Goal: Task Accomplishment & Management: Use online tool/utility

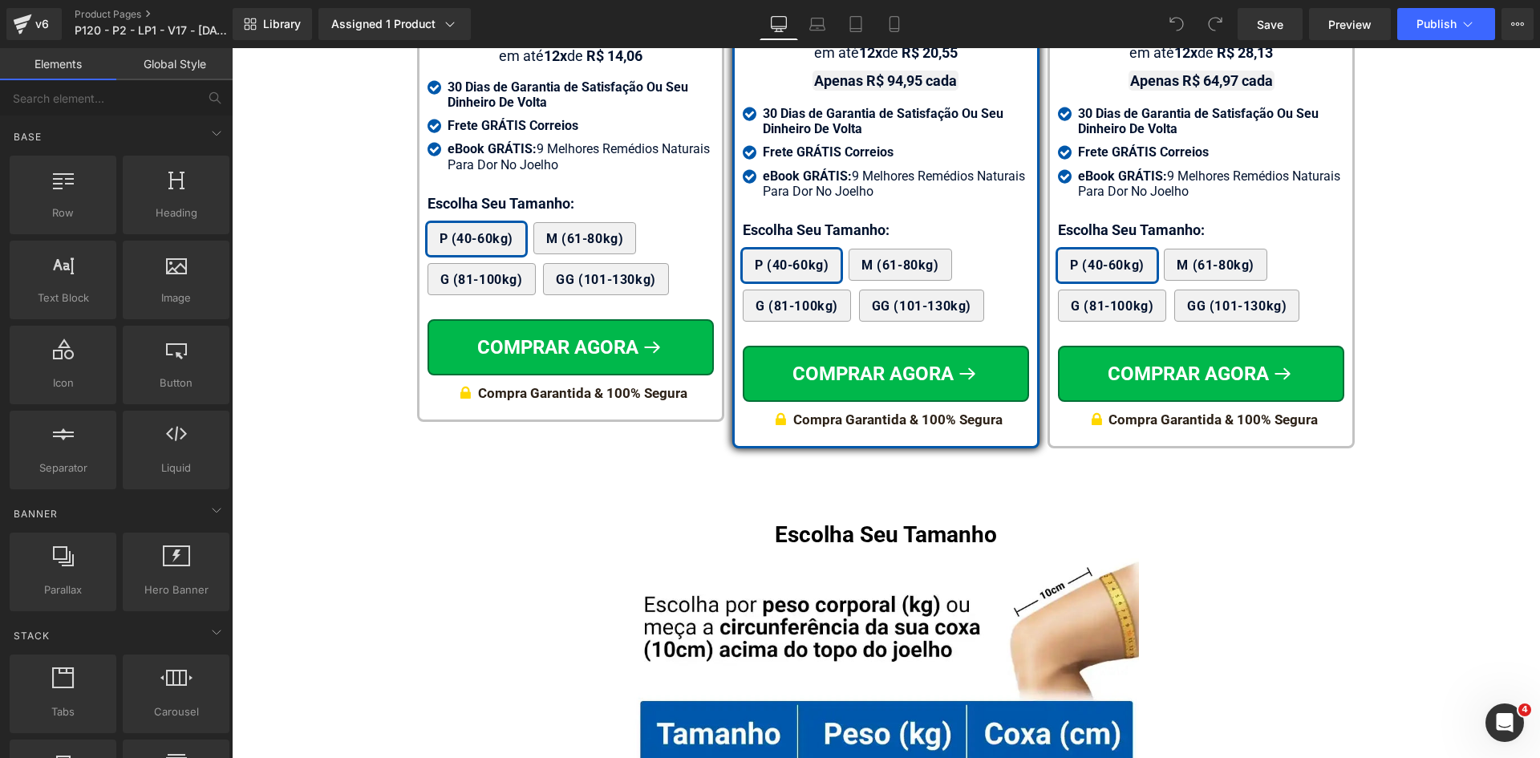
scroll to position [9828, 0]
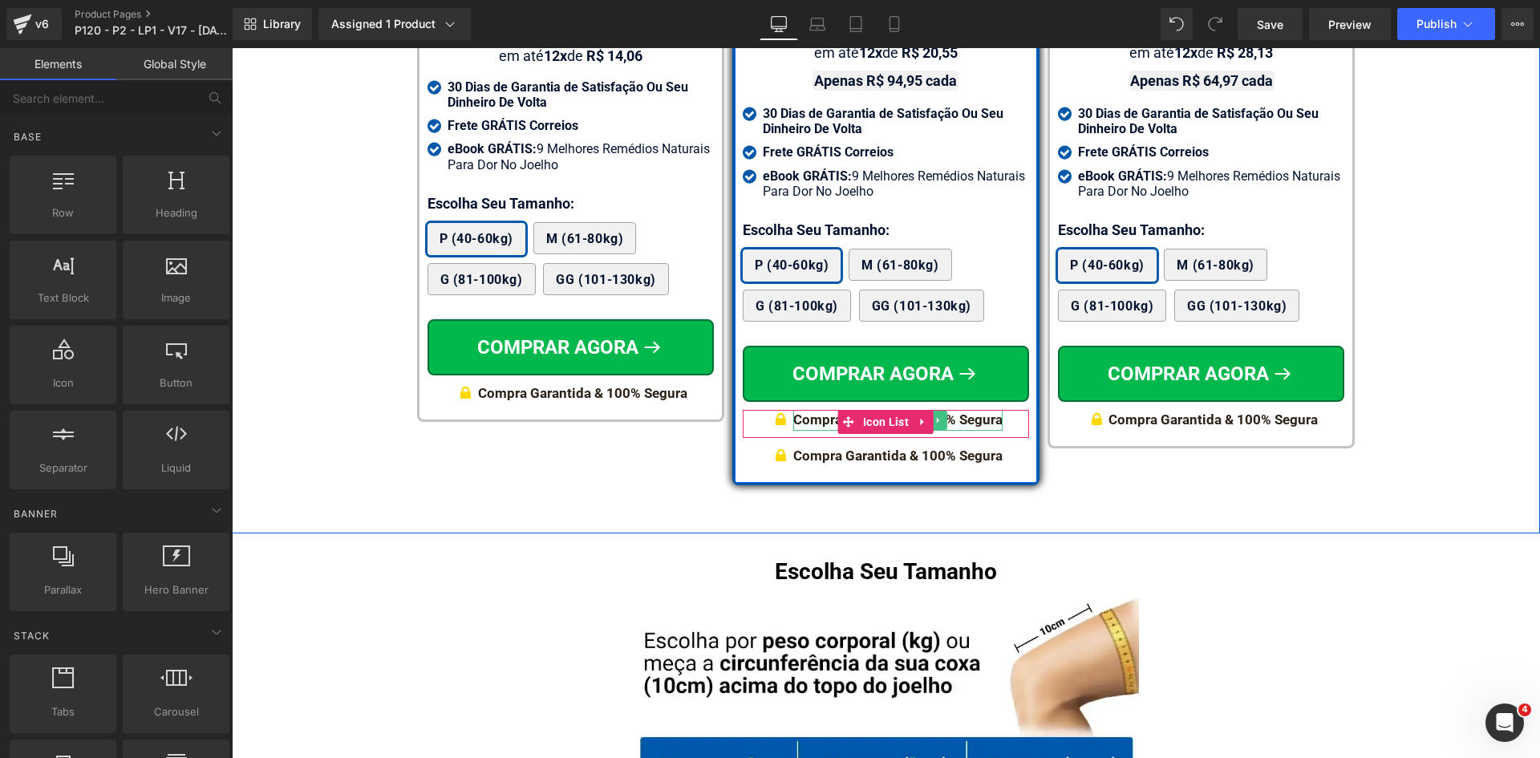
click at [962, 410] on div "Compra Garantida & 100% Segura" at bounding box center [897, 420] width 209 height 21
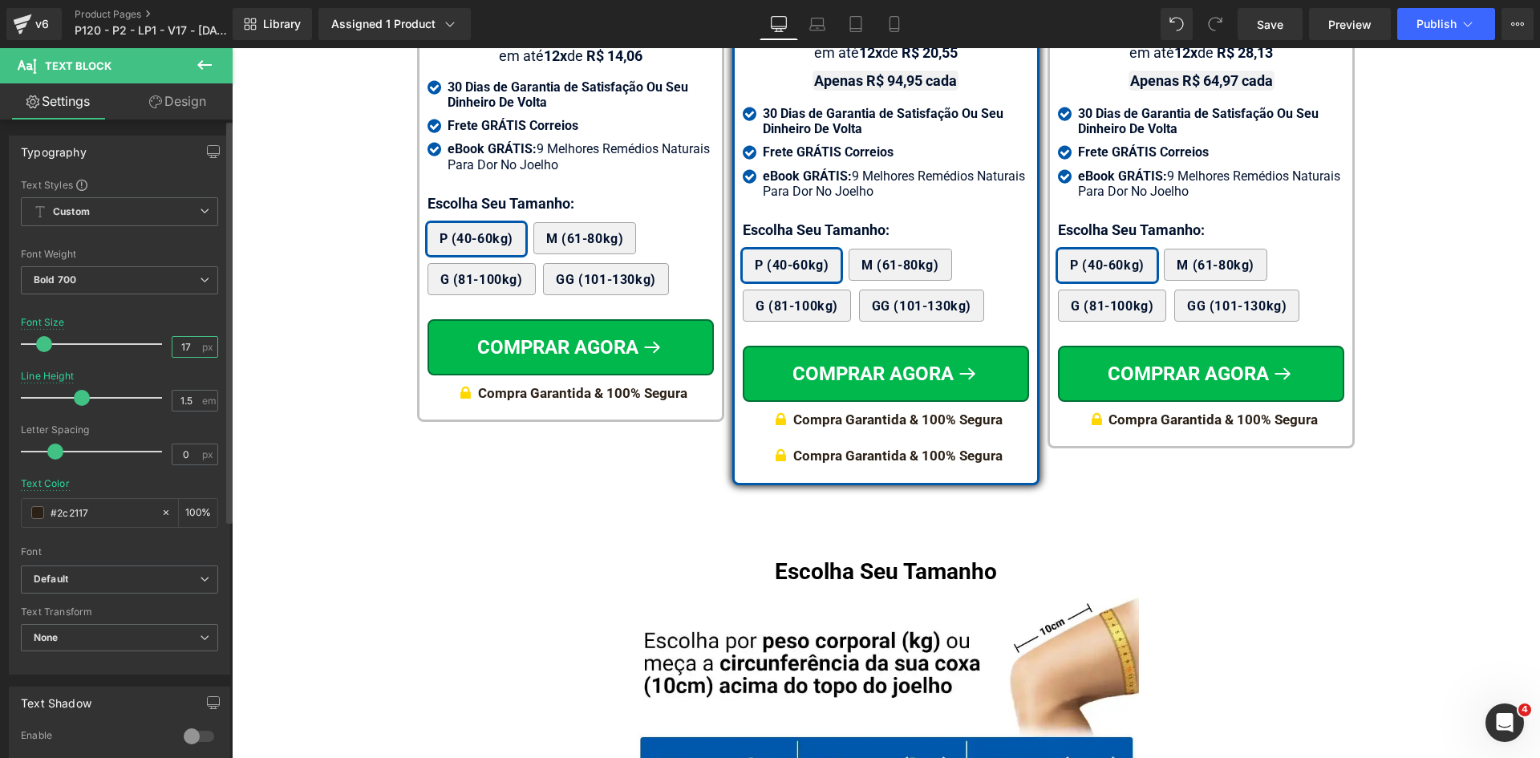
drag, startPoint x: 173, startPoint y: 350, endPoint x: 202, endPoint y: 350, distance: 28.9
click at [201, 350] on div "17 px" at bounding box center [195, 347] width 47 height 22
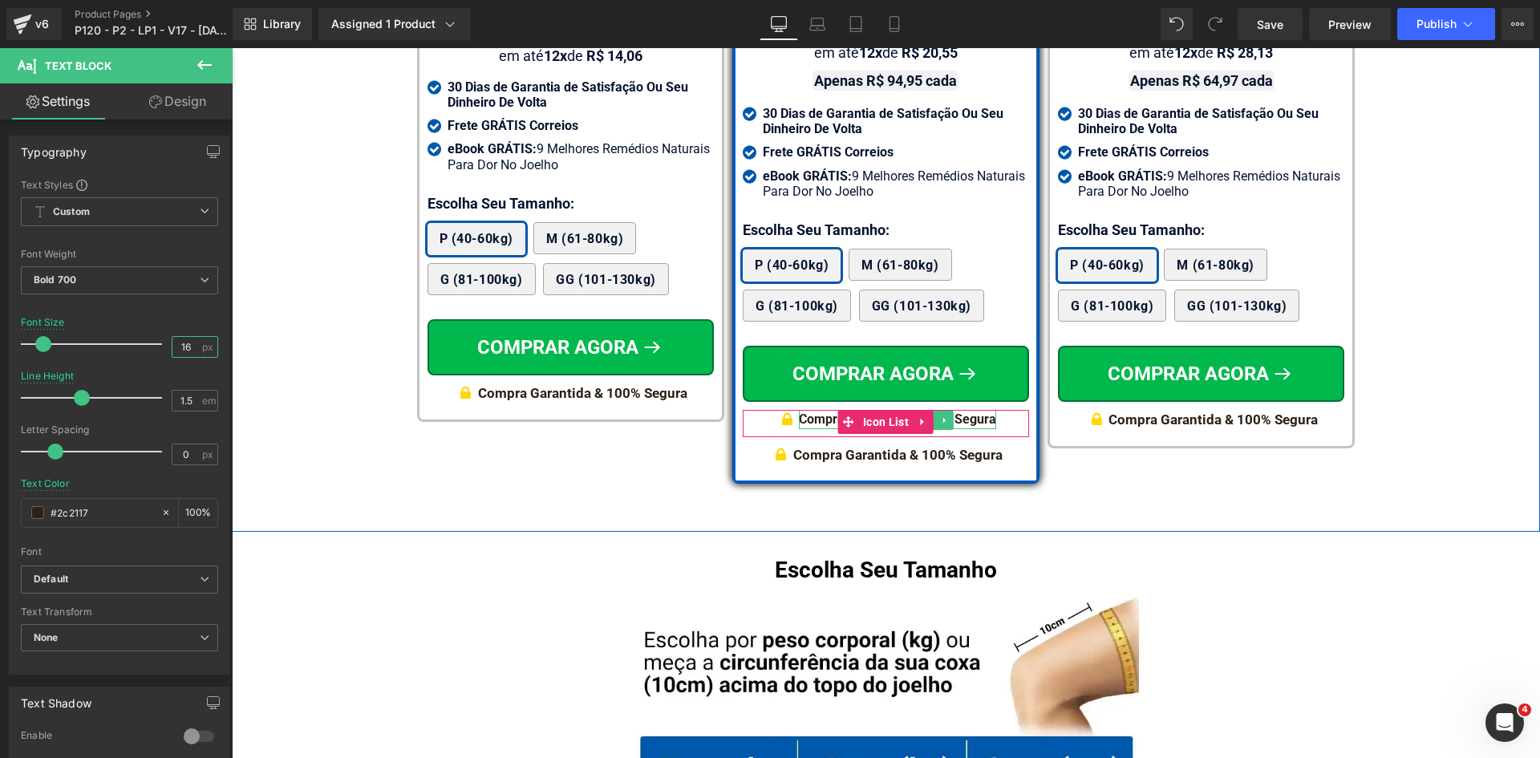
type input "16"
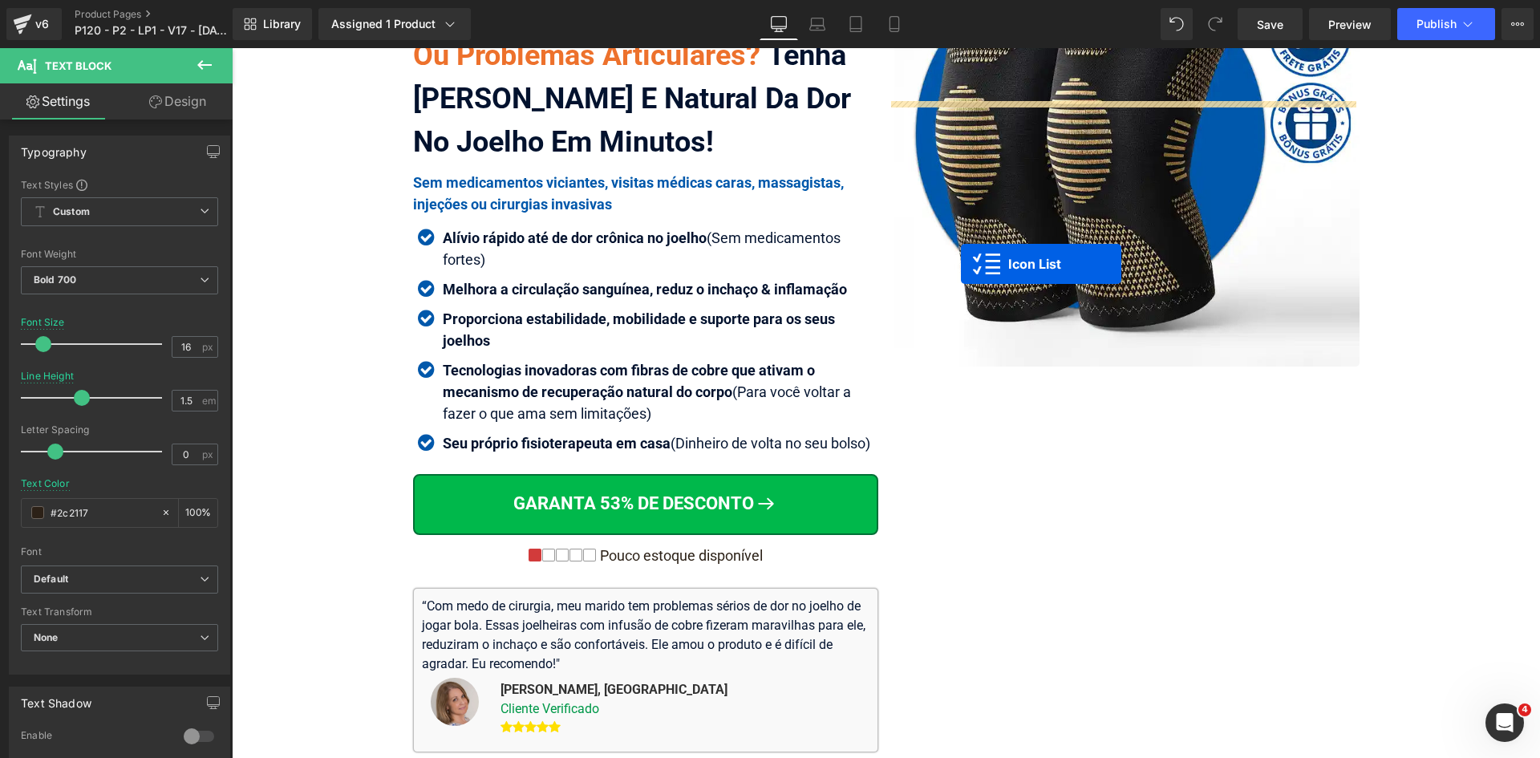
scroll to position [321, 0]
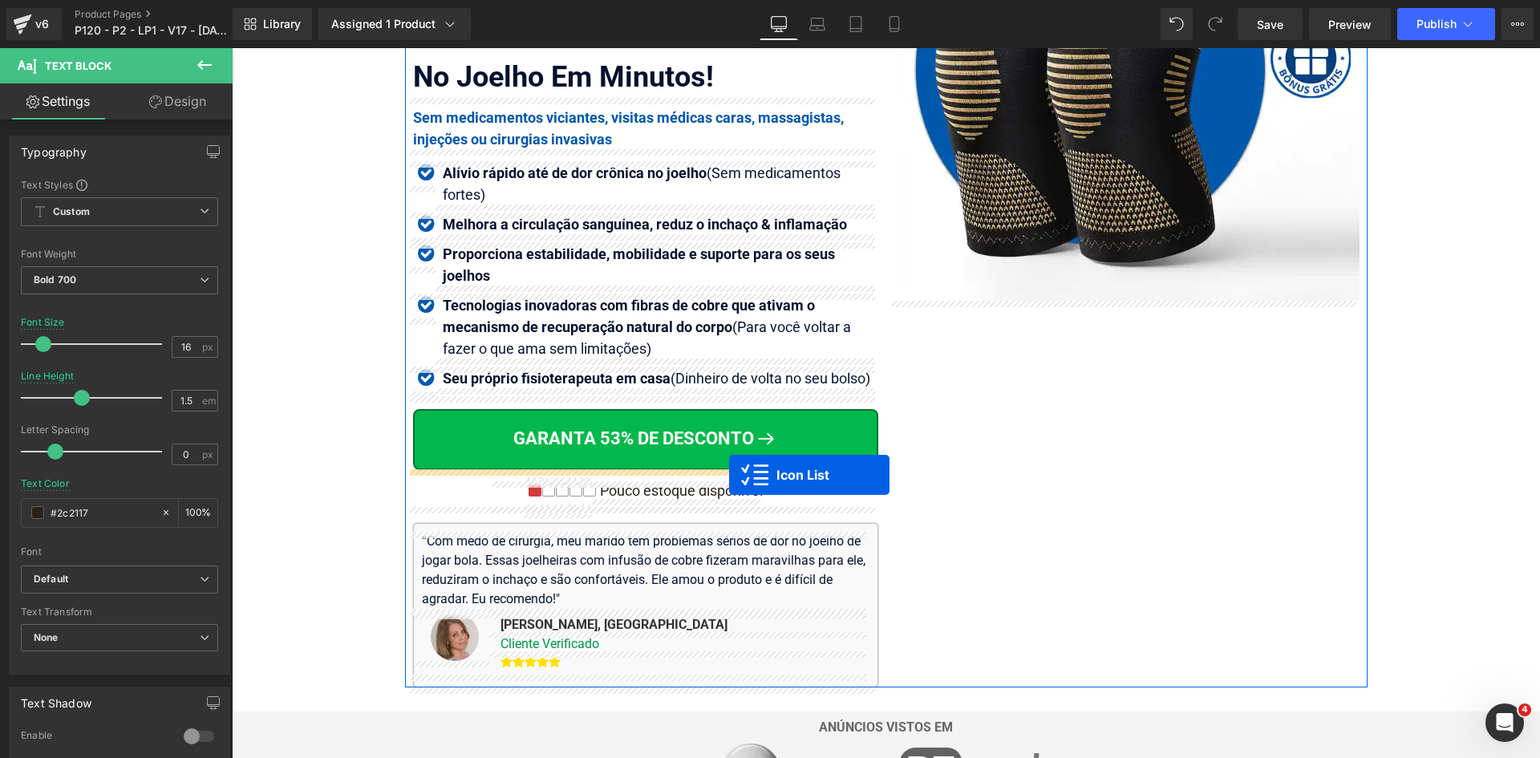
drag, startPoint x: 865, startPoint y: 403, endPoint x: 729, endPoint y: 475, distance: 153.9
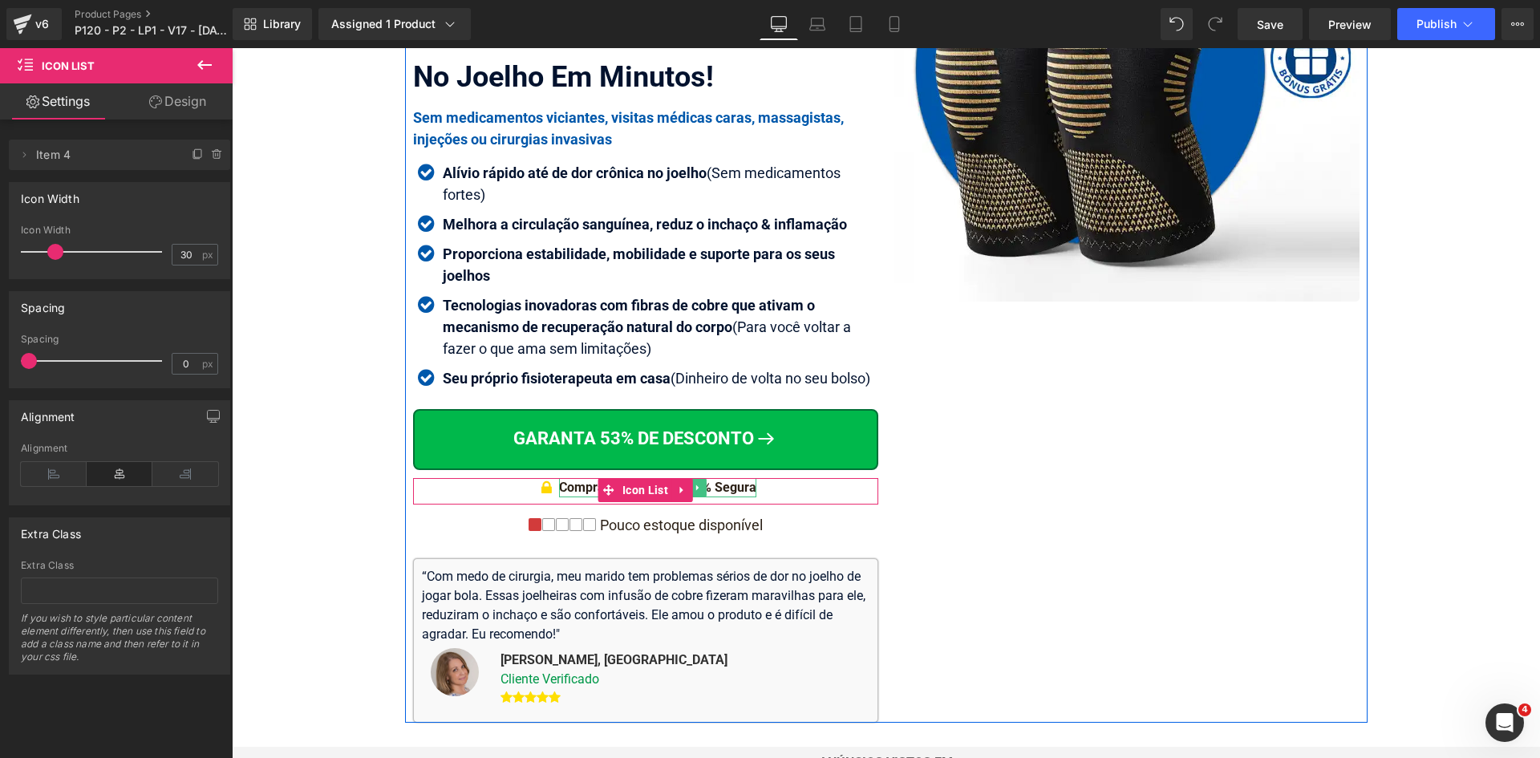
click at [722, 490] on div "Compra Garantida & 100% Segura" at bounding box center [657, 487] width 197 height 19
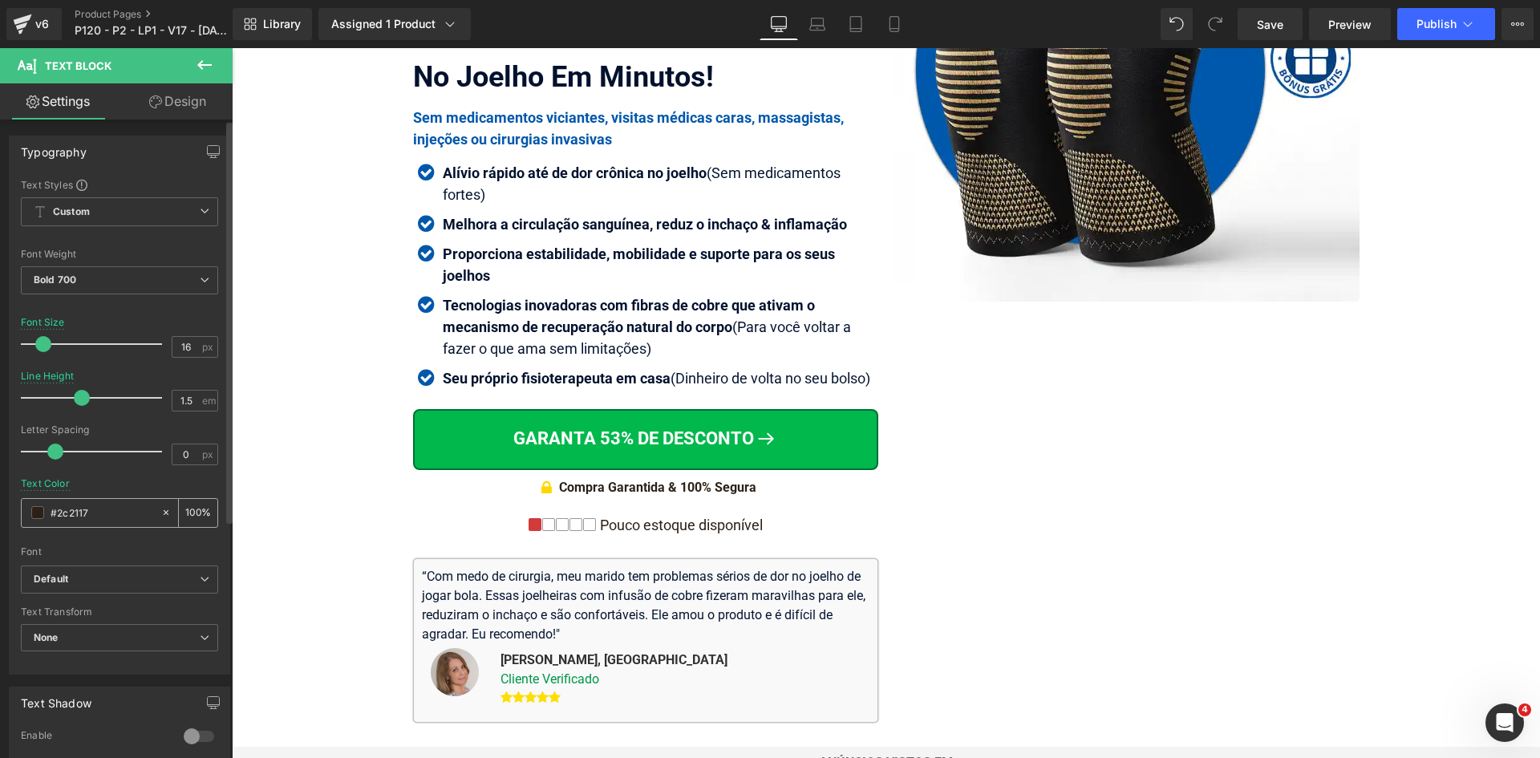
click at [88, 515] on input "#2c2117" at bounding box center [102, 513] width 103 height 18
click at [831, 21] on link "Laptop" at bounding box center [817, 24] width 38 height 32
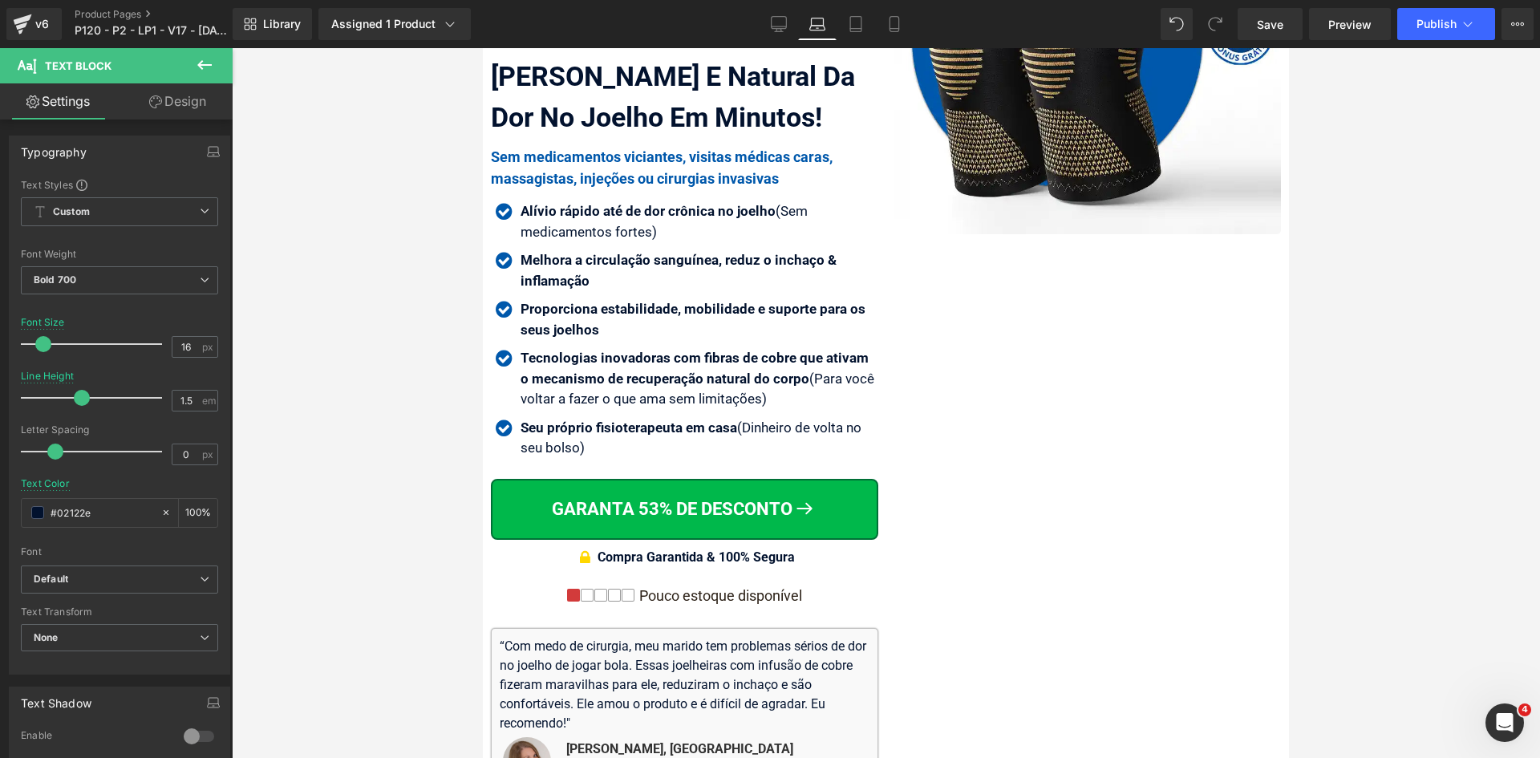
scroll to position [540, 0]
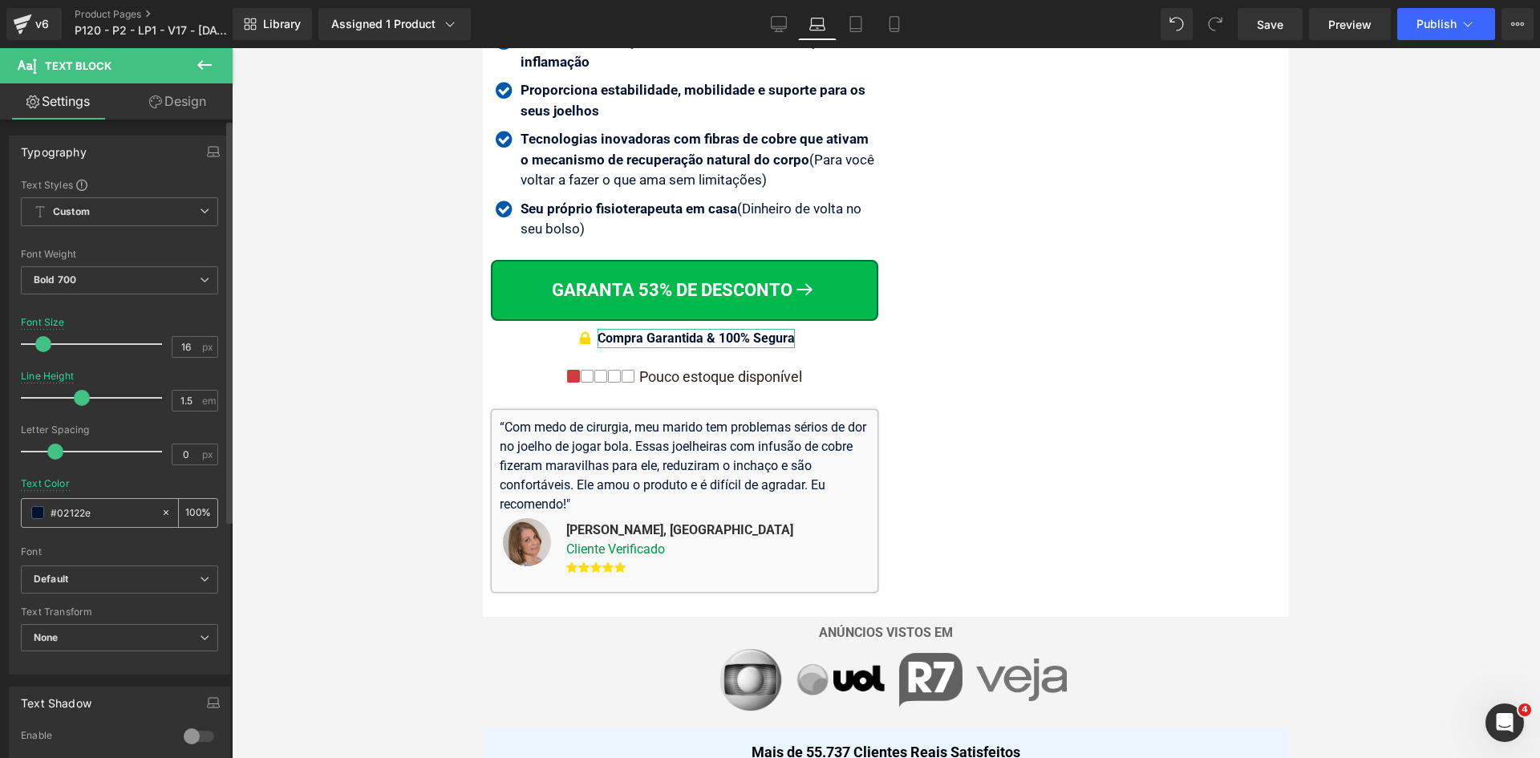
click at [124, 513] on input "#02122e" at bounding box center [102, 513] width 103 height 18
paste input "2c2117"
type input "#2c2117"
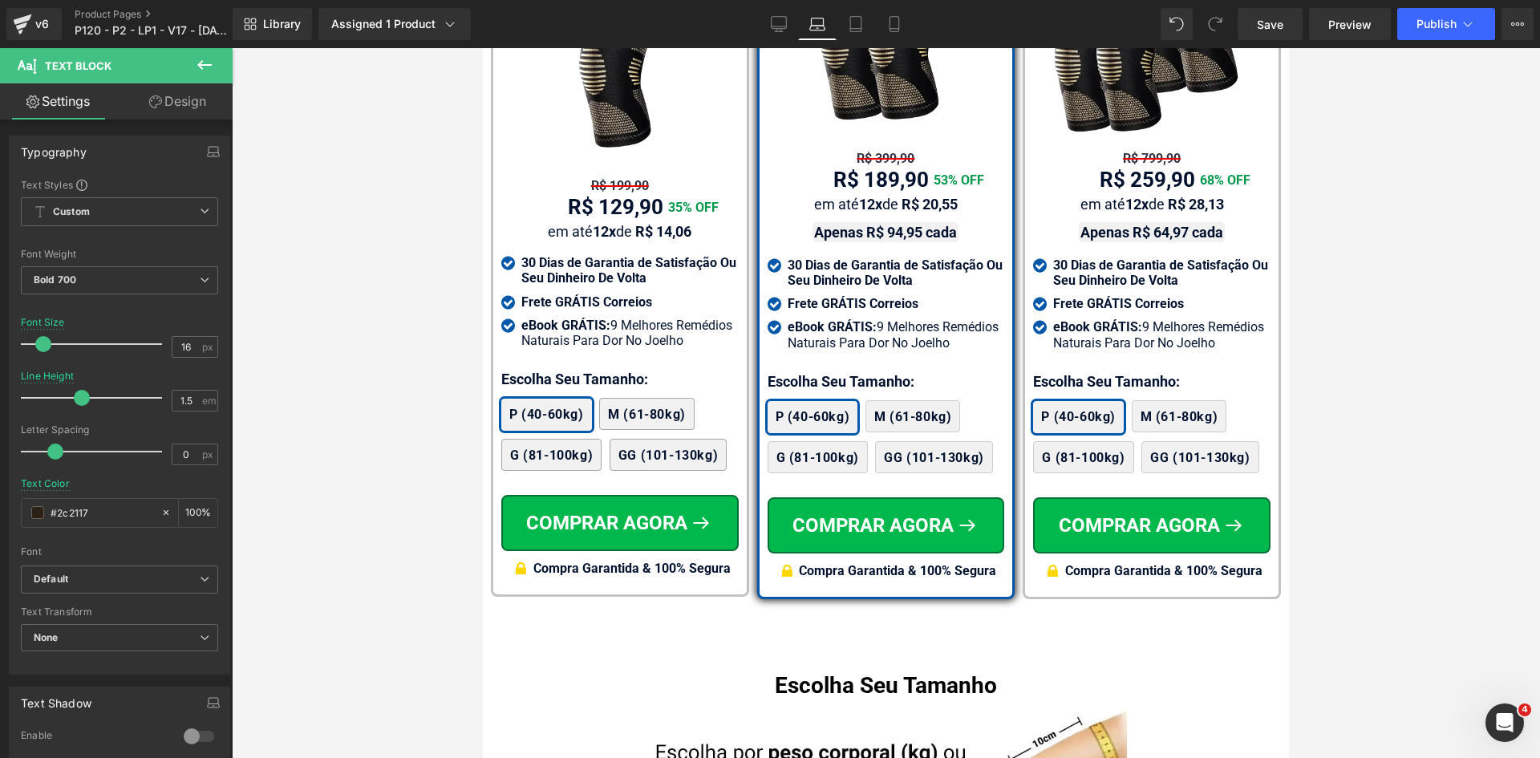
scroll to position [10332, 0]
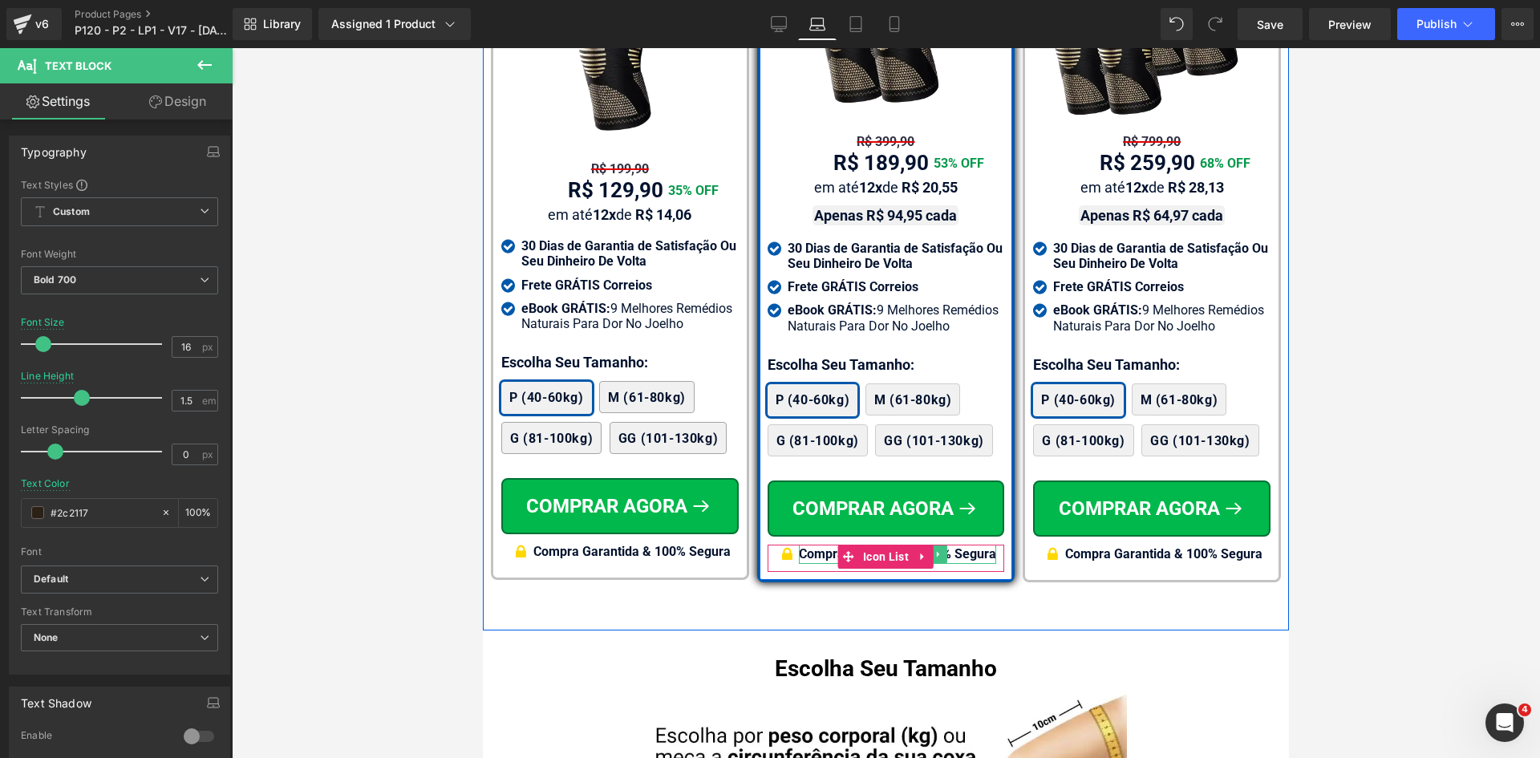
drag, startPoint x: 981, startPoint y: 524, endPoint x: 902, endPoint y: 532, distance: 79.8
click at [981, 545] on div "Compra Garantida & 100% Segura" at bounding box center [897, 554] width 197 height 19
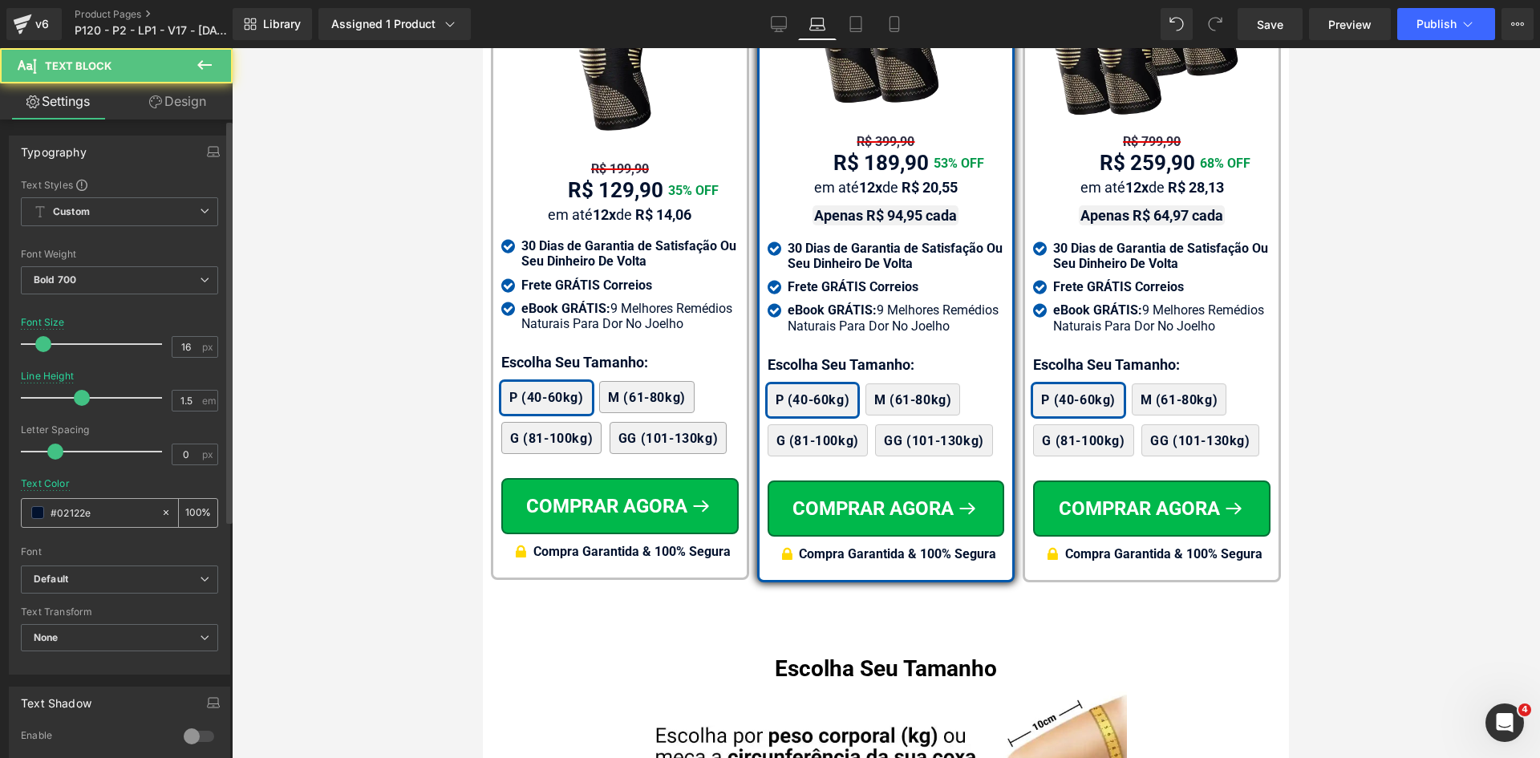
click at [95, 518] on input "#02122e" at bounding box center [102, 513] width 103 height 18
paste input "2c2117"
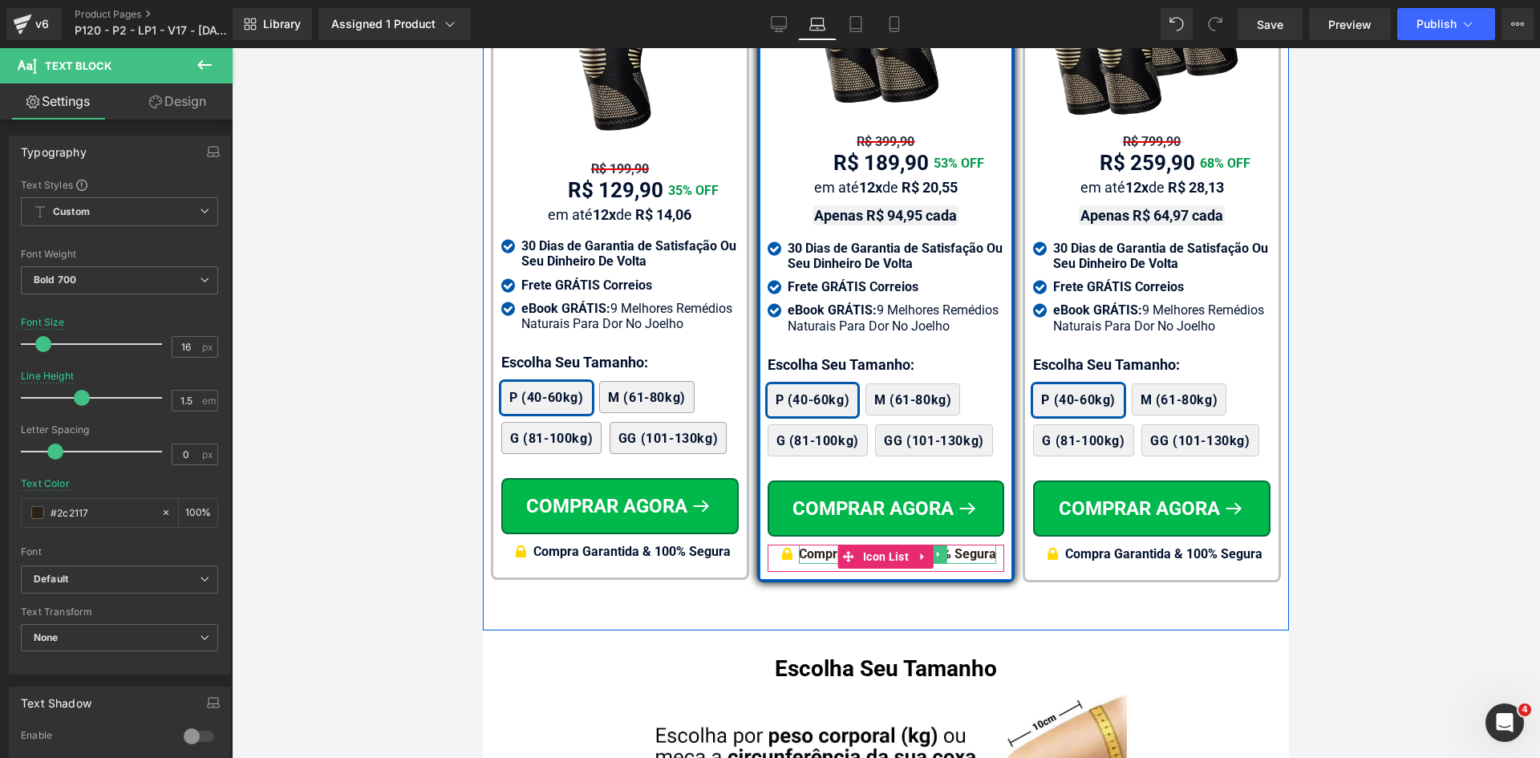
type input "#2c2117"
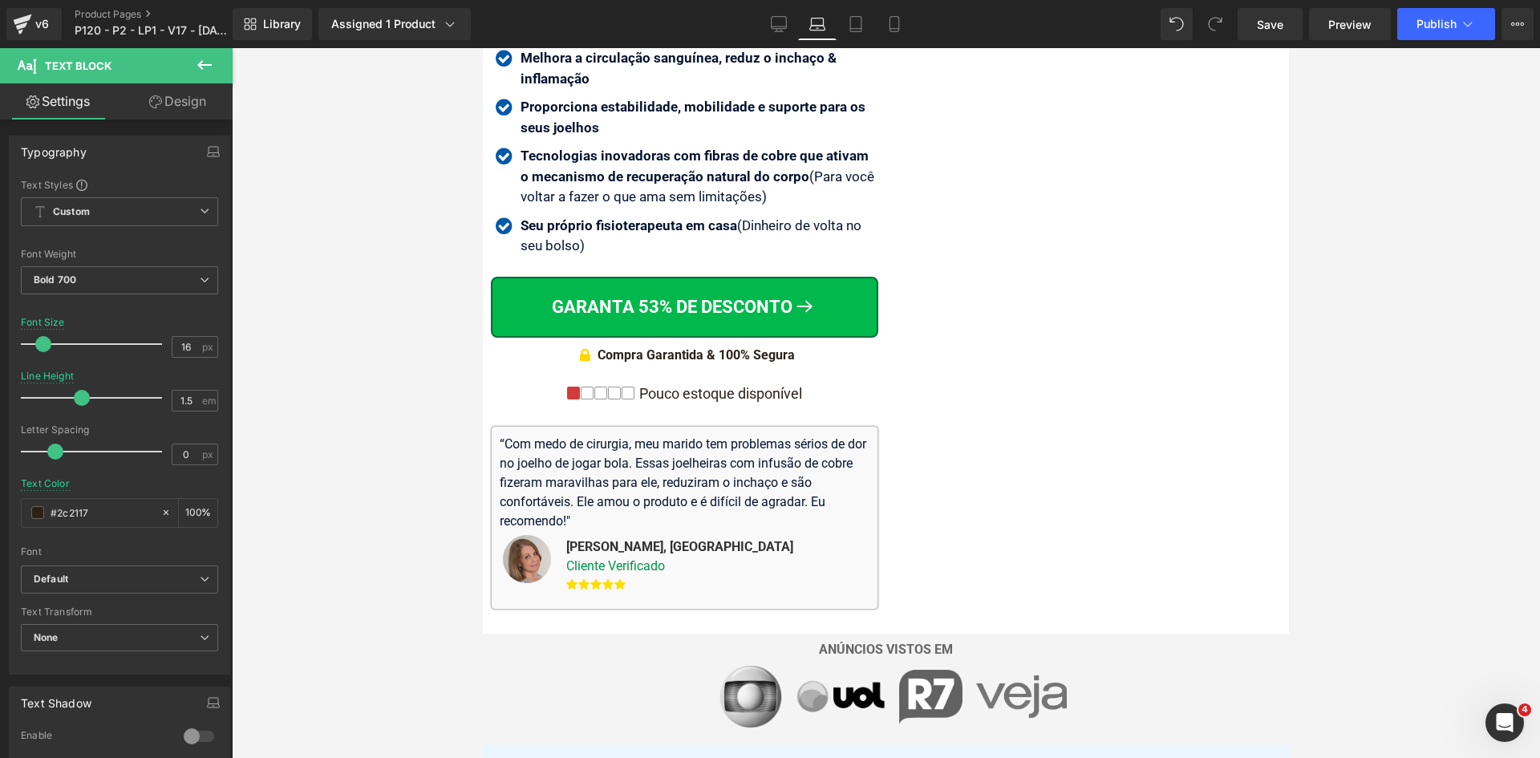
scroll to position [490, 0]
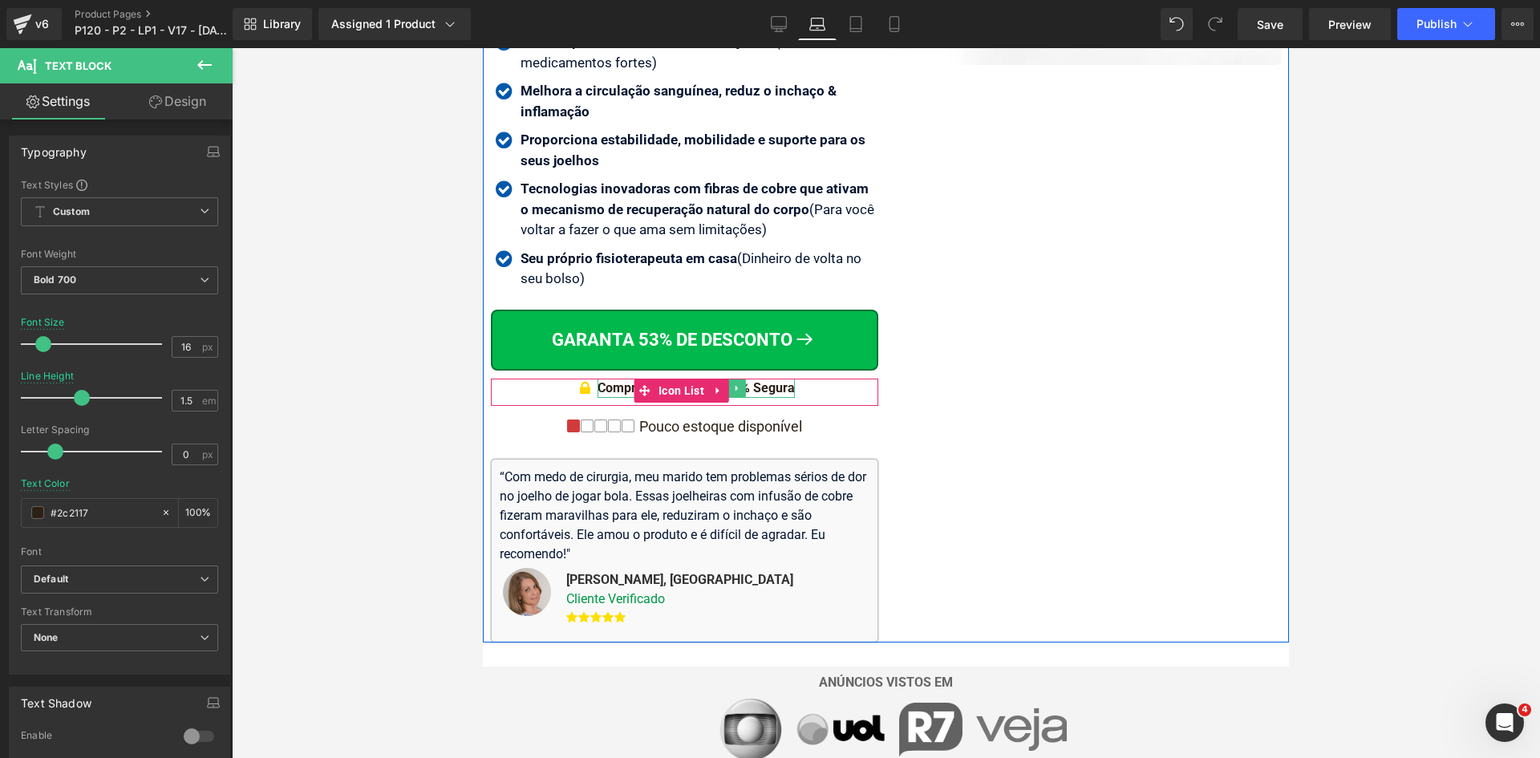
click at [776, 379] on div "Compra Garantida & 100% Segura" at bounding box center [696, 388] width 197 height 19
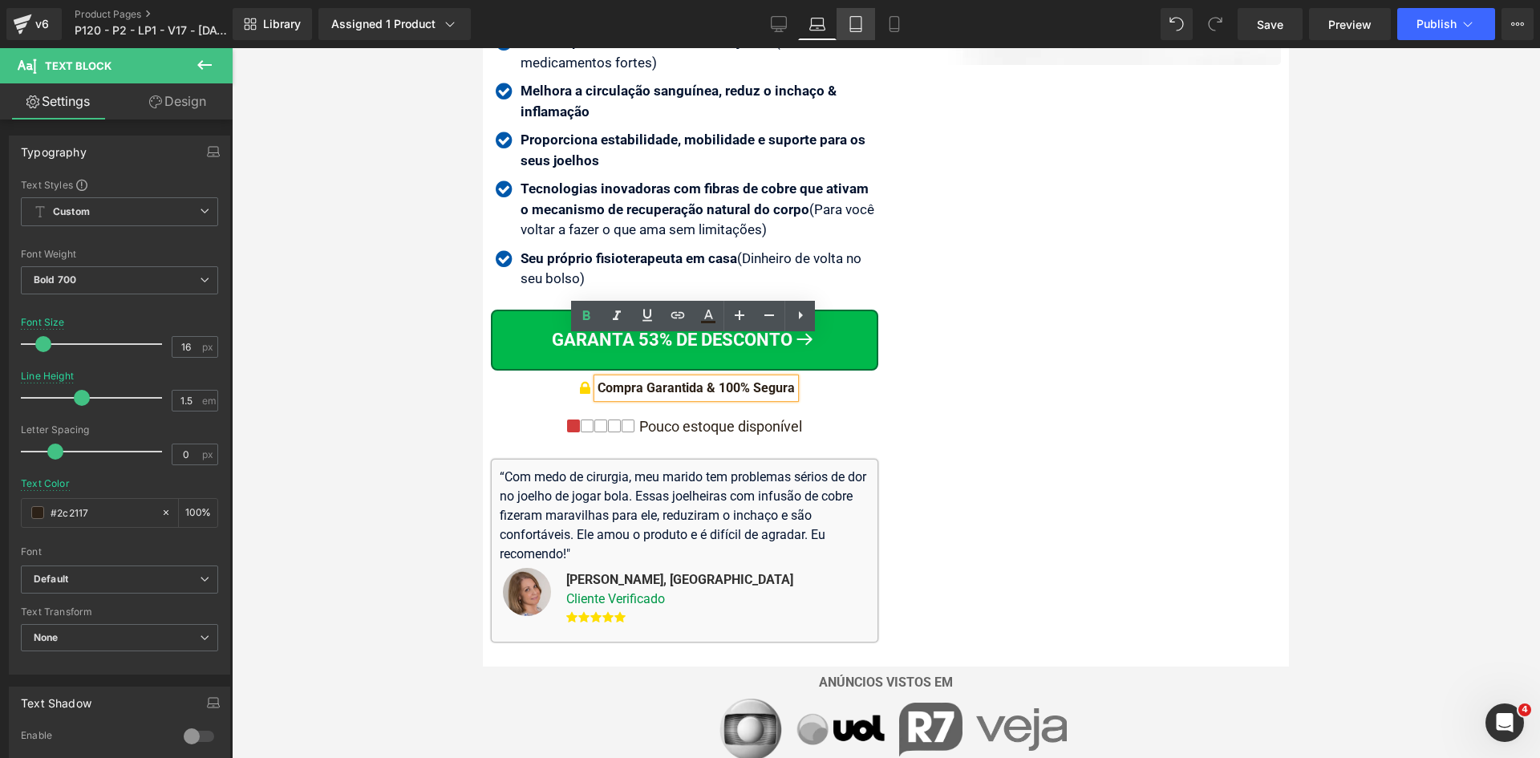
click at [861, 30] on icon at bounding box center [856, 24] width 16 height 16
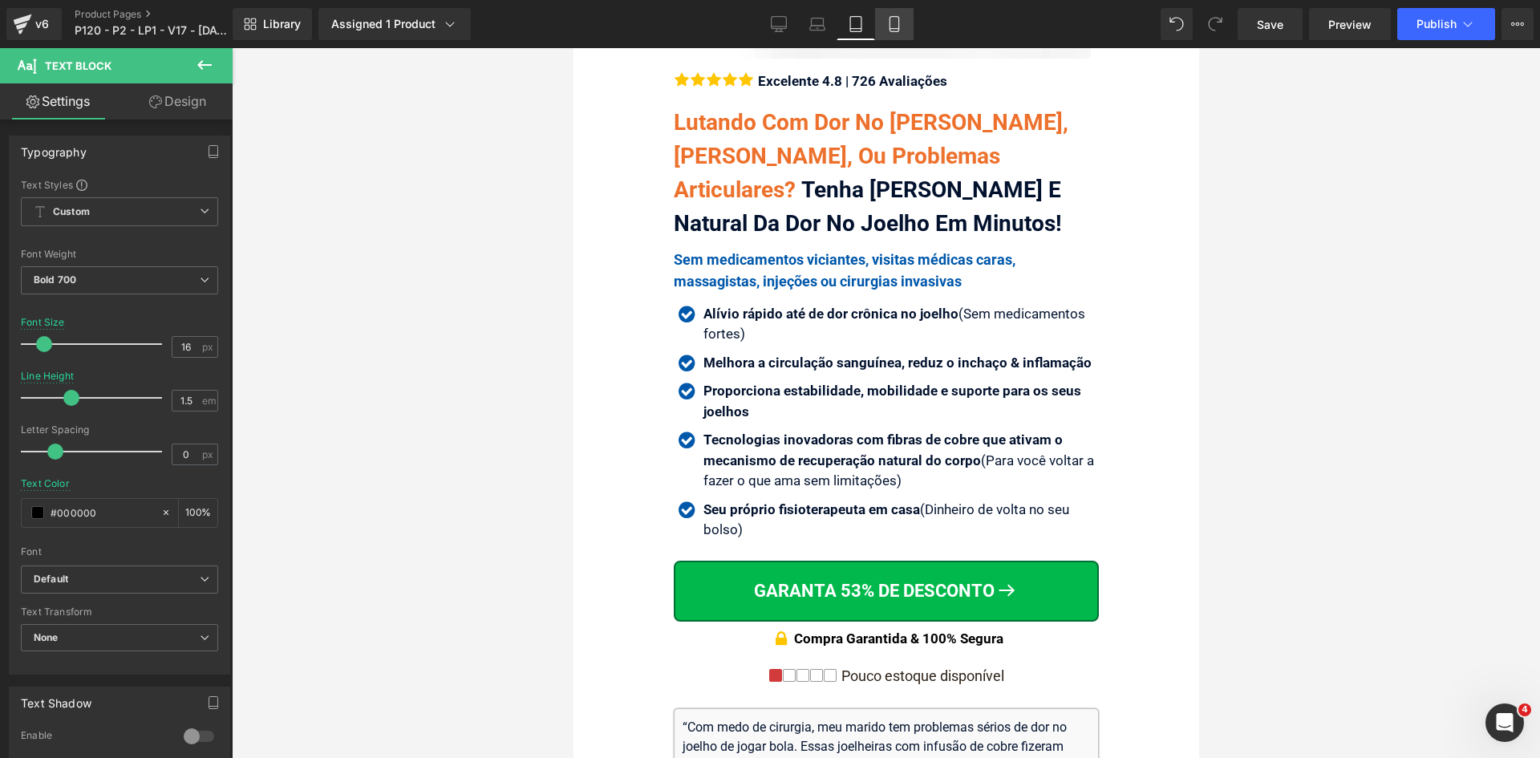
scroll to position [782, 0]
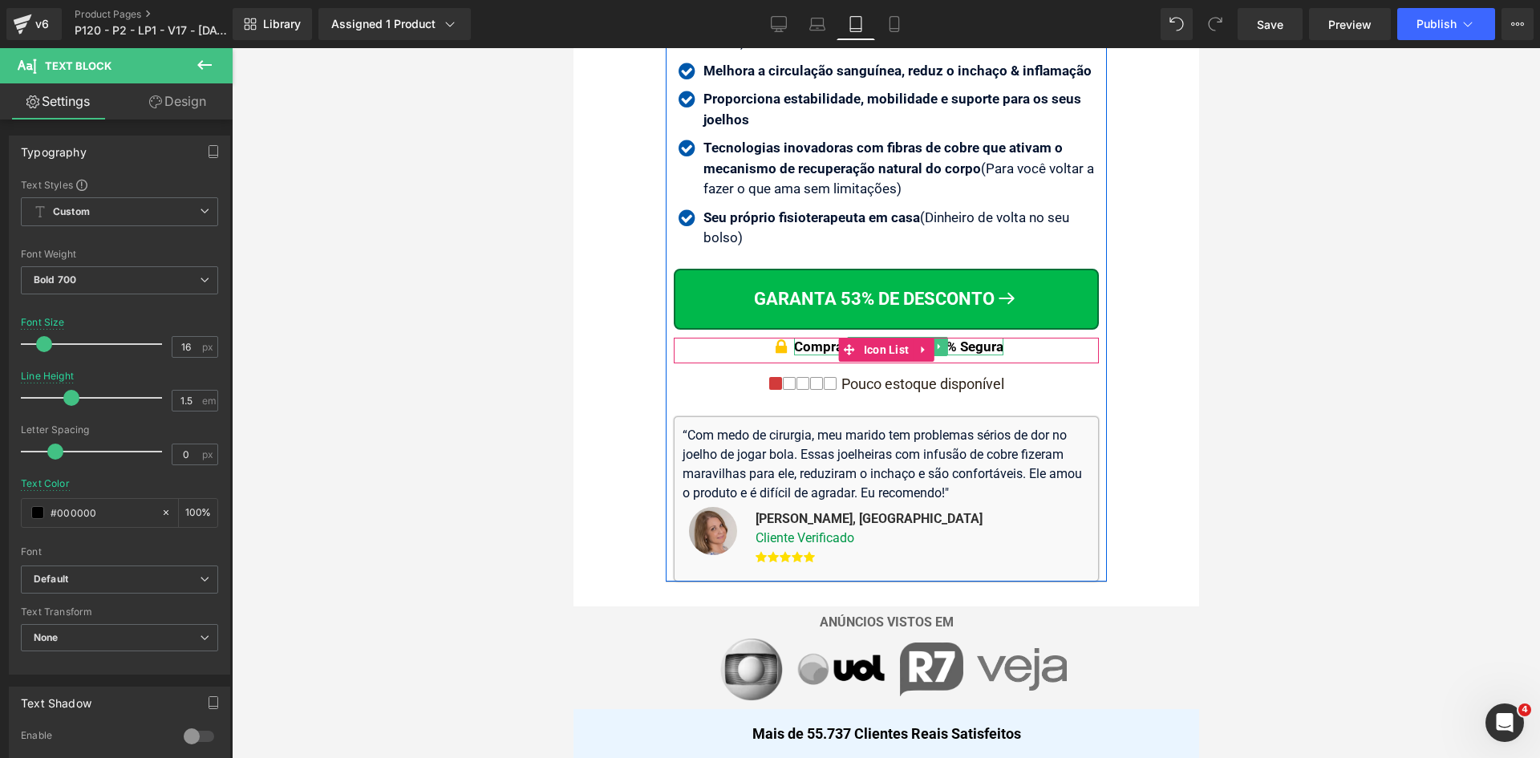
click at [979, 345] on div "Compra Garantida & 100% Segura" at bounding box center [897, 347] width 209 height 18
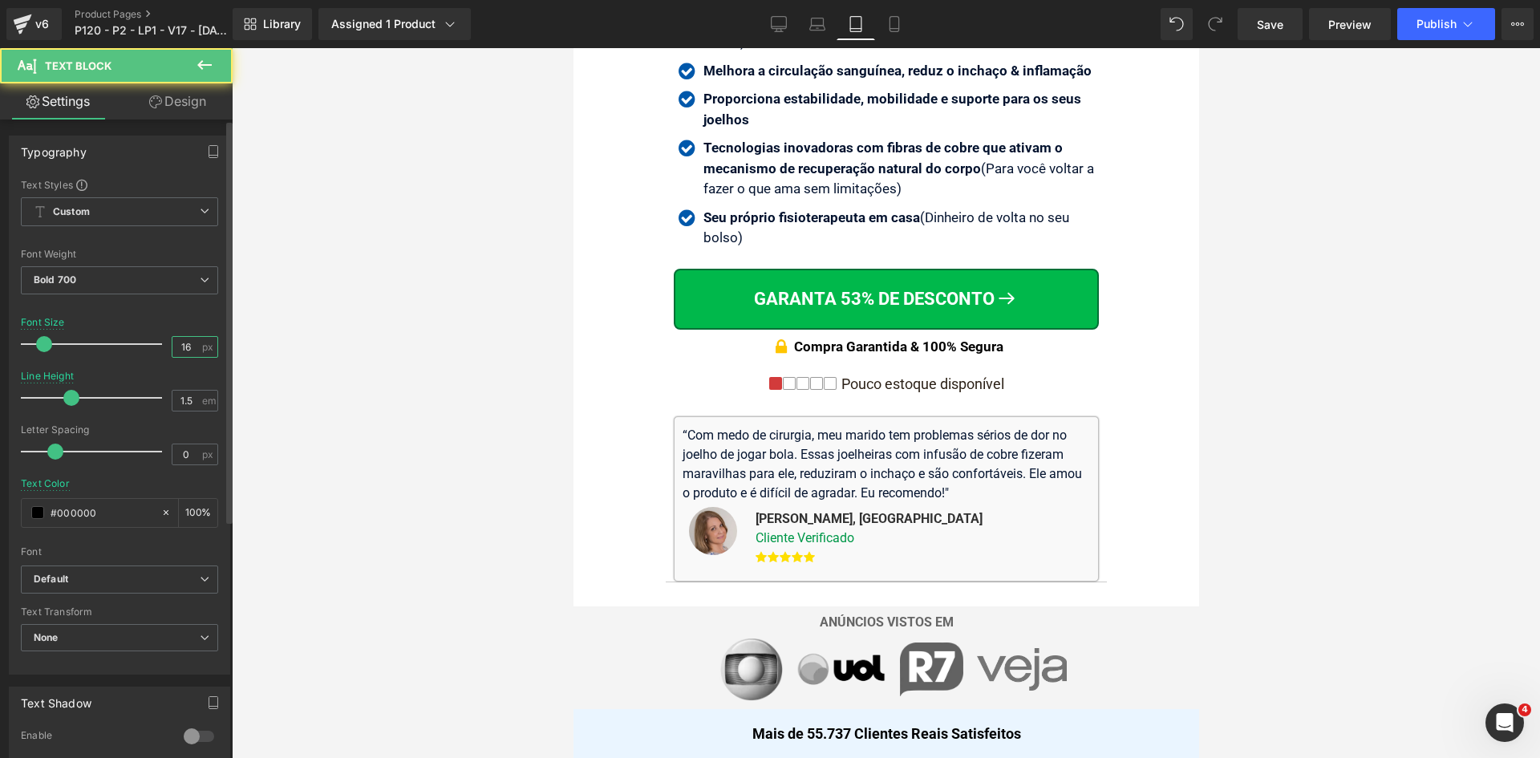
click at [177, 342] on input "16" at bounding box center [186, 347] width 28 height 20
type input "16"
click at [114, 513] on input "#2c2117" at bounding box center [102, 513] width 103 height 18
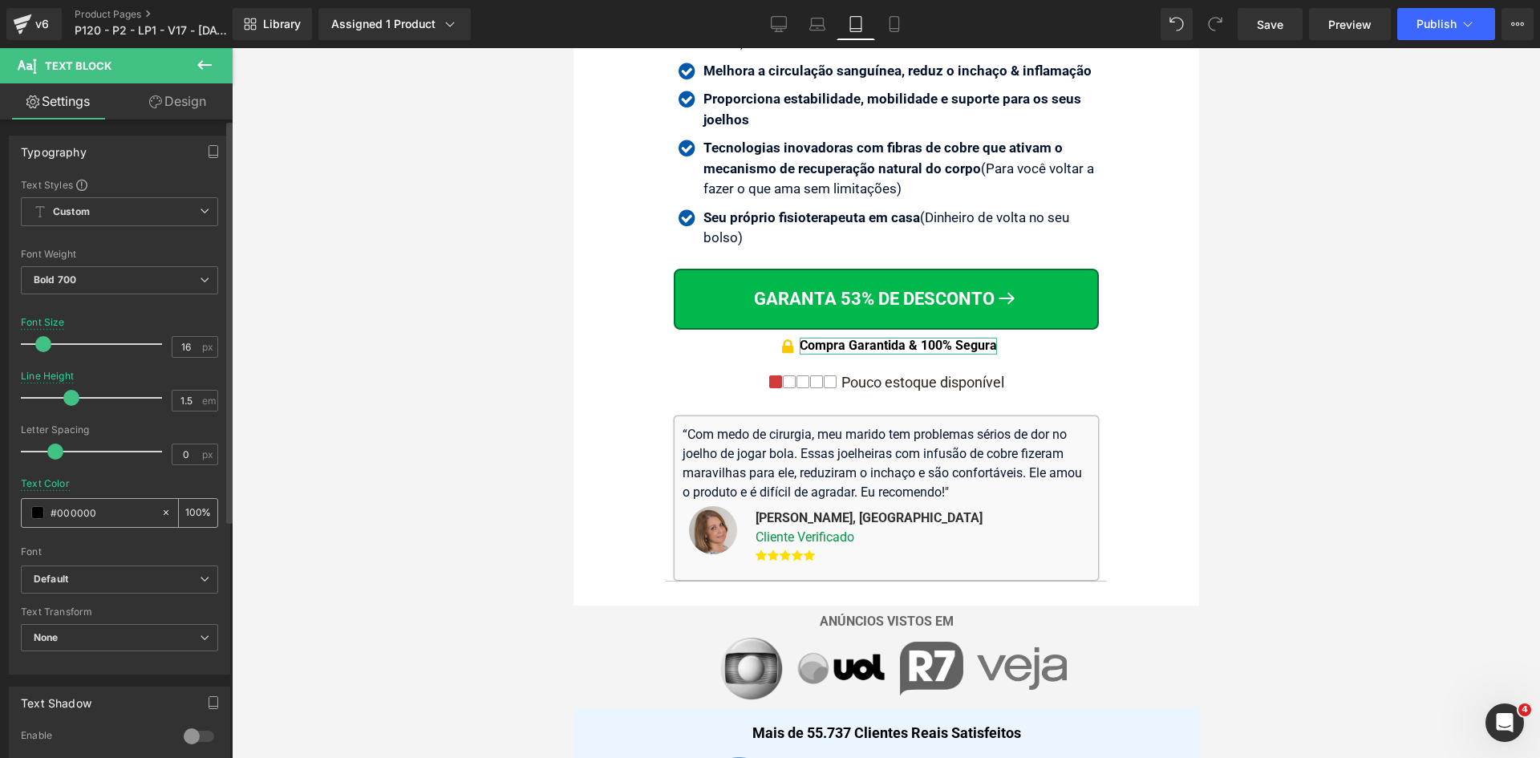
paste input "2c2117"
click at [897, 21] on icon at bounding box center [894, 24] width 16 height 16
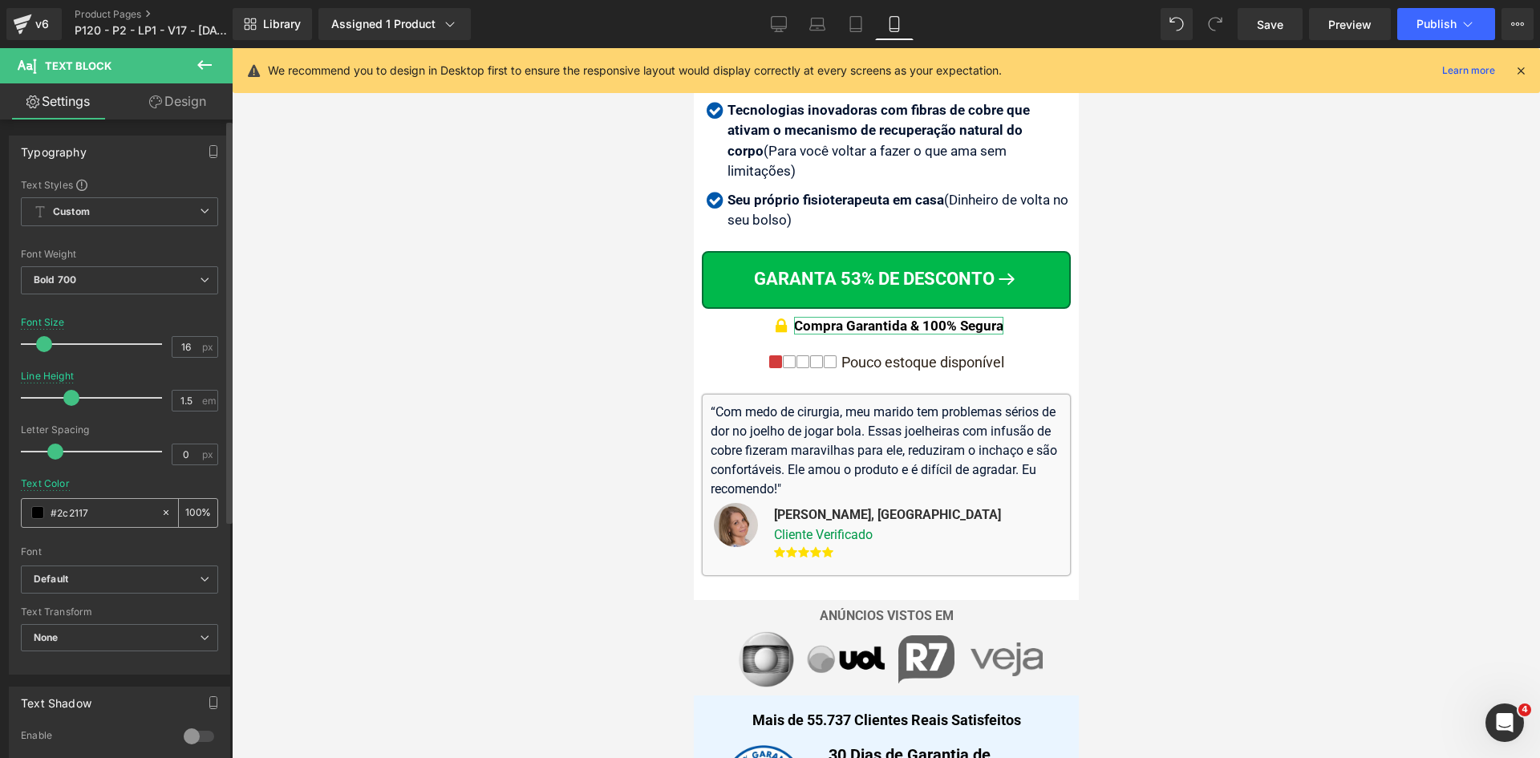
scroll to position [728, 0]
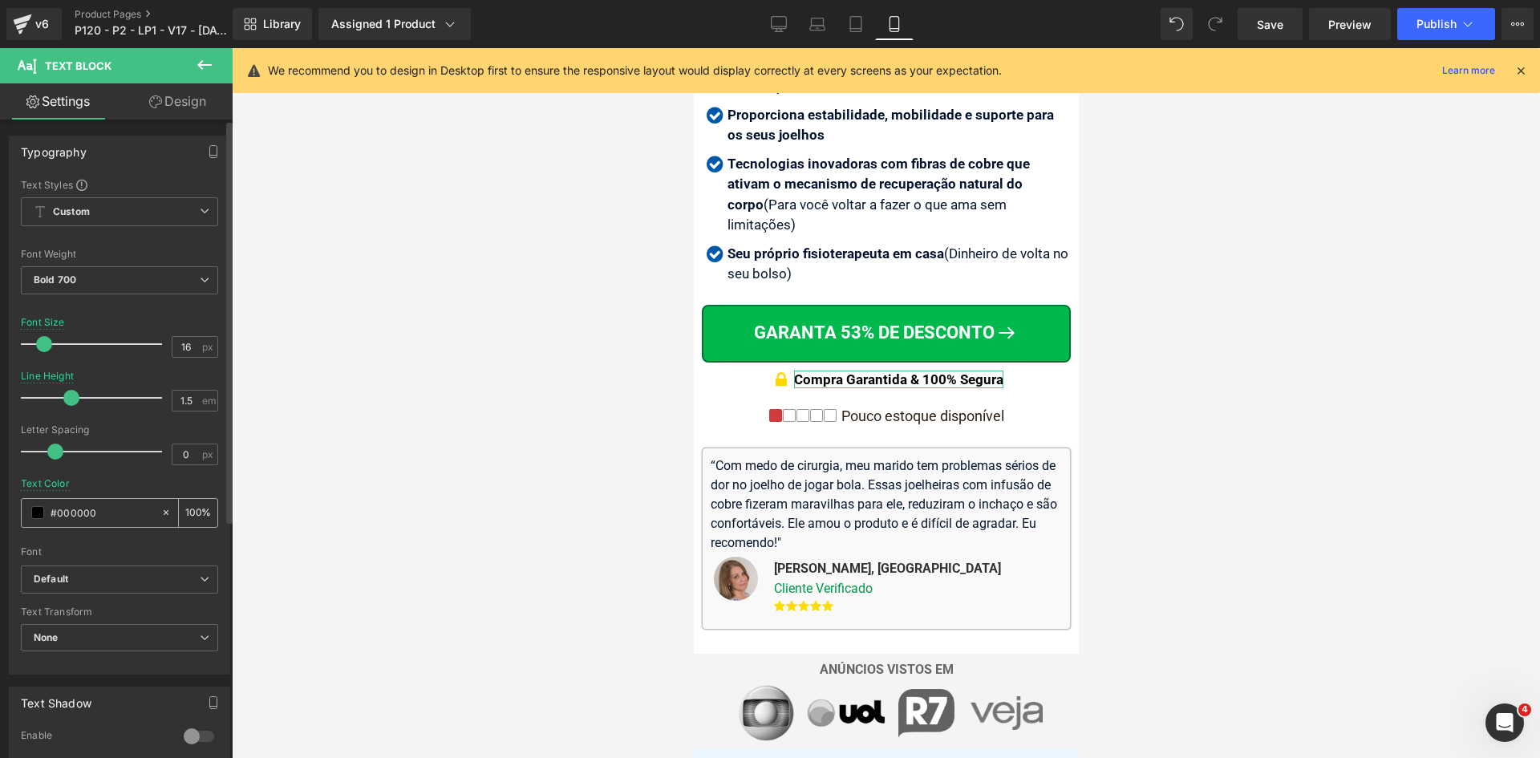
click at [112, 519] on input "#000000" at bounding box center [102, 513] width 103 height 18
paste input "2c2117"
type input "#2c2117"
drag, startPoint x: 175, startPoint y: 342, endPoint x: 206, endPoint y: 345, distance: 31.4
click at [206, 345] on div "1 px" at bounding box center [195, 347] width 47 height 22
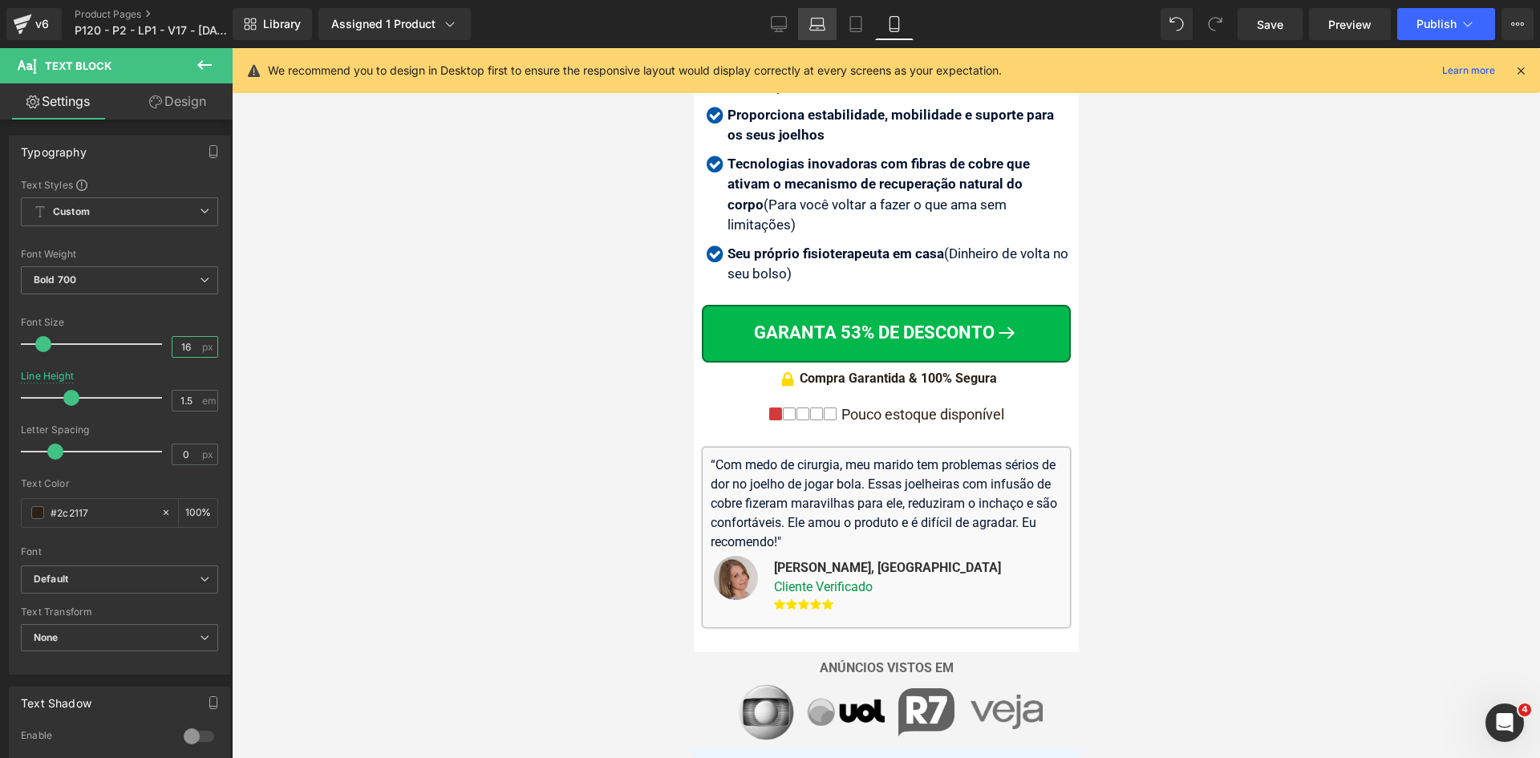
type input "16"
drag, startPoint x: 821, startPoint y: 26, endPoint x: 192, endPoint y: 348, distance: 707.0
click at [821, 26] on icon at bounding box center [817, 24] width 16 height 16
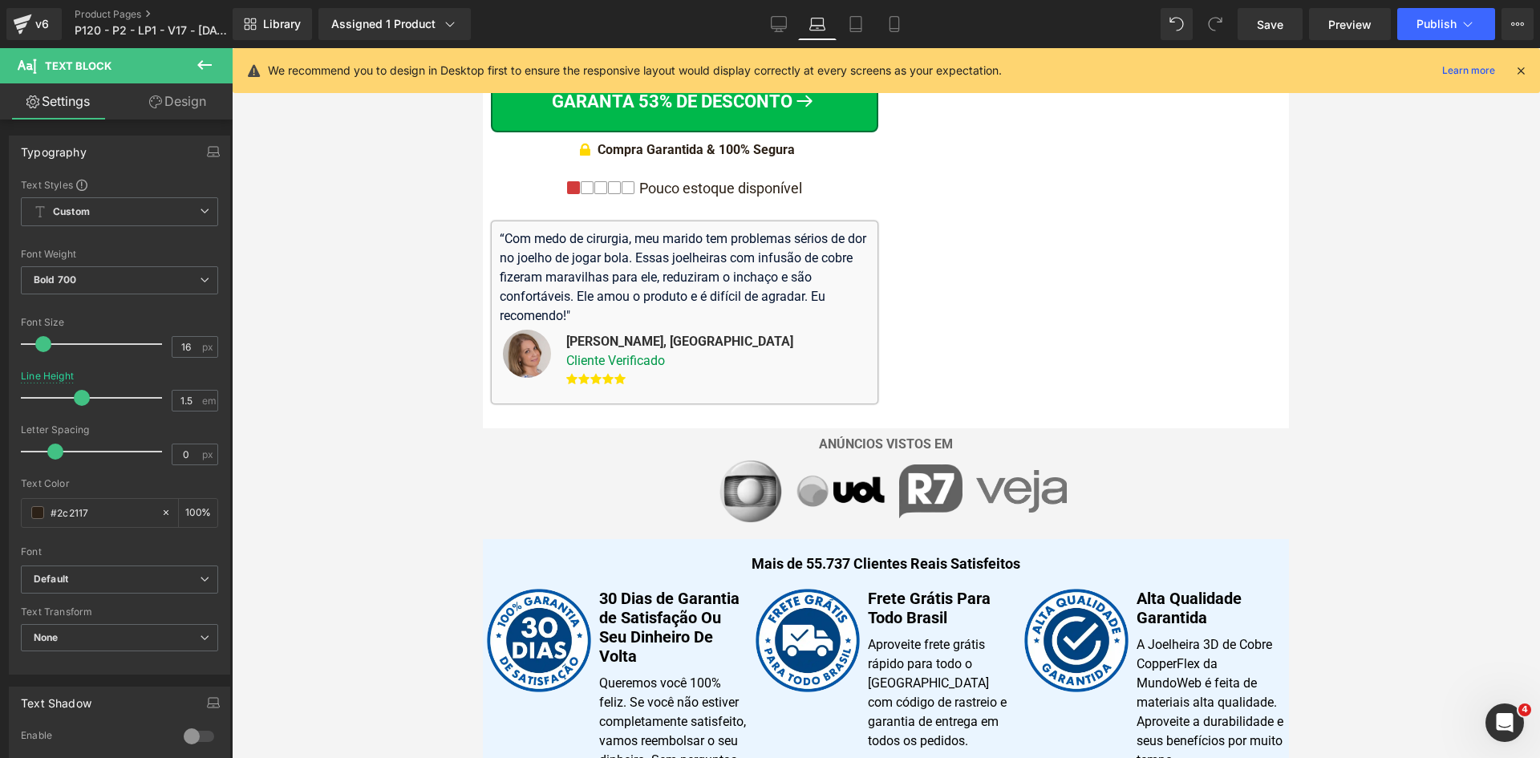
scroll to position [490, 0]
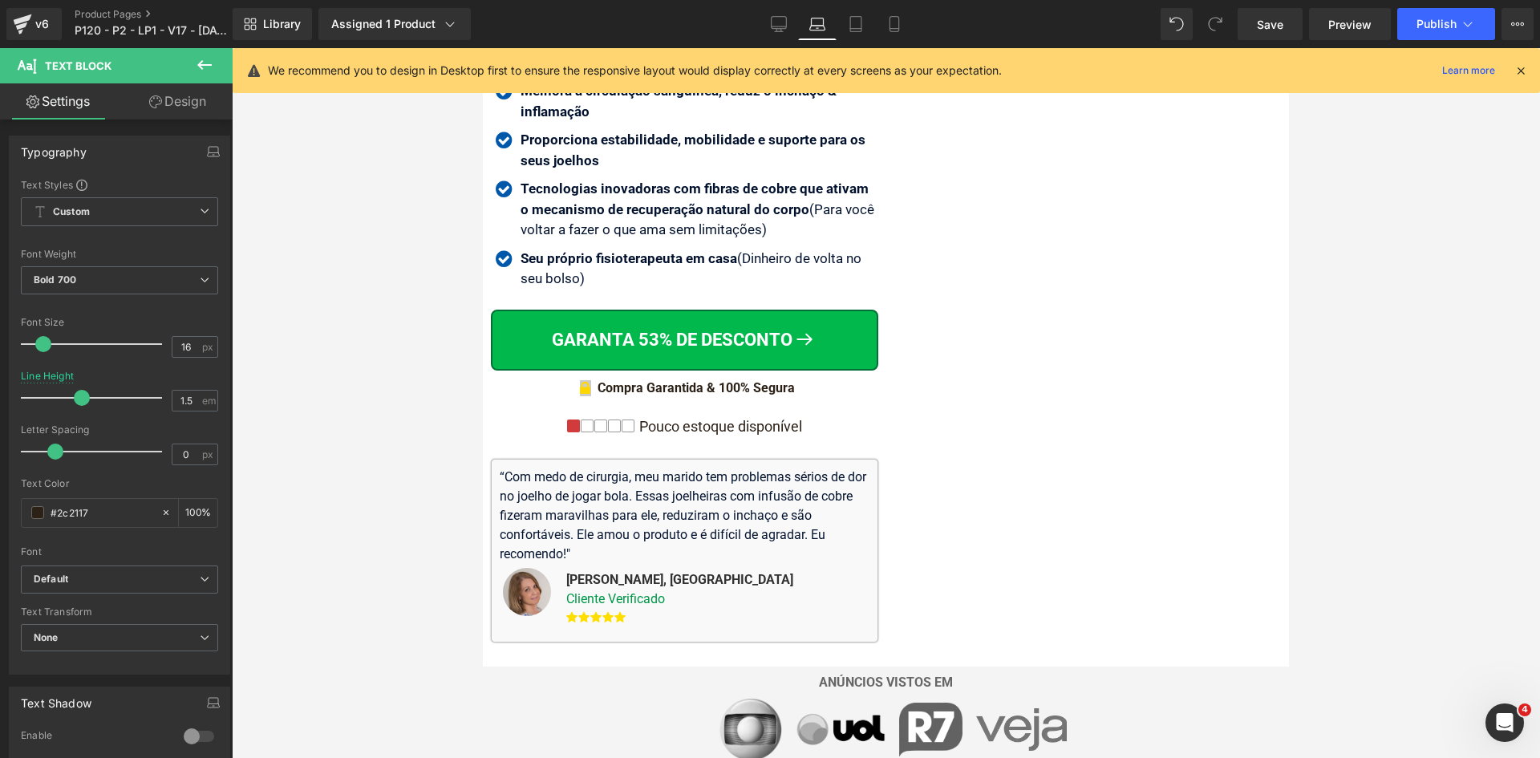
click at [582, 380] on span "Icon" at bounding box center [585, 389] width 25 height 19
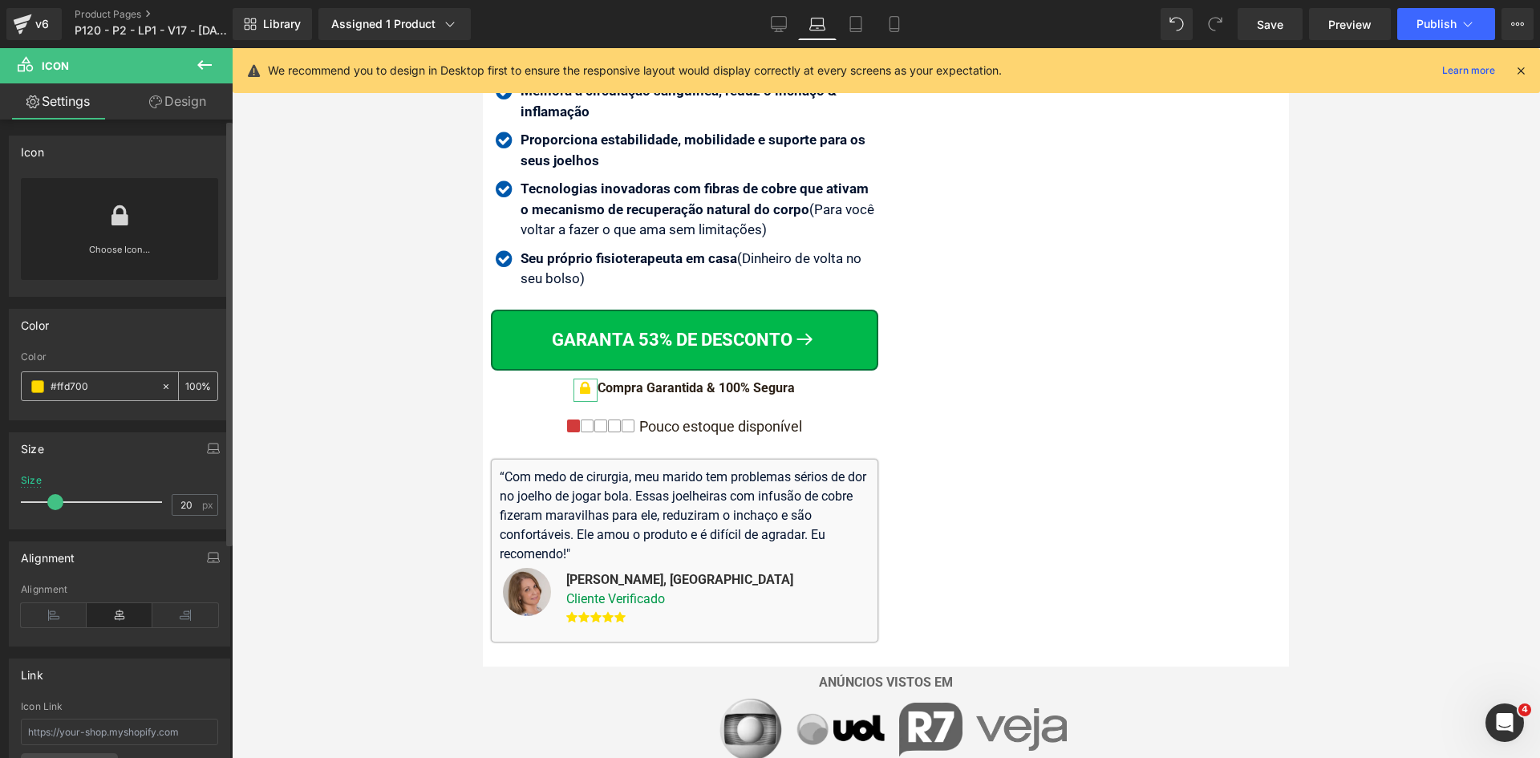
click at [121, 388] on input "#ffd700" at bounding box center [102, 387] width 103 height 18
click at [843, 25] on link "Tablet" at bounding box center [856, 24] width 38 height 32
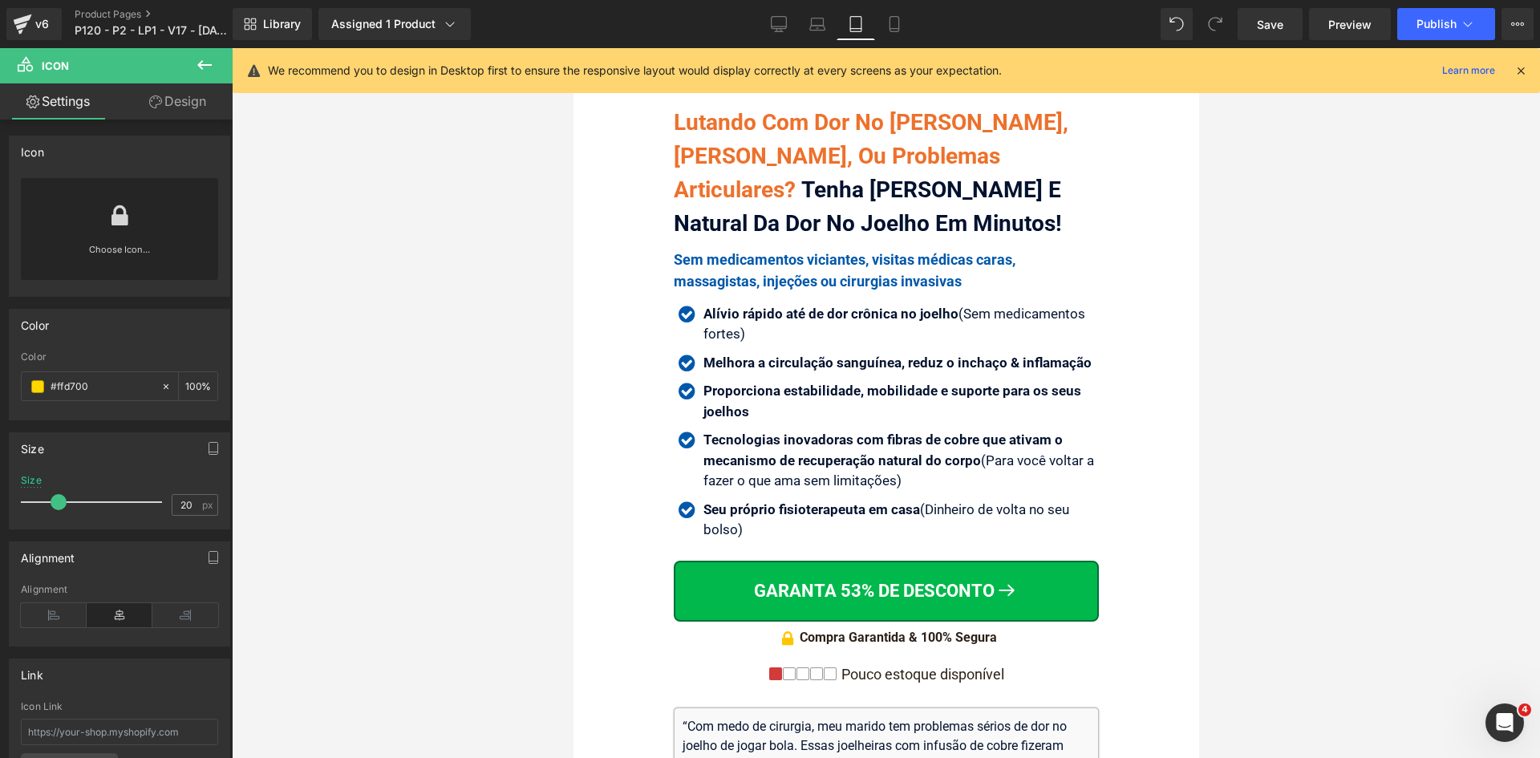
scroll to position [782, 0]
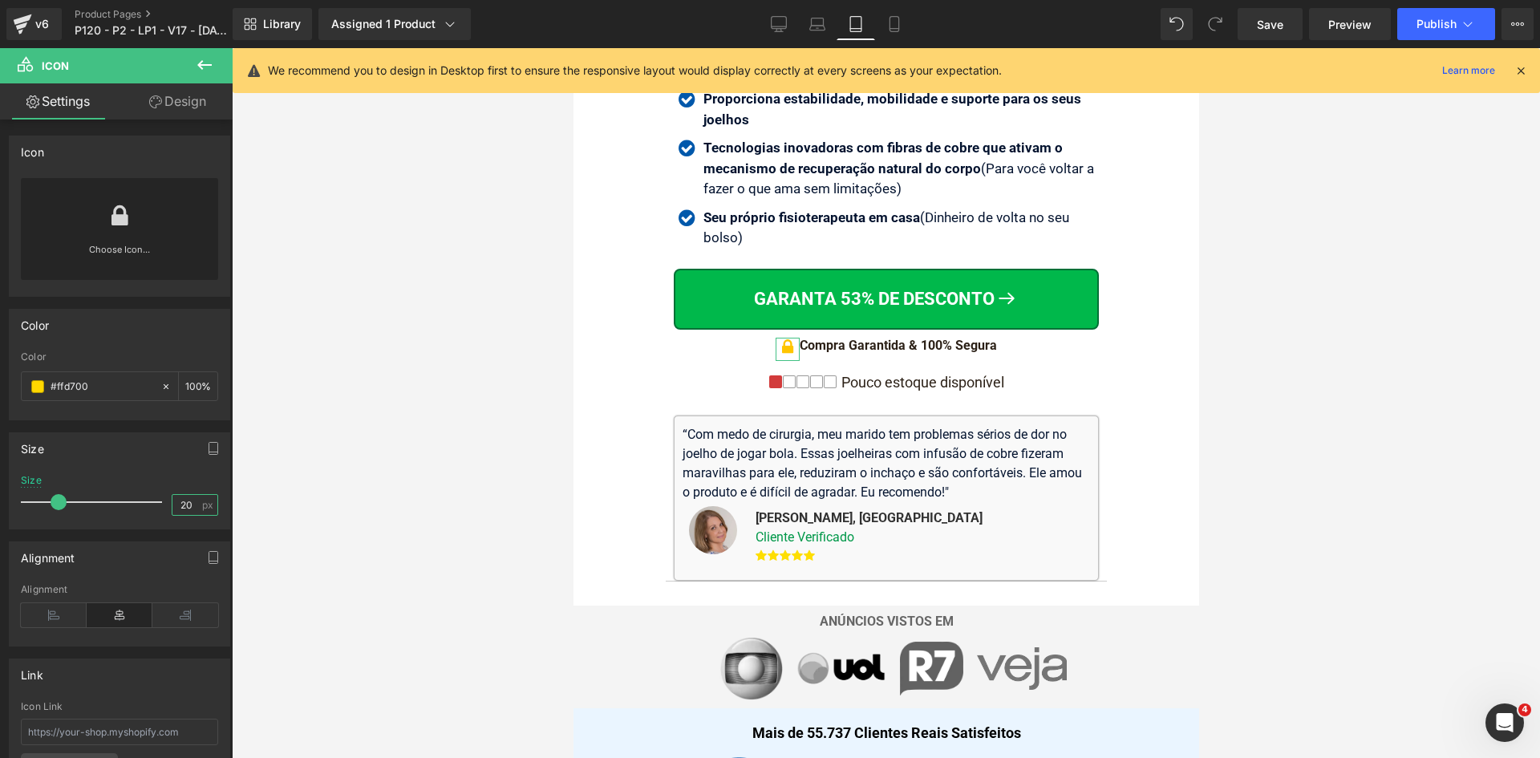
drag, startPoint x: 178, startPoint y: 502, endPoint x: 296, endPoint y: 501, distance: 117.9
click at [197, 502] on div "20 px" at bounding box center [195, 505] width 47 height 22
click at [100, 393] on input "#ffd700" at bounding box center [102, 387] width 103 height 18
click at [894, 22] on icon at bounding box center [894, 24] width 16 height 16
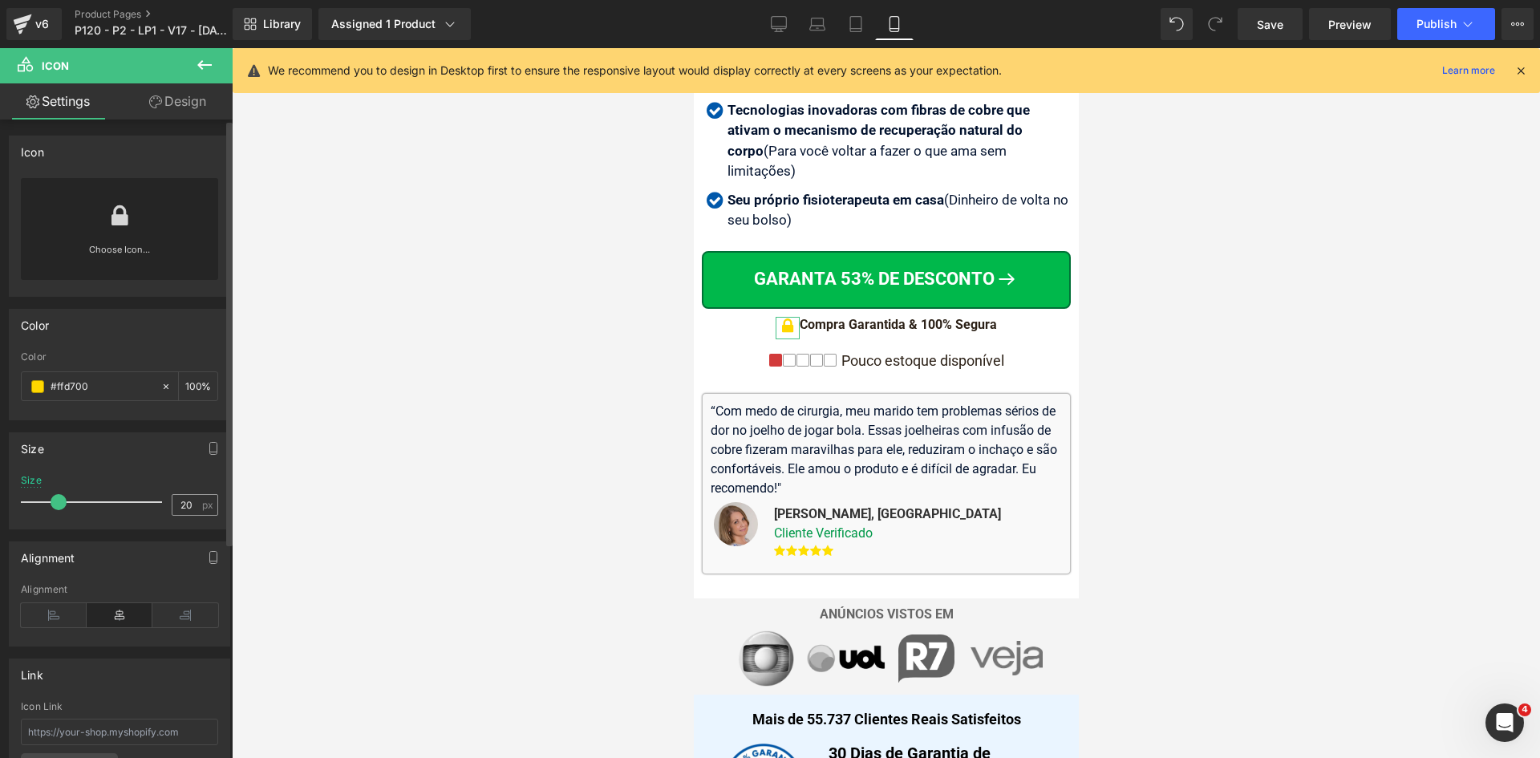
scroll to position [728, 0]
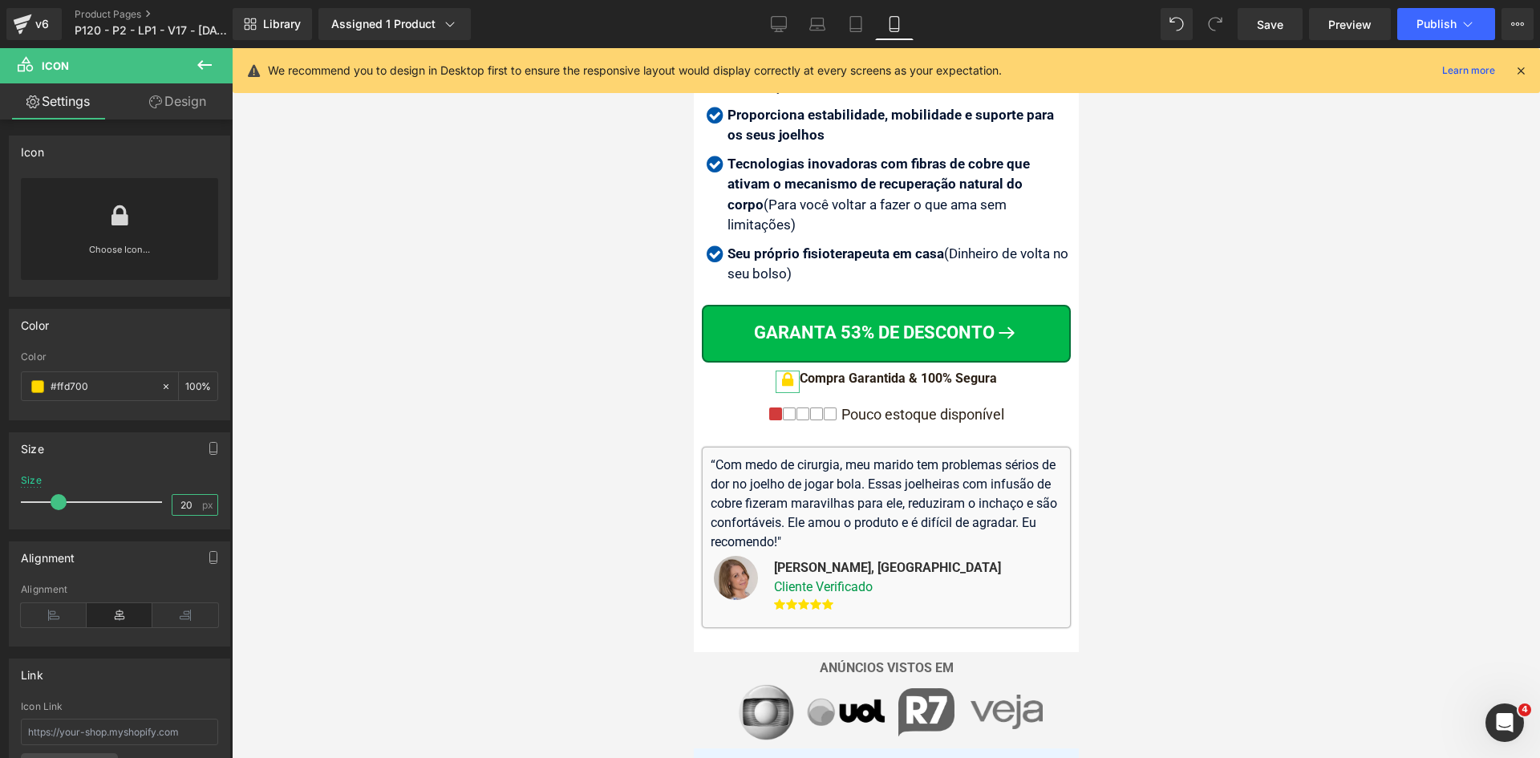
drag, startPoint x: 180, startPoint y: 505, endPoint x: 290, endPoint y: 493, distance: 110.5
click at [190, 505] on input "20" at bounding box center [186, 505] width 28 height 20
type input "20"
click at [803, 371] on div "Compra Garantida & 100% Segura" at bounding box center [897, 379] width 197 height 17
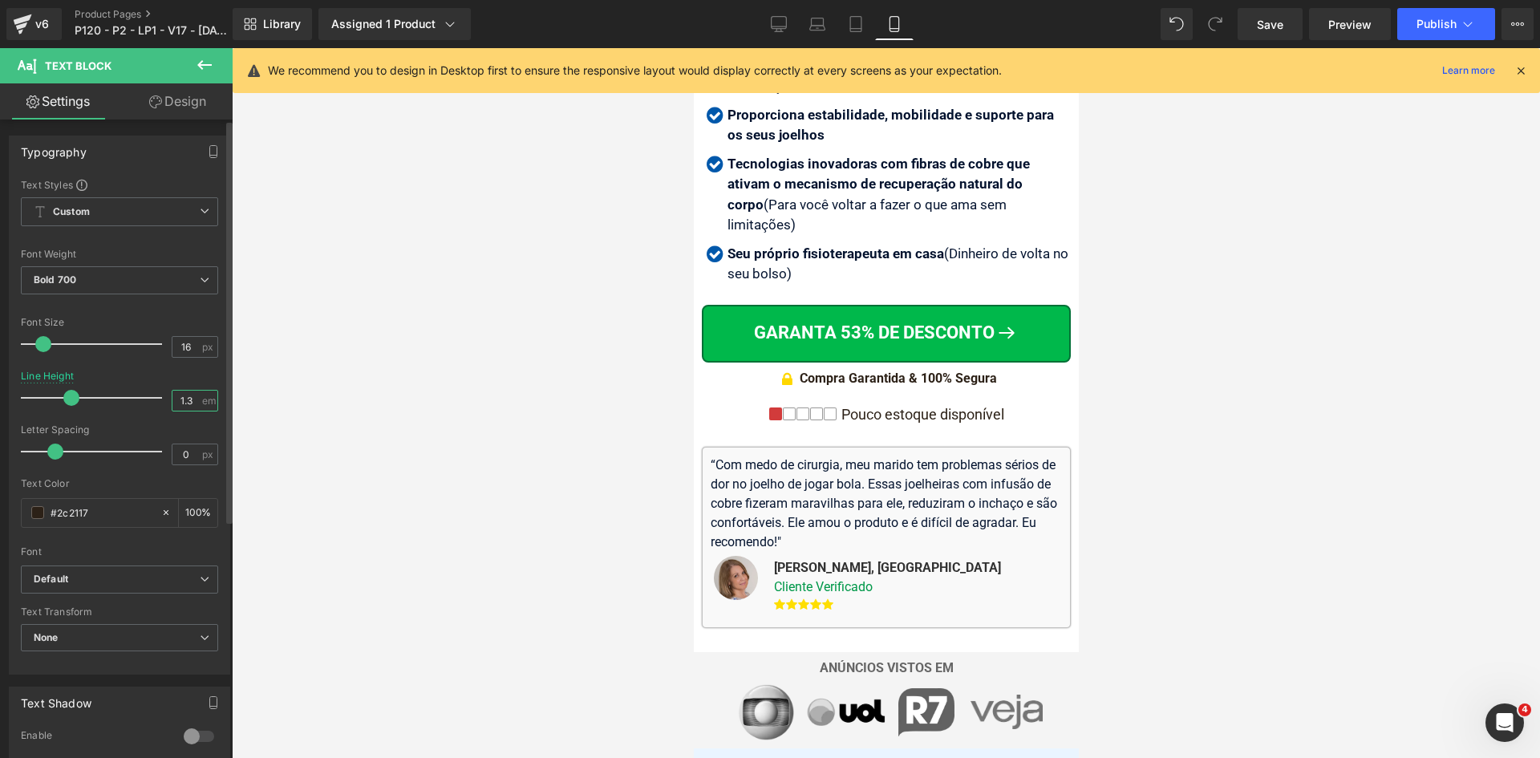
click at [180, 397] on input "1.3" at bounding box center [186, 401] width 28 height 20
click at [866, 26] on link "Tablet" at bounding box center [856, 24] width 38 height 32
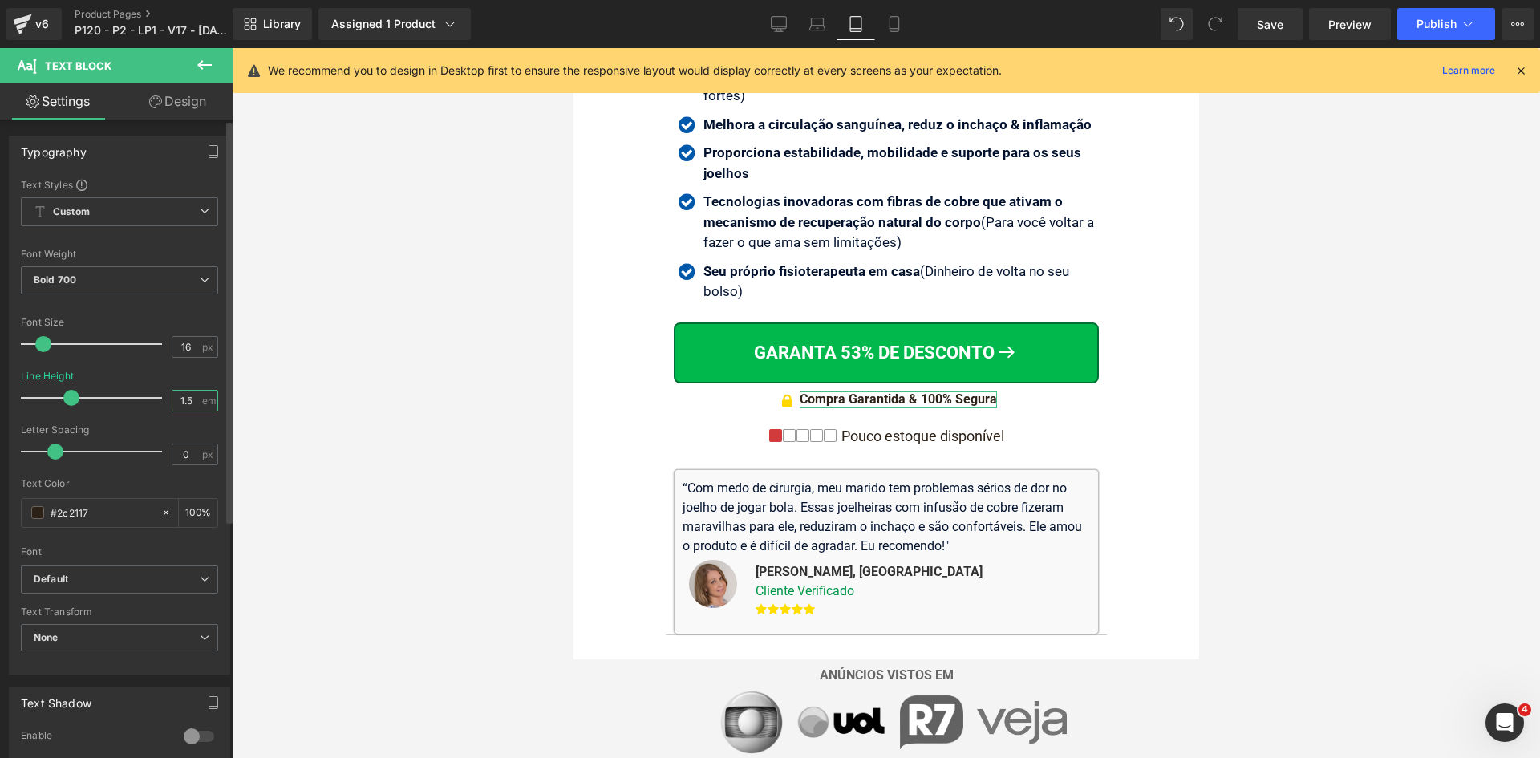
scroll to position [782, 0]
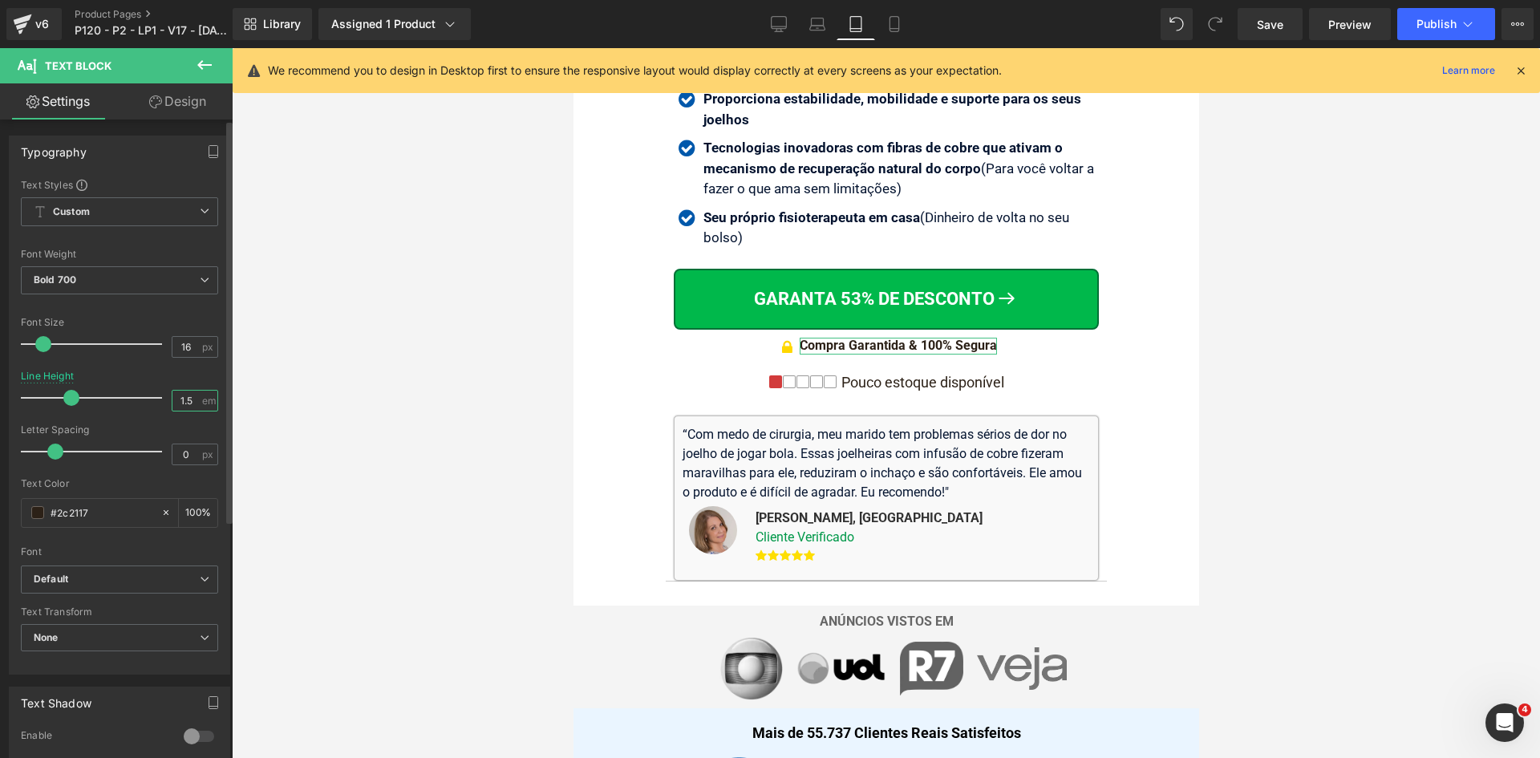
drag, startPoint x: 181, startPoint y: 401, endPoint x: 209, endPoint y: 401, distance: 28.1
click at [209, 401] on div "1.5 em" at bounding box center [195, 401] width 47 height 22
type input "1.5"
click at [824, 29] on icon at bounding box center [817, 24] width 16 height 16
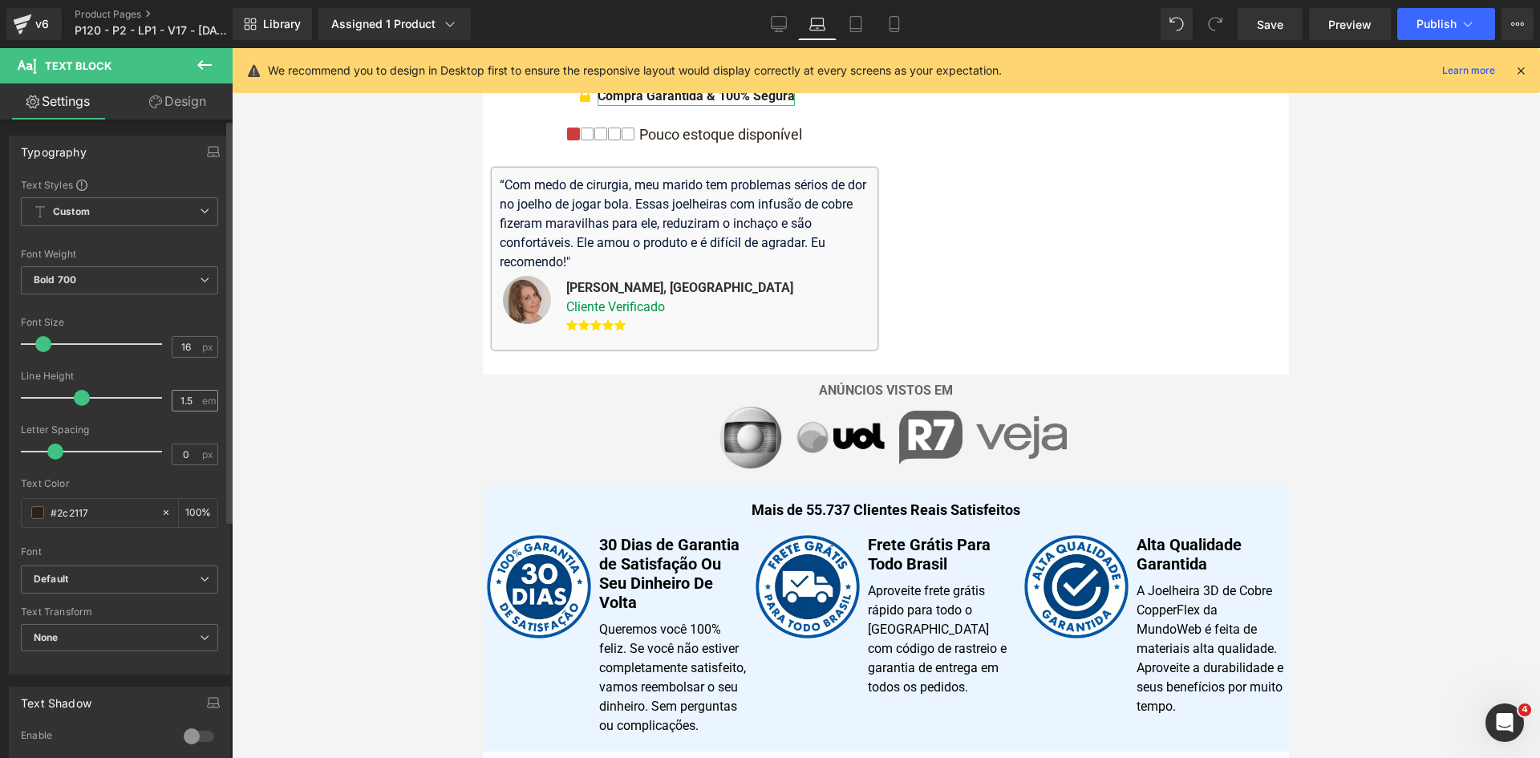
scroll to position [490, 0]
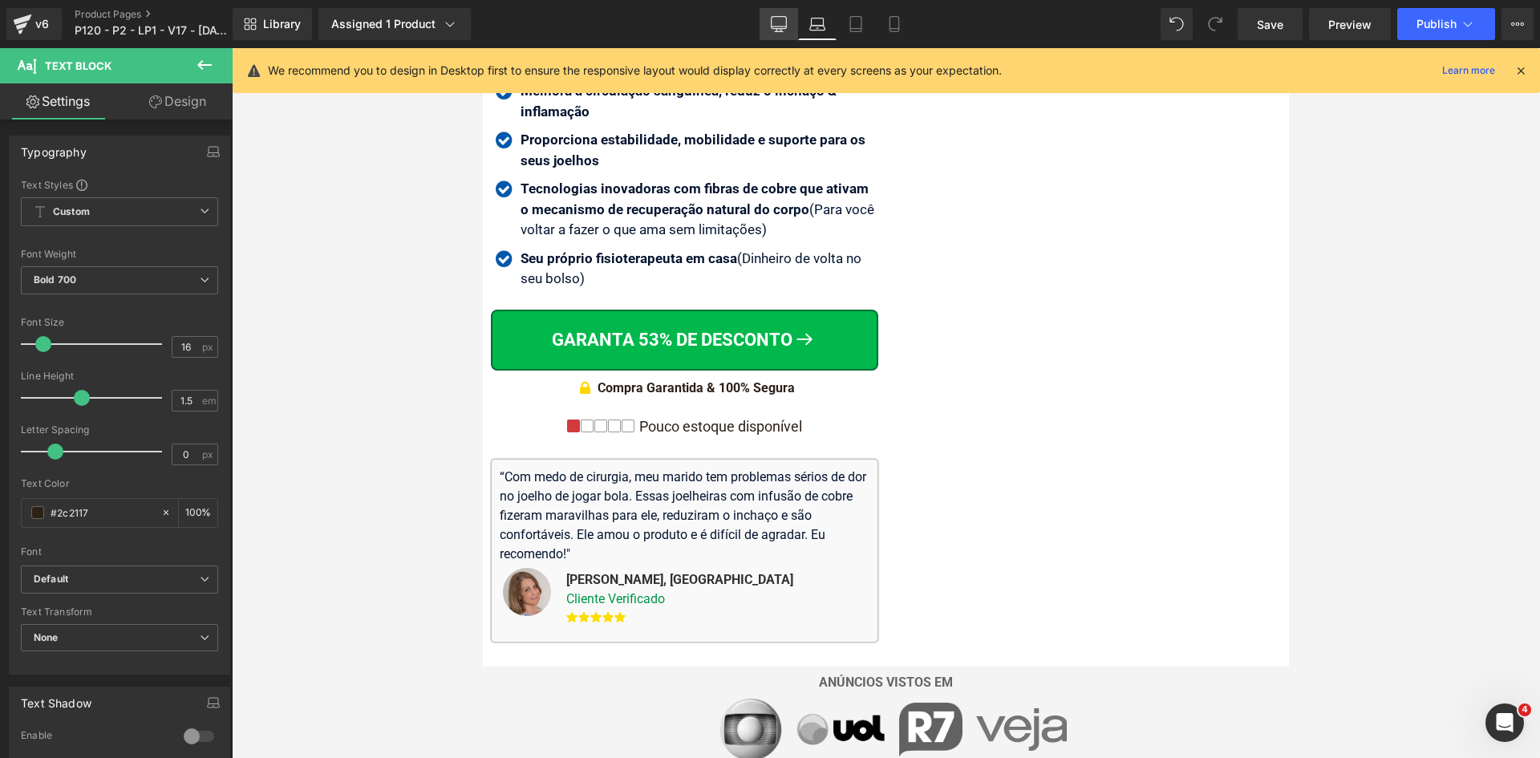
drag, startPoint x: 782, startPoint y: 26, endPoint x: 419, endPoint y: 326, distance: 471.7
click at [782, 26] on icon at bounding box center [779, 24] width 16 height 16
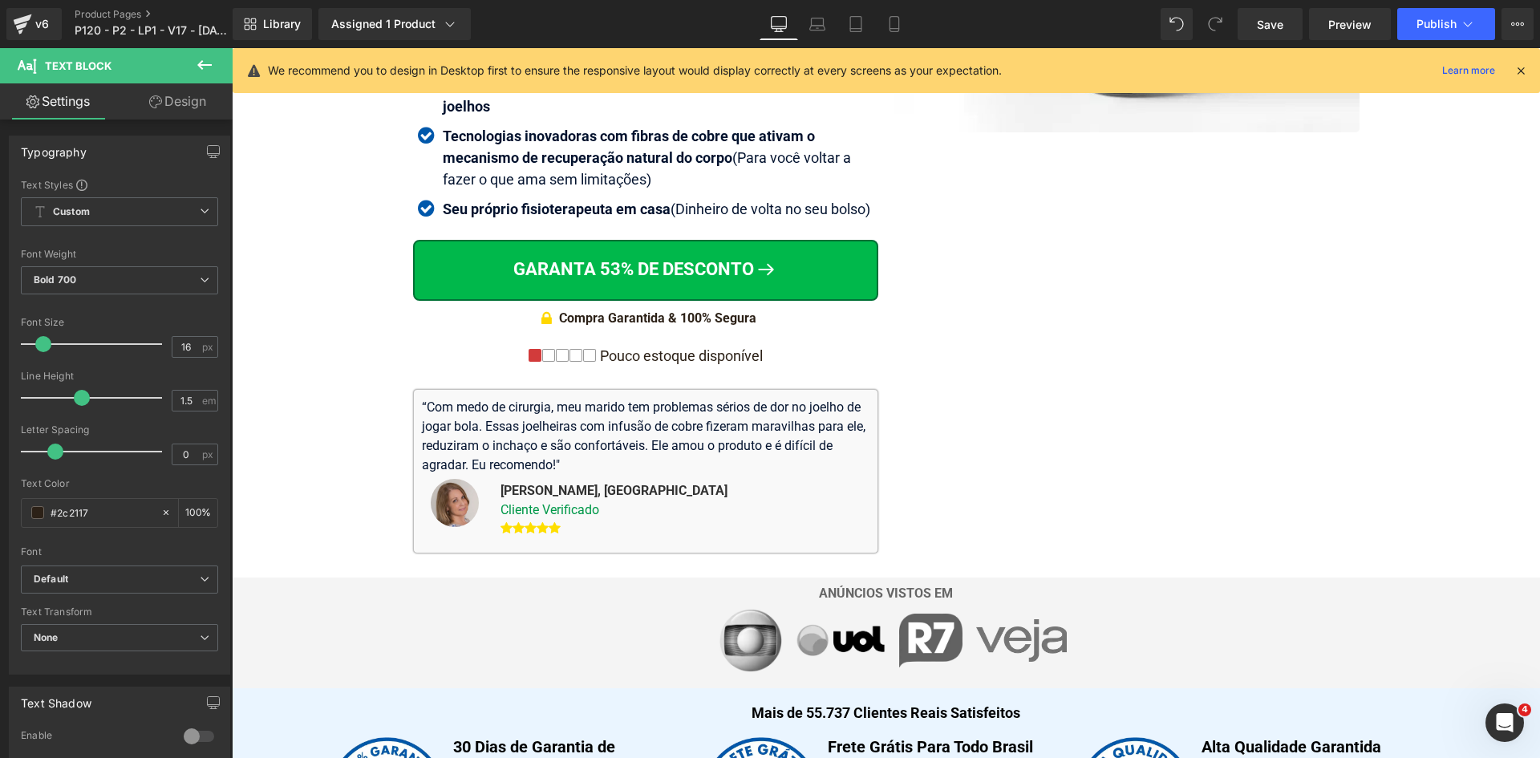
scroll to position [461, 0]
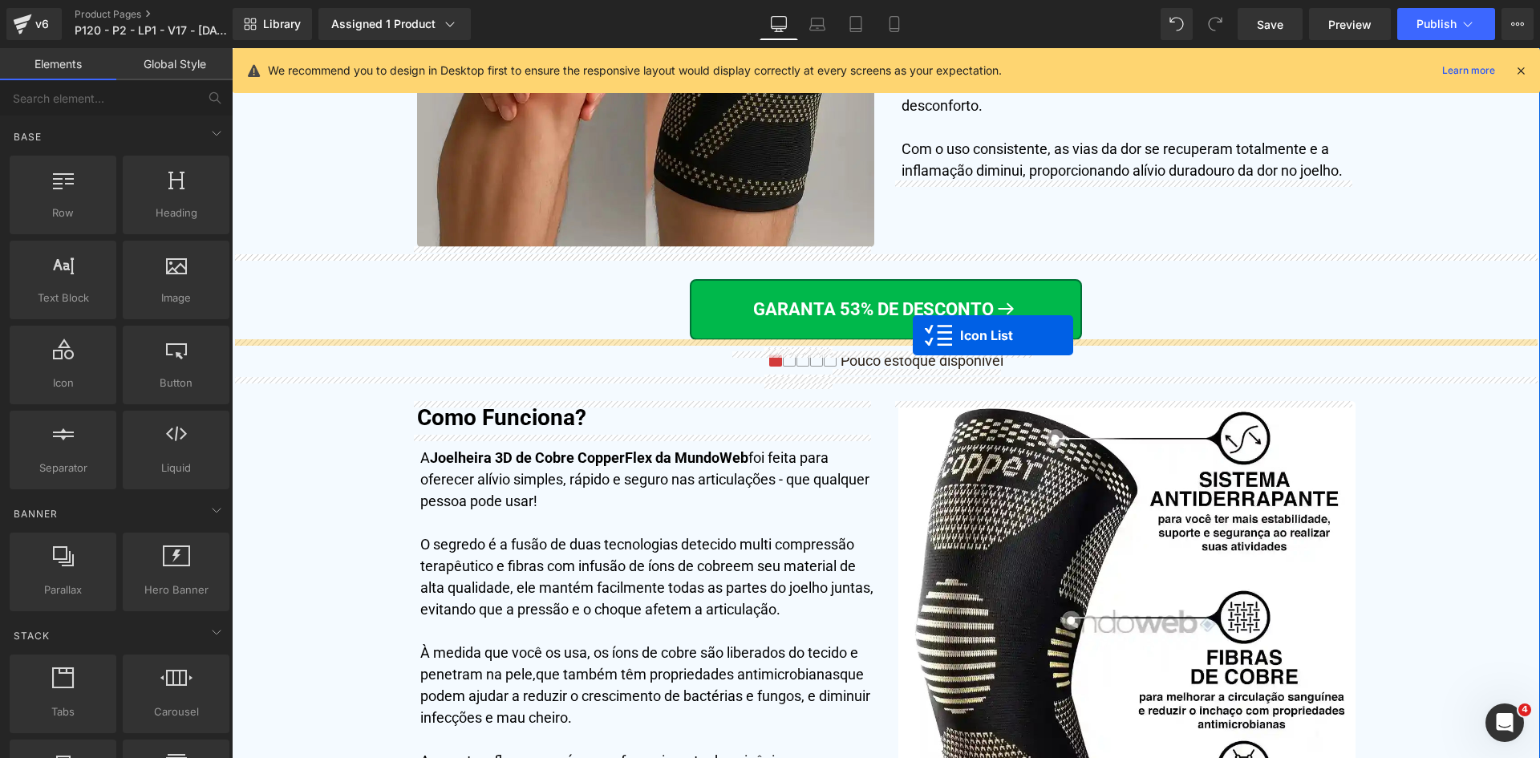
drag, startPoint x: 639, startPoint y: 351, endPoint x: 913, endPoint y: 335, distance: 273.9
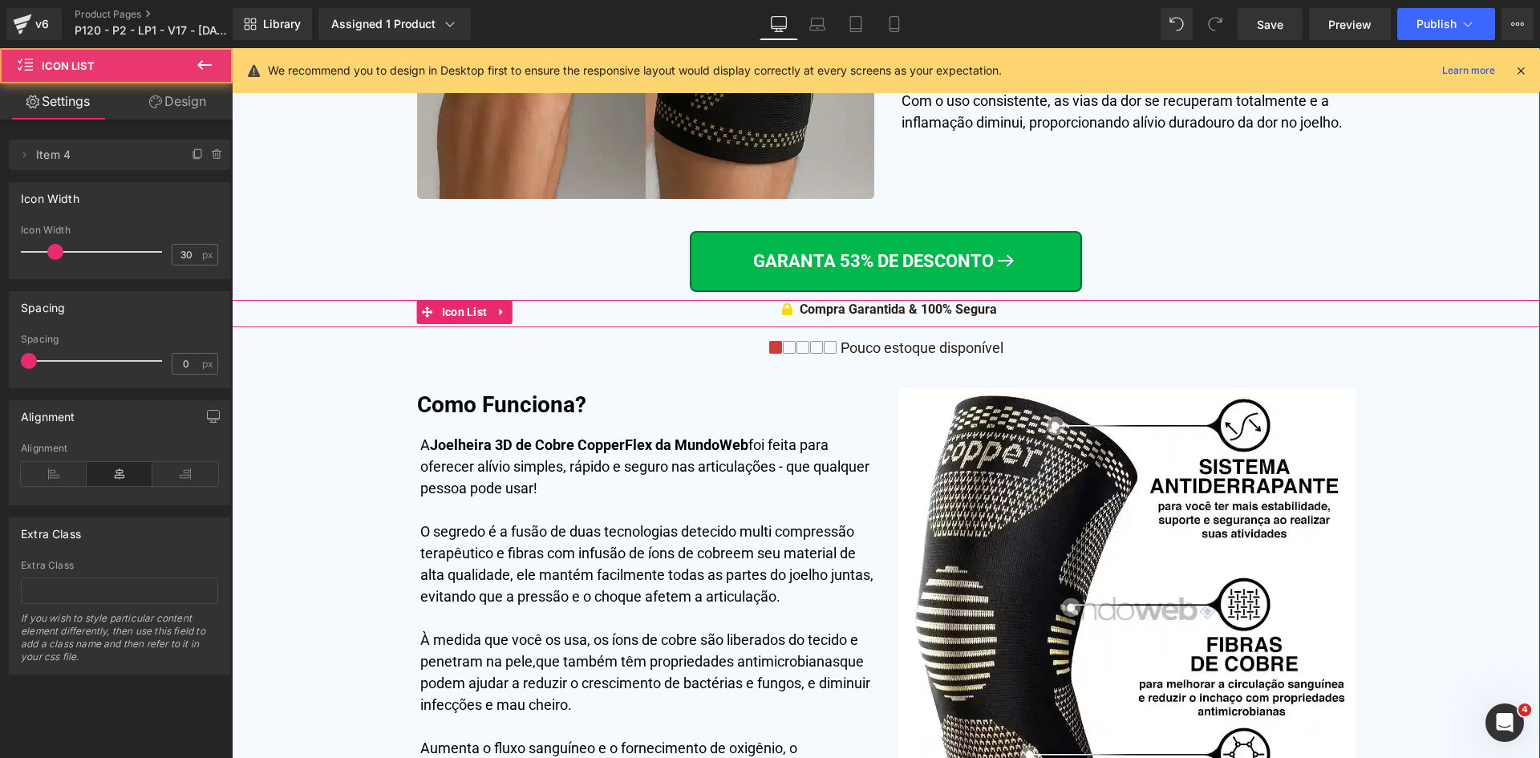
scroll to position [3862, 0]
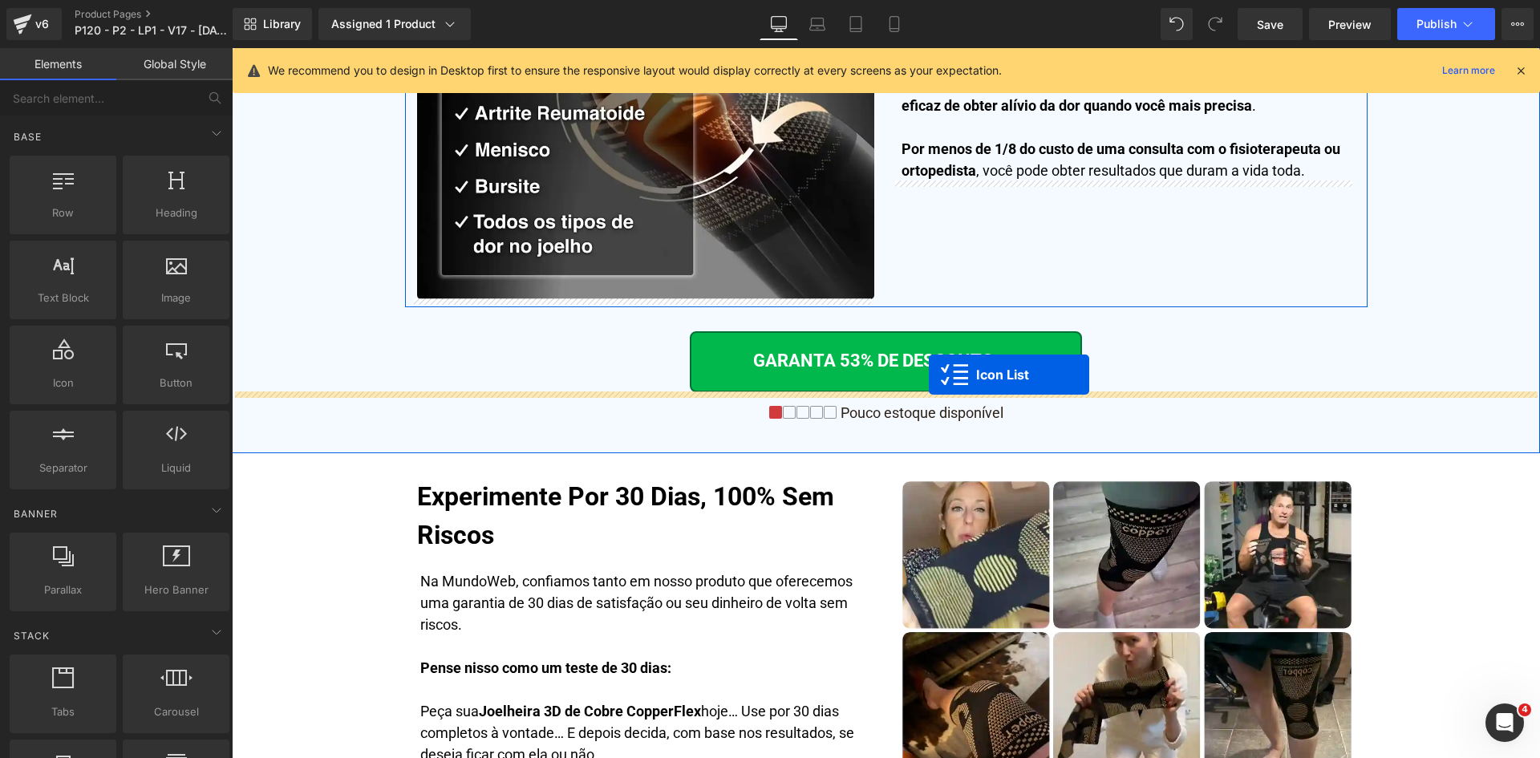
drag, startPoint x: 873, startPoint y: 355, endPoint x: 929, endPoint y: 375, distance: 59.4
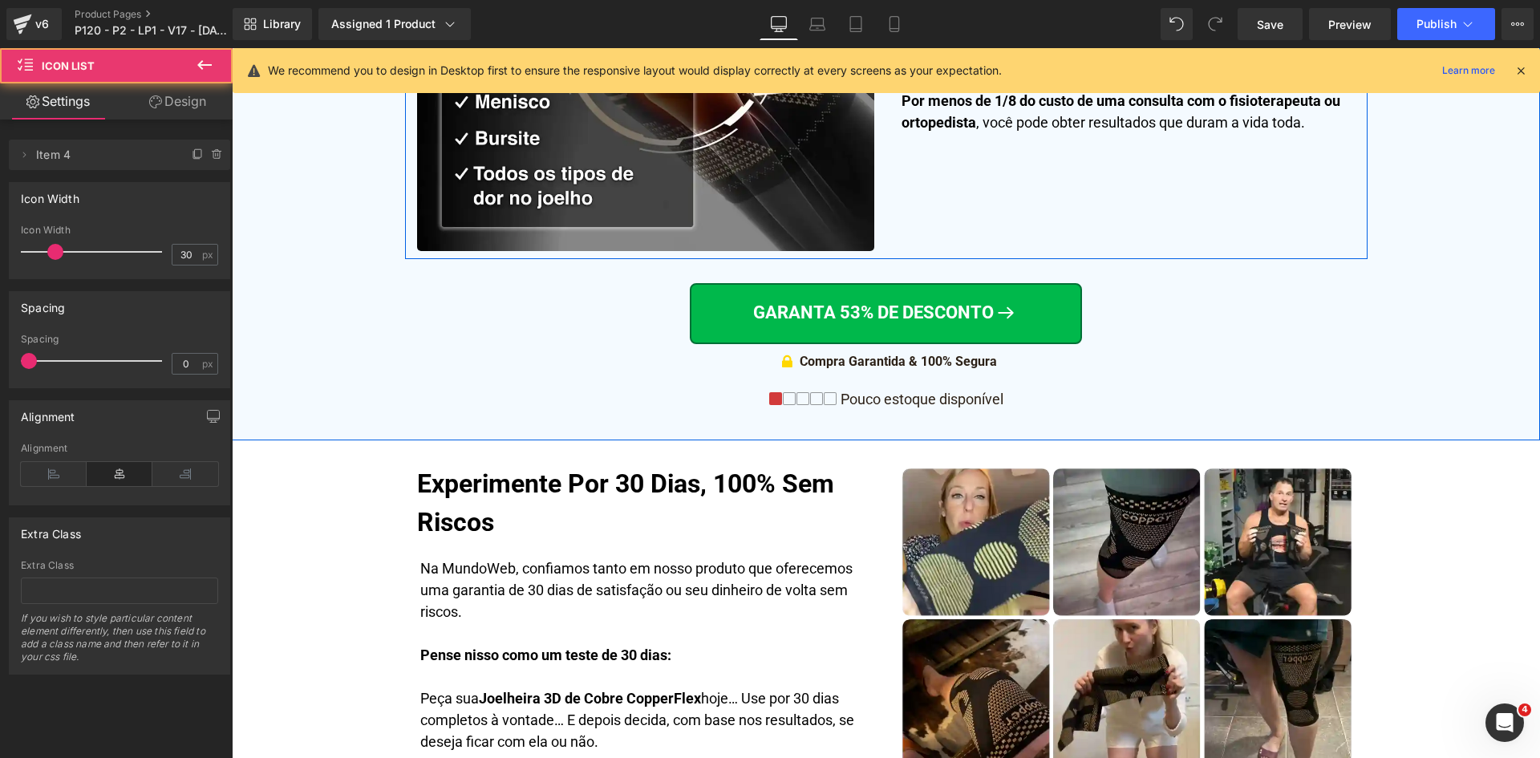
scroll to position [5017, 0]
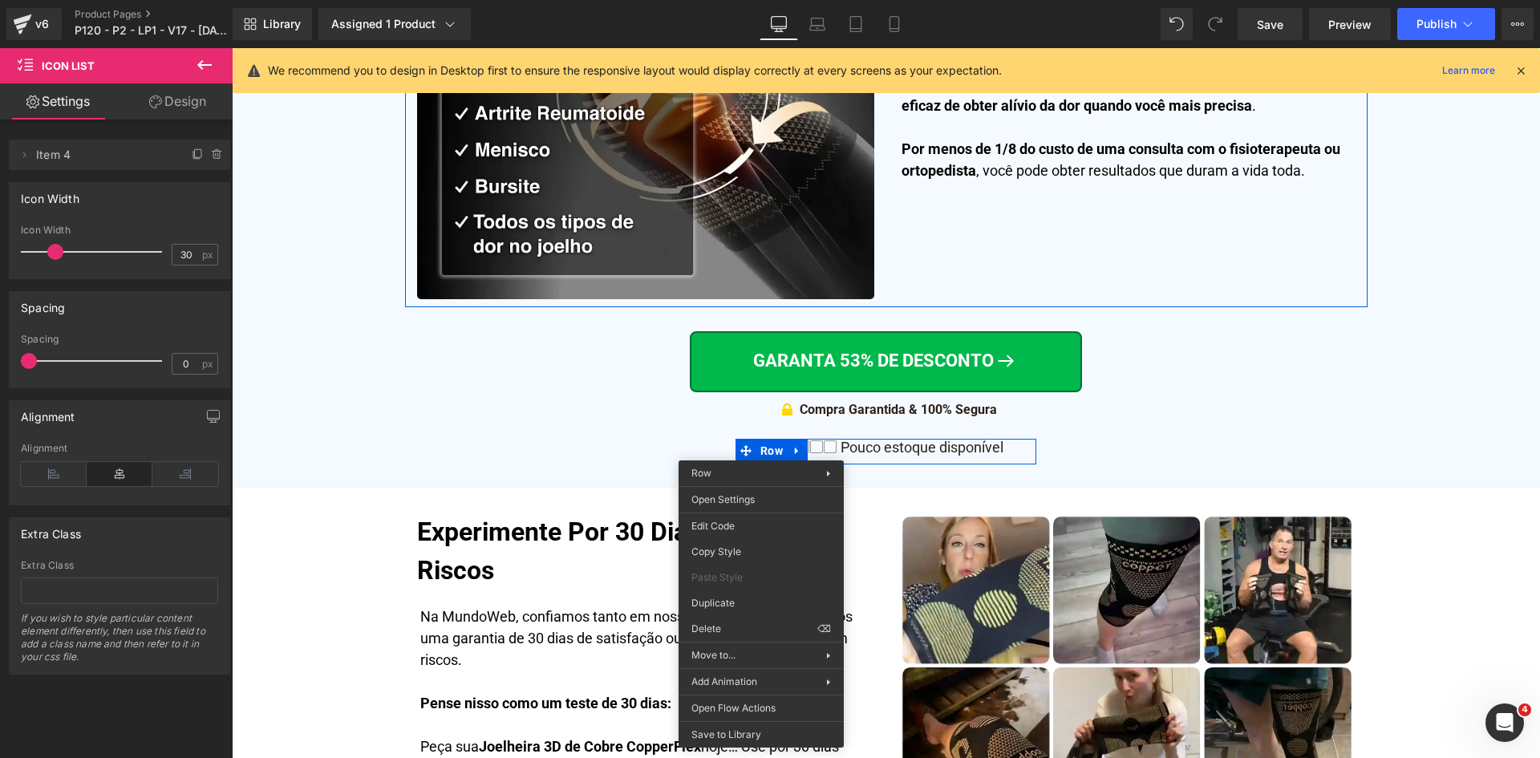
drag, startPoint x: 953, startPoint y: 679, endPoint x: 817, endPoint y: 501, distance: 223.1
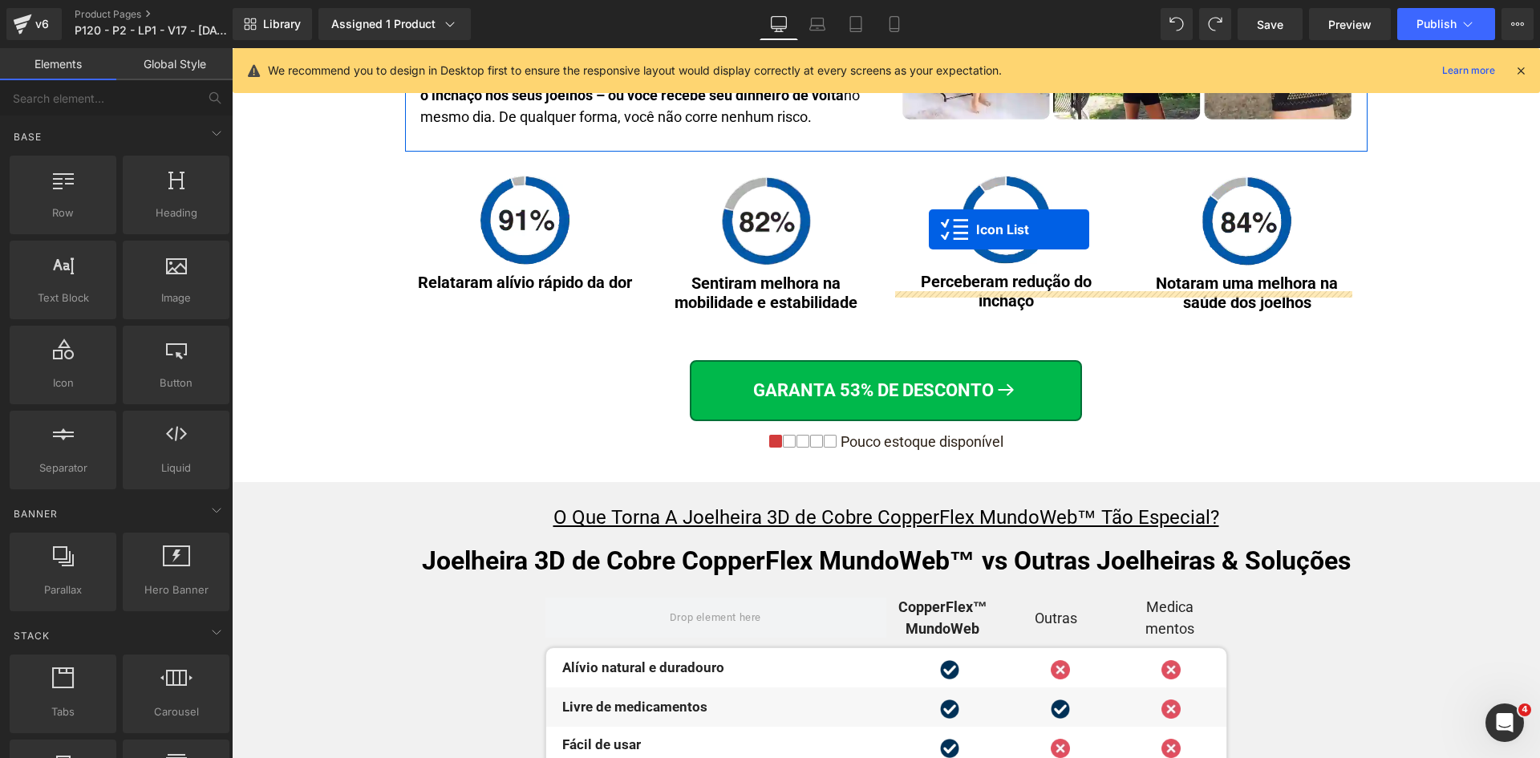
scroll to position [6008, 0]
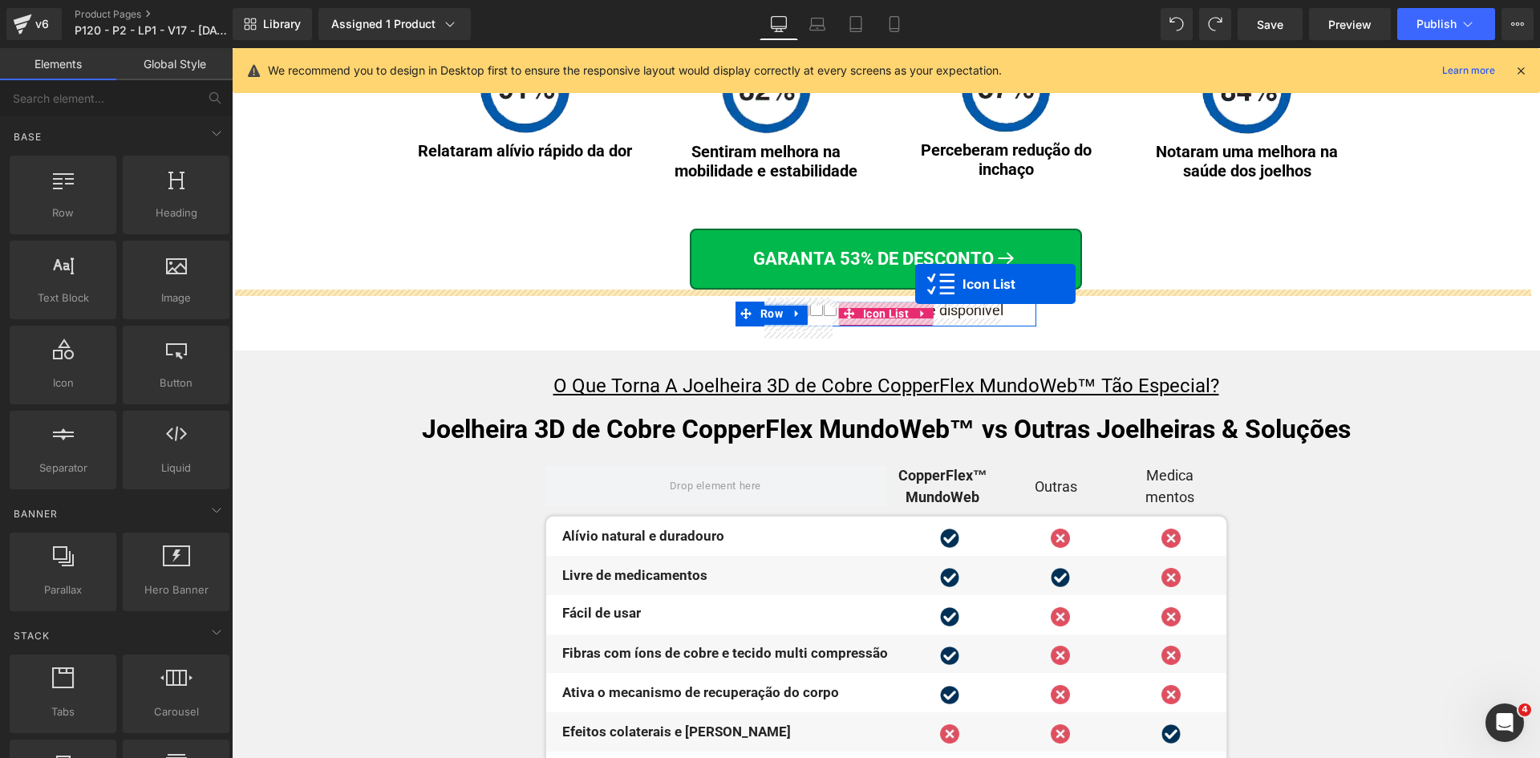
drag, startPoint x: 884, startPoint y: 335, endPoint x: 915, endPoint y: 284, distance: 60.1
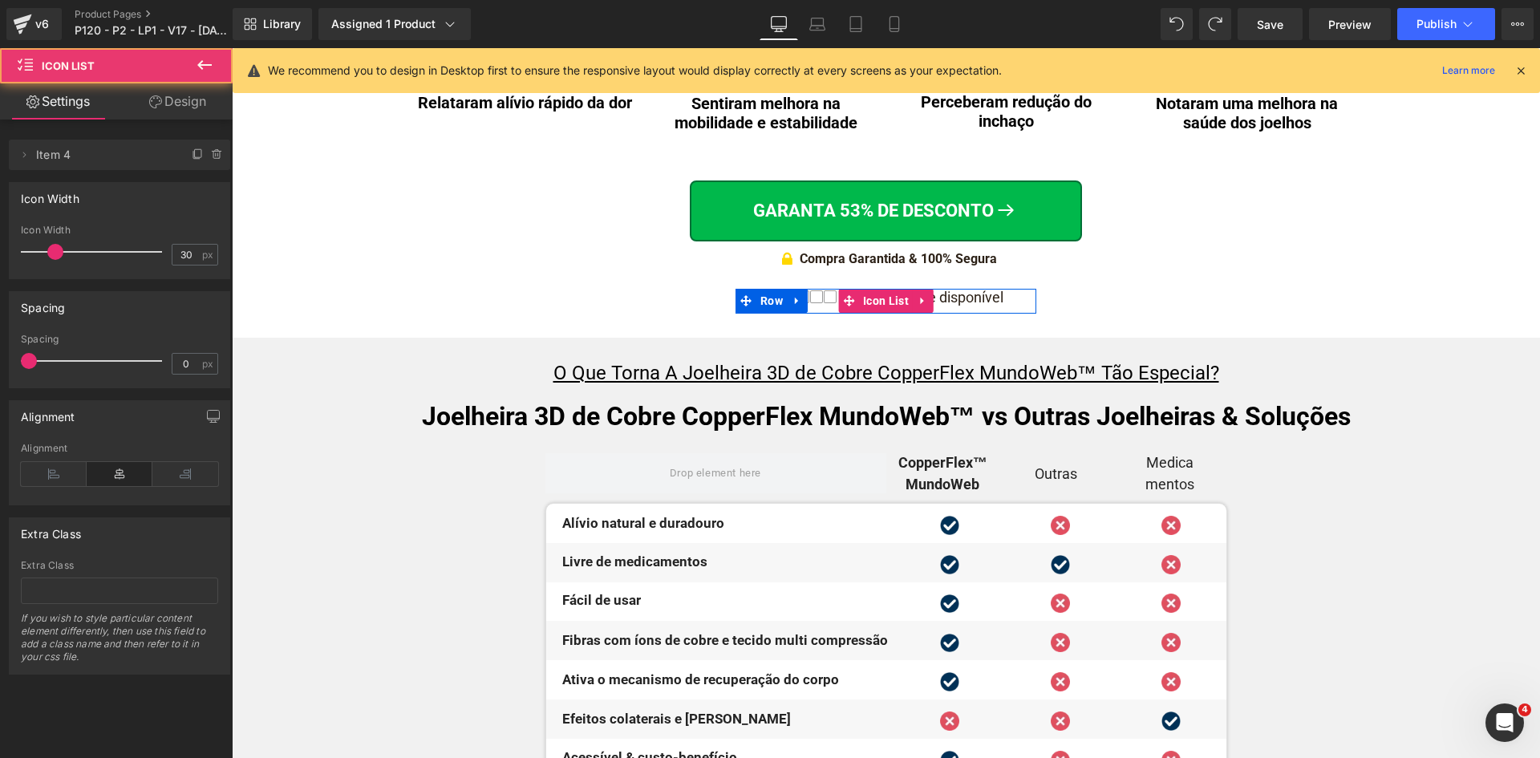
scroll to position [5959, 0]
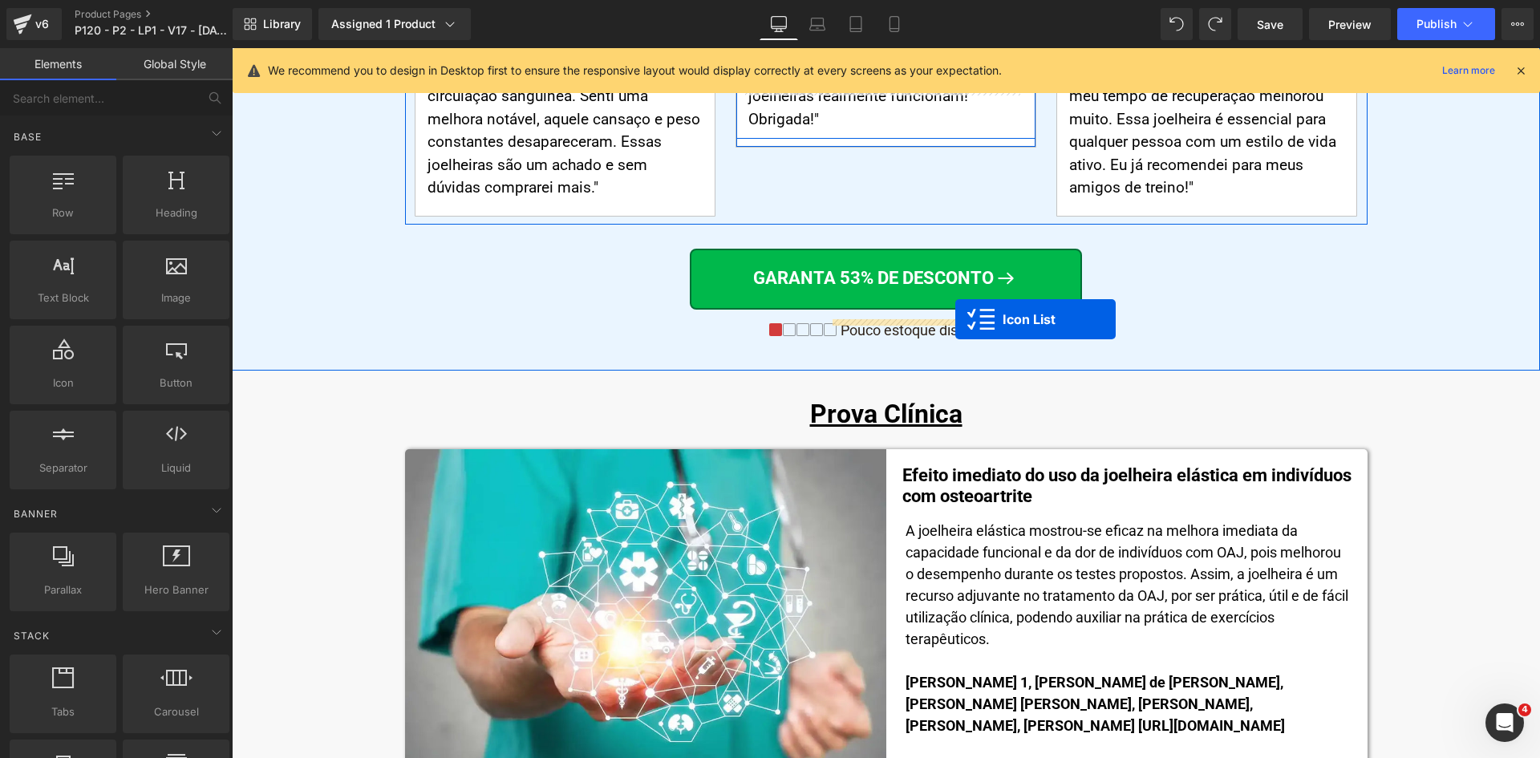
scroll to position [7644, 0]
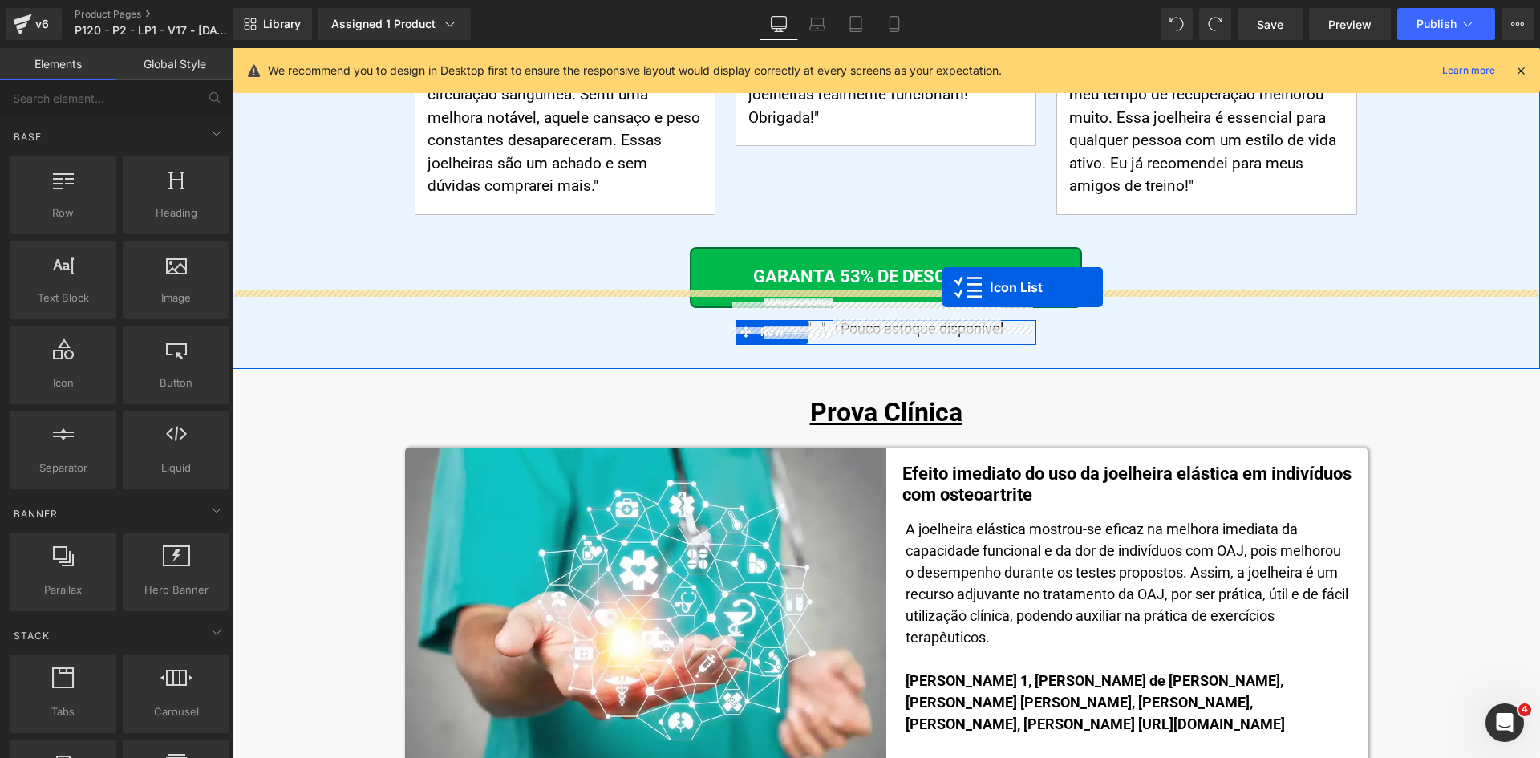
drag, startPoint x: 867, startPoint y: 309, endPoint x: 942, endPoint y: 287, distance: 78.4
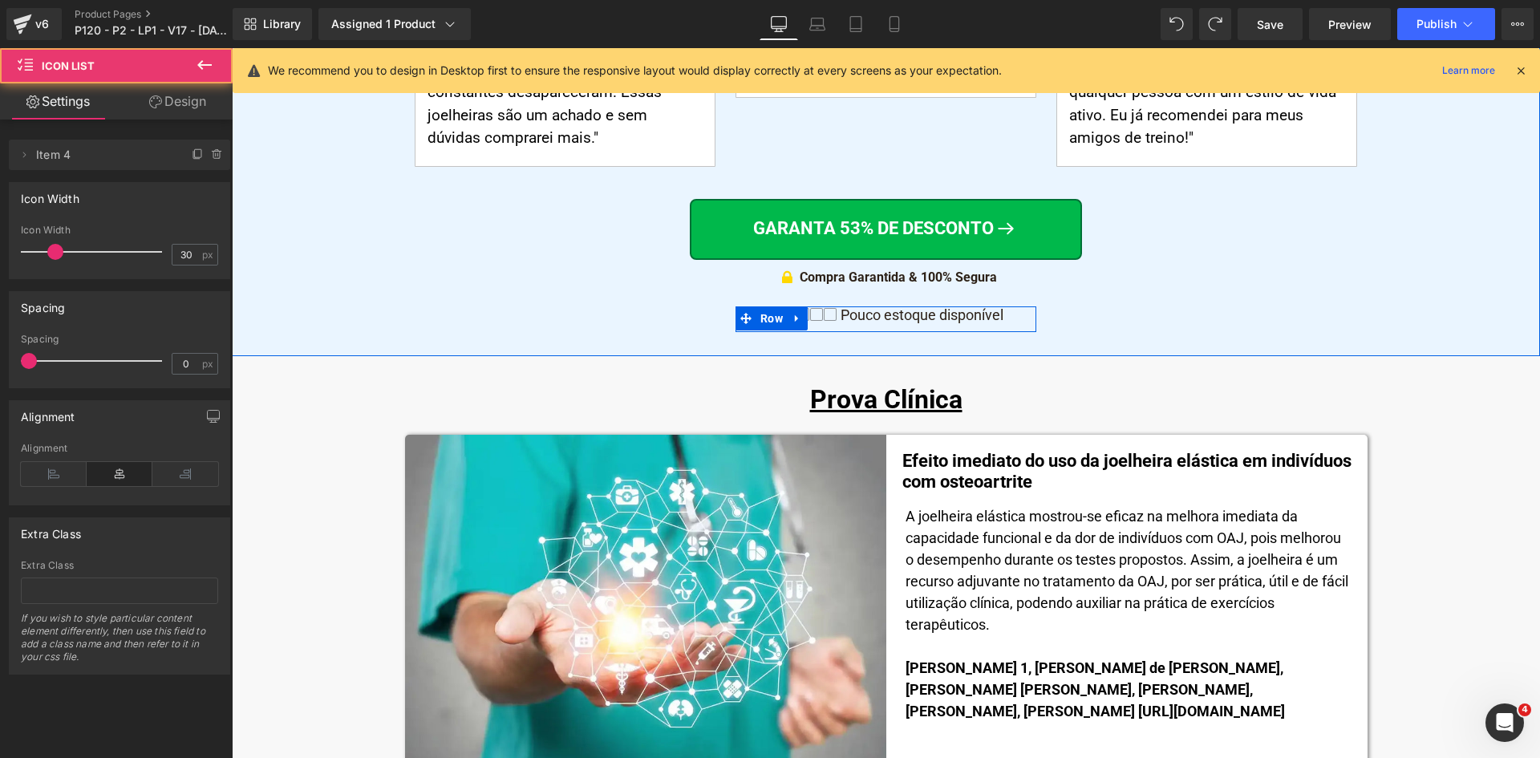
scroll to position [7596, 0]
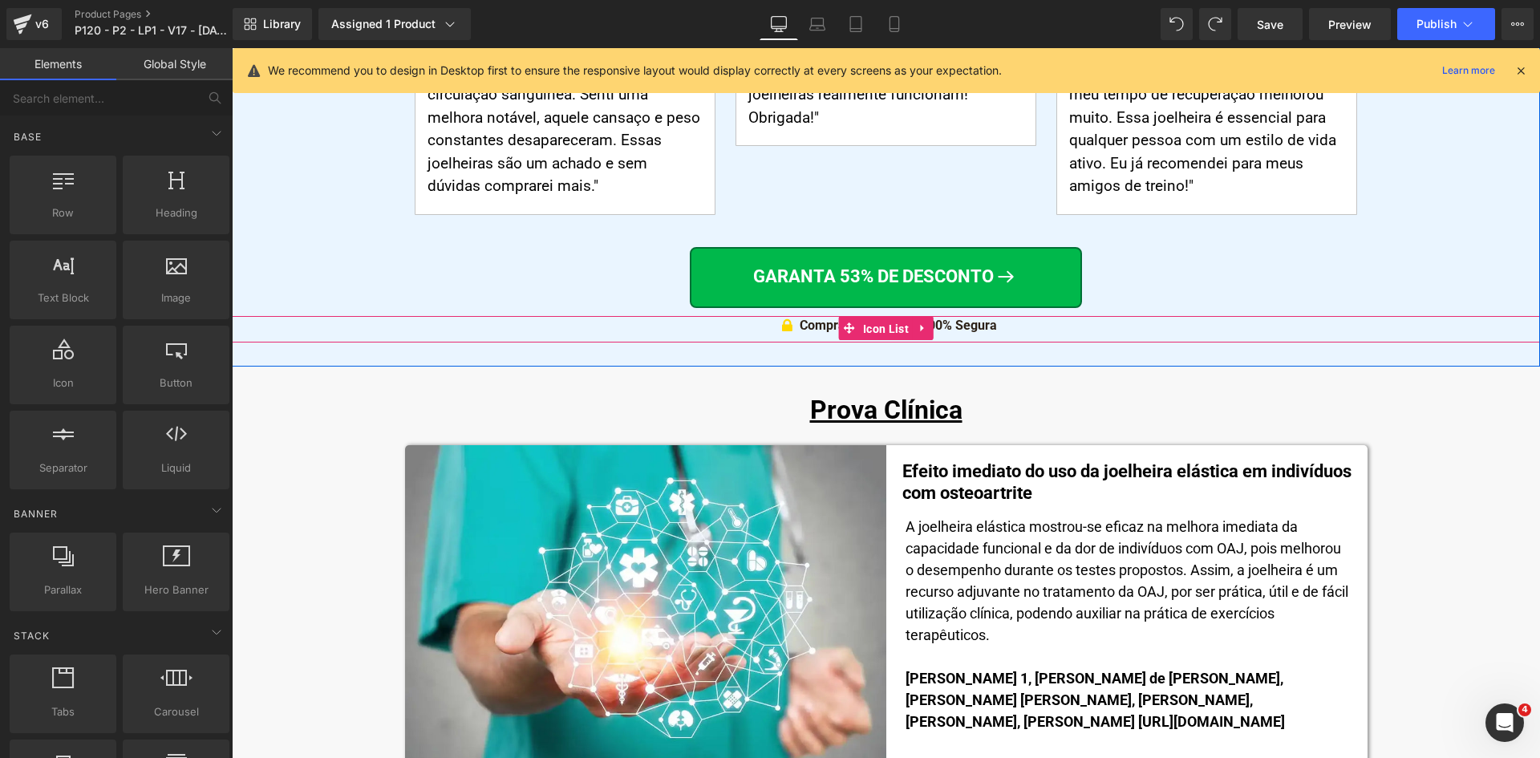
drag, startPoint x: 858, startPoint y: 314, endPoint x: 841, endPoint y: 359, distance: 48.7
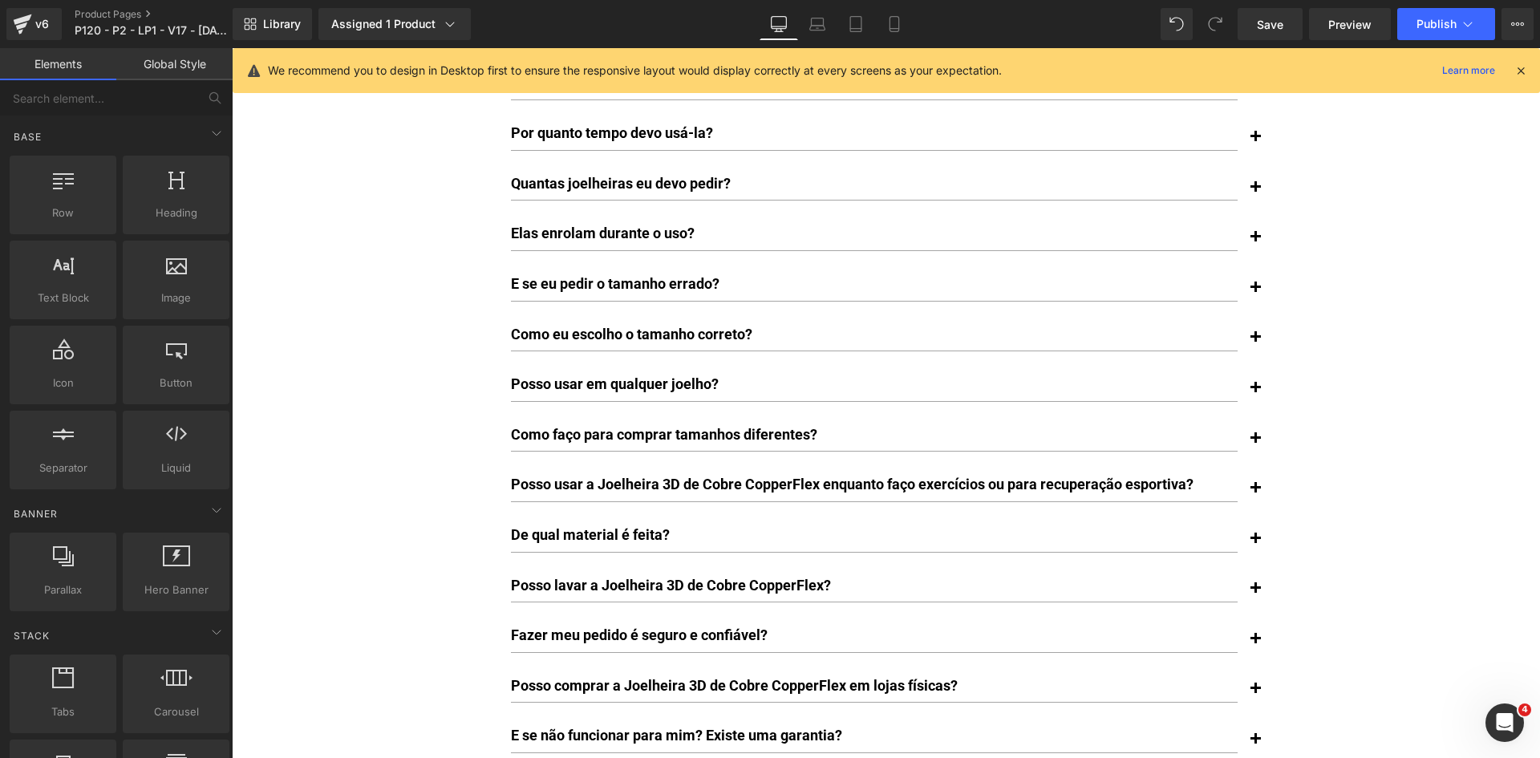
scroll to position [12488, 0]
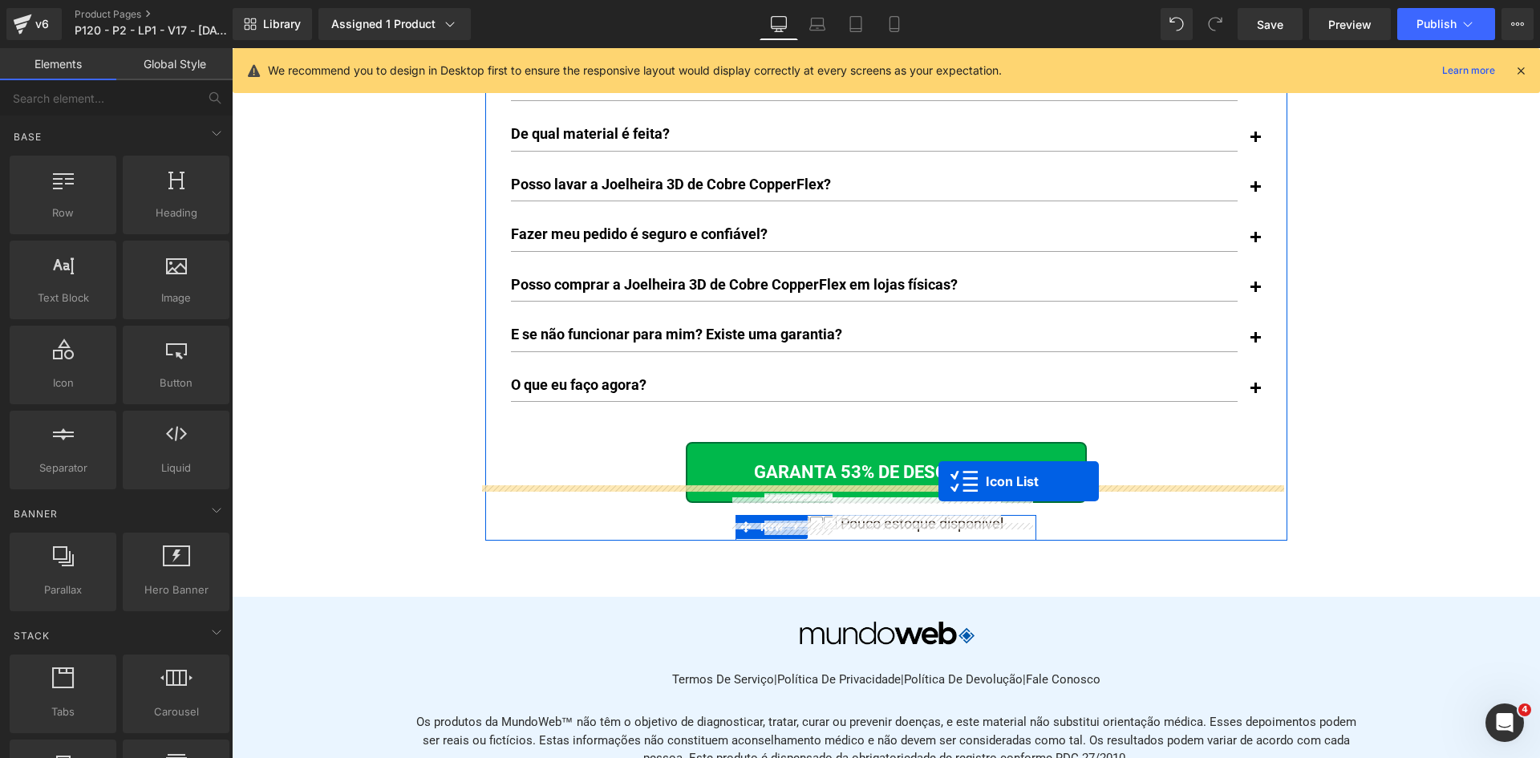
drag, startPoint x: 881, startPoint y: 308, endPoint x: 938, endPoint y: 481, distance: 182.4
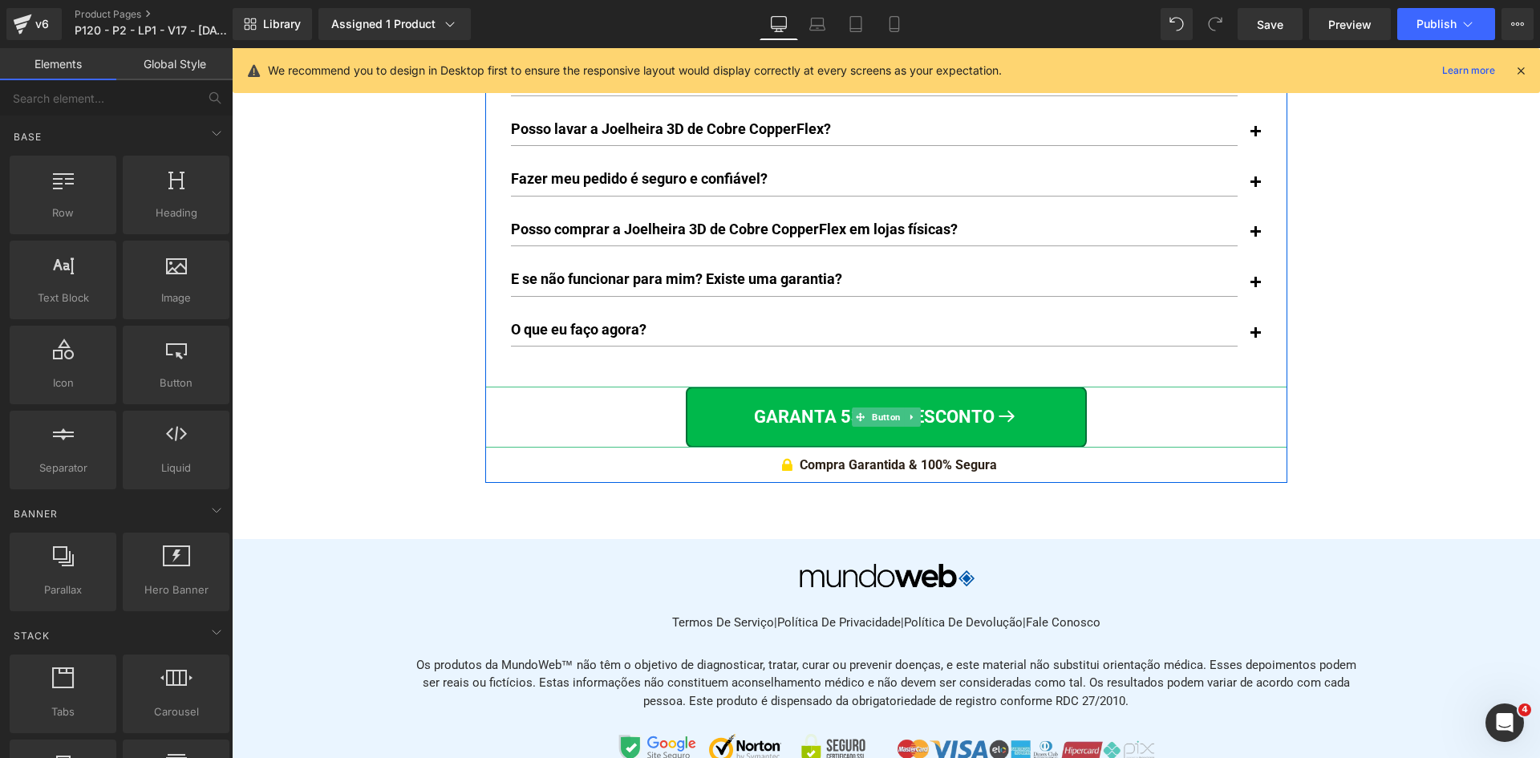
scroll to position [12520, 0]
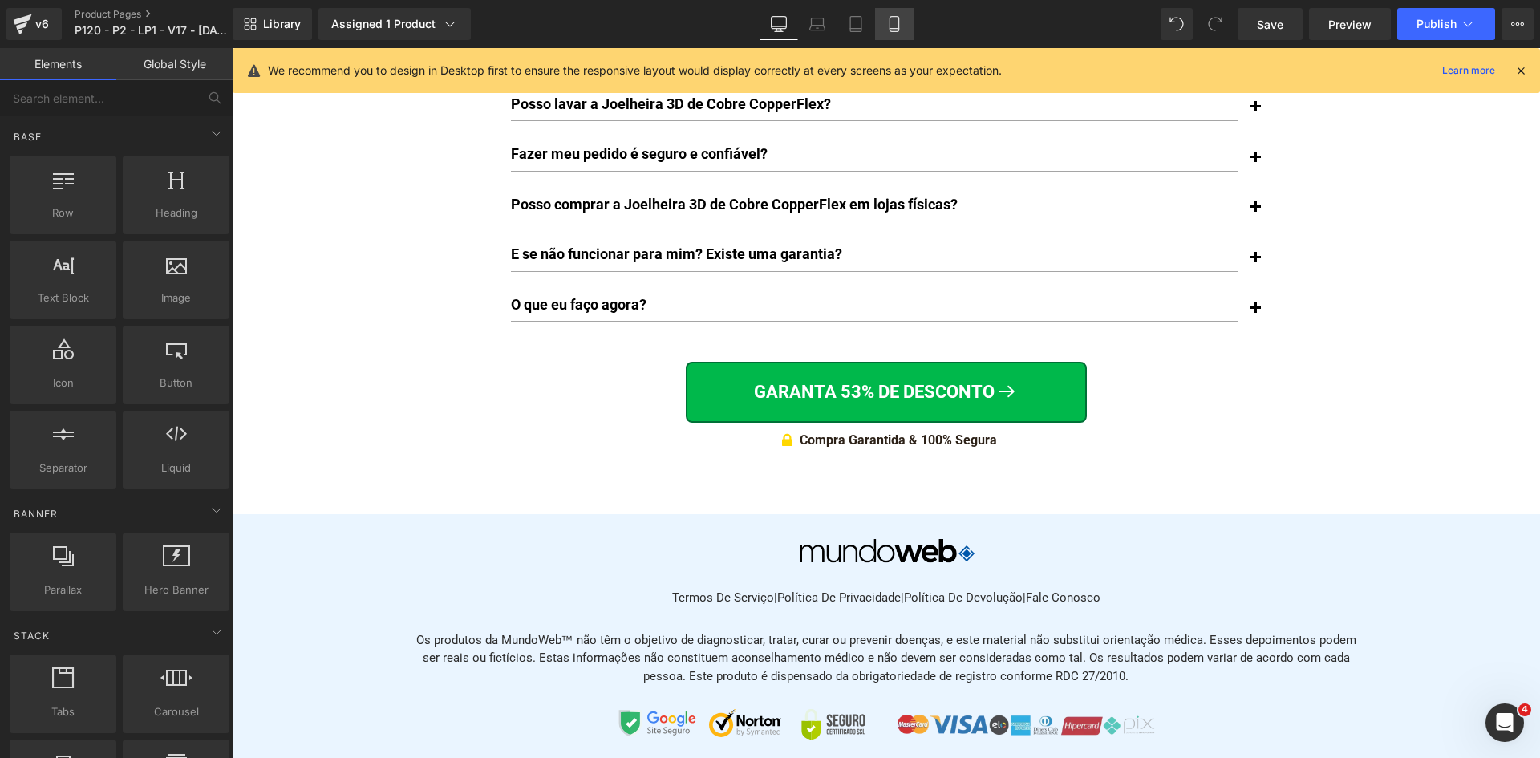
drag, startPoint x: 886, startPoint y: 27, endPoint x: 1522, endPoint y: 71, distance: 637.5
click at [889, 27] on icon at bounding box center [894, 24] width 16 height 16
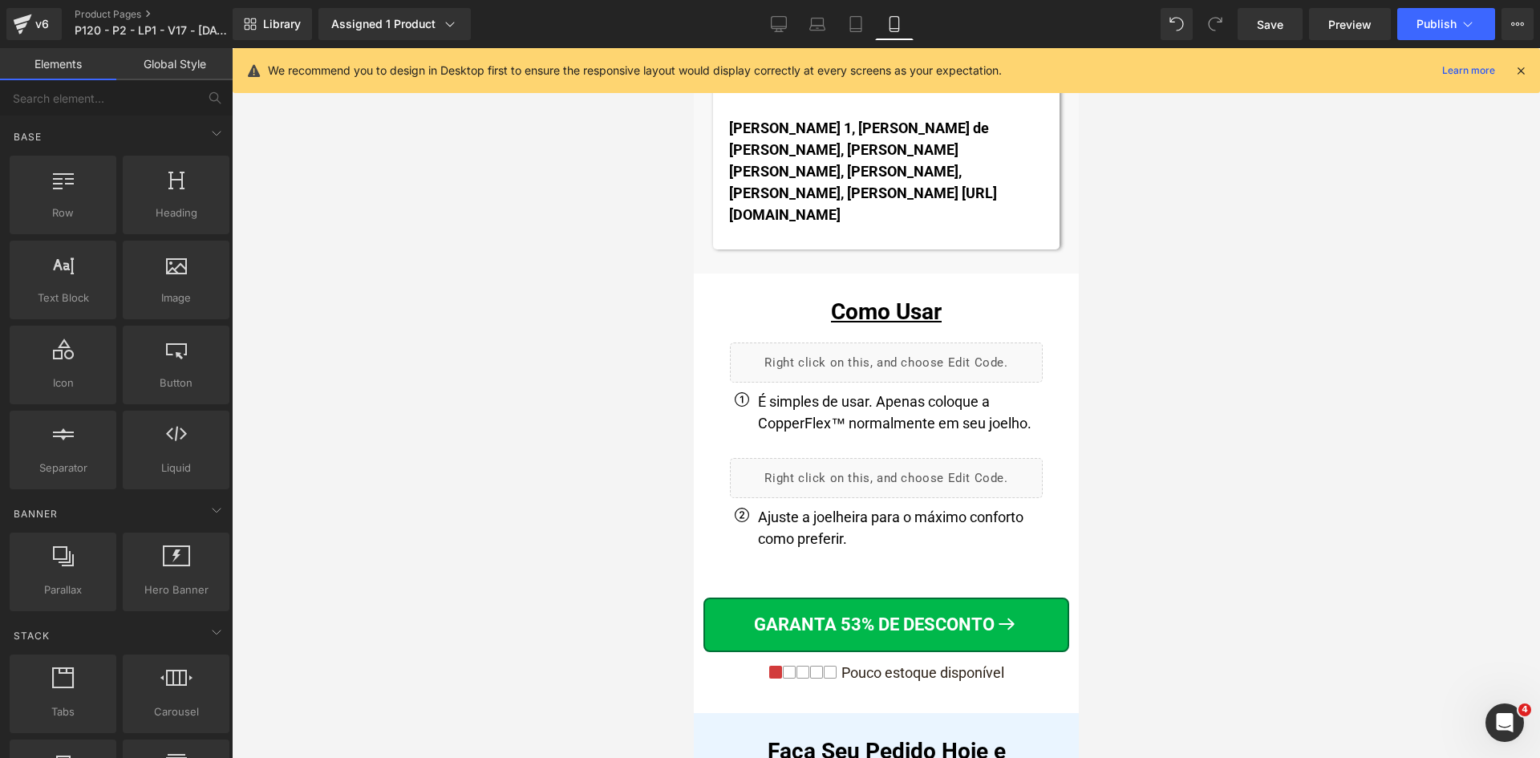
click at [1522, 71] on icon at bounding box center [1521, 70] width 14 height 14
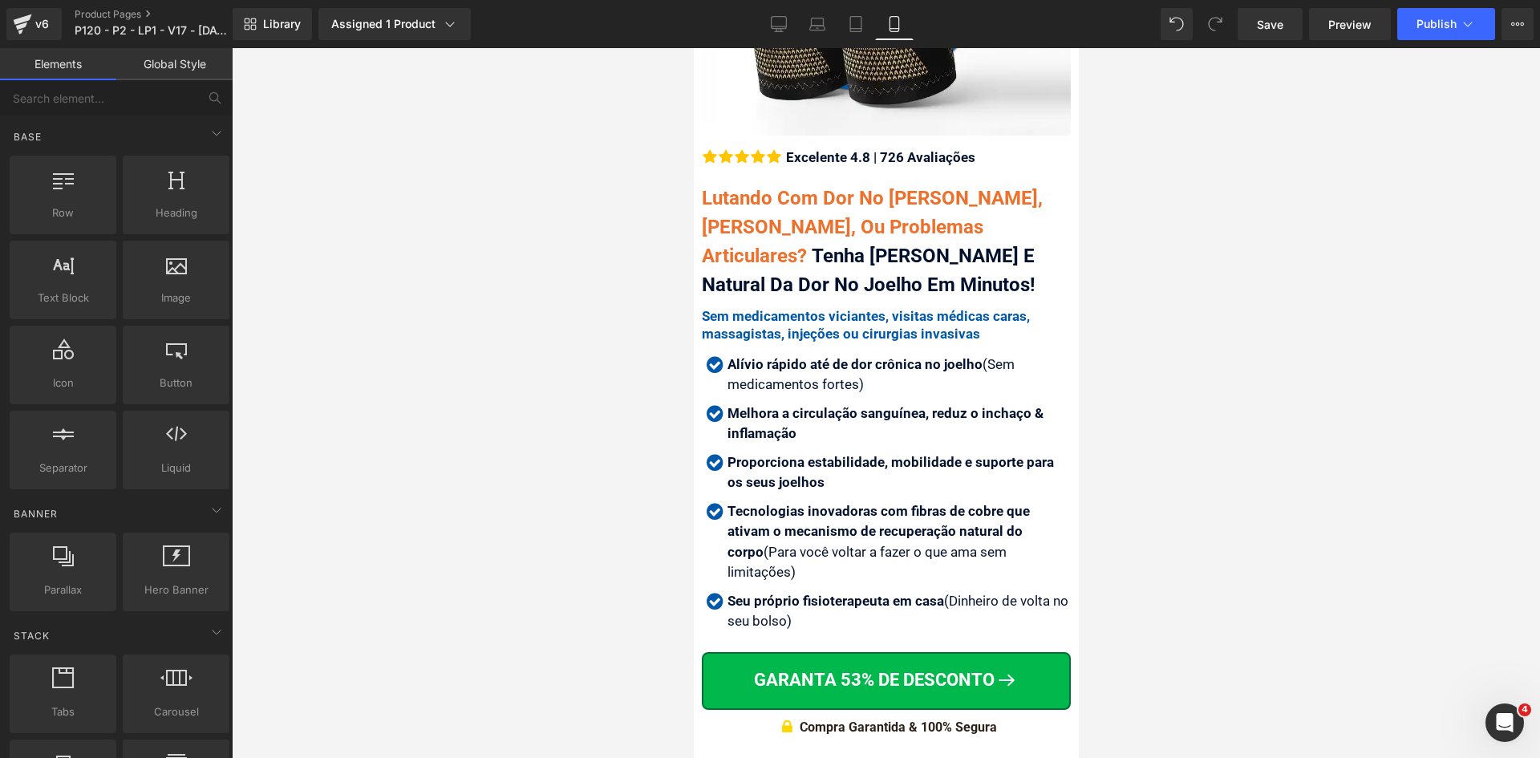
scroll to position [481, 0]
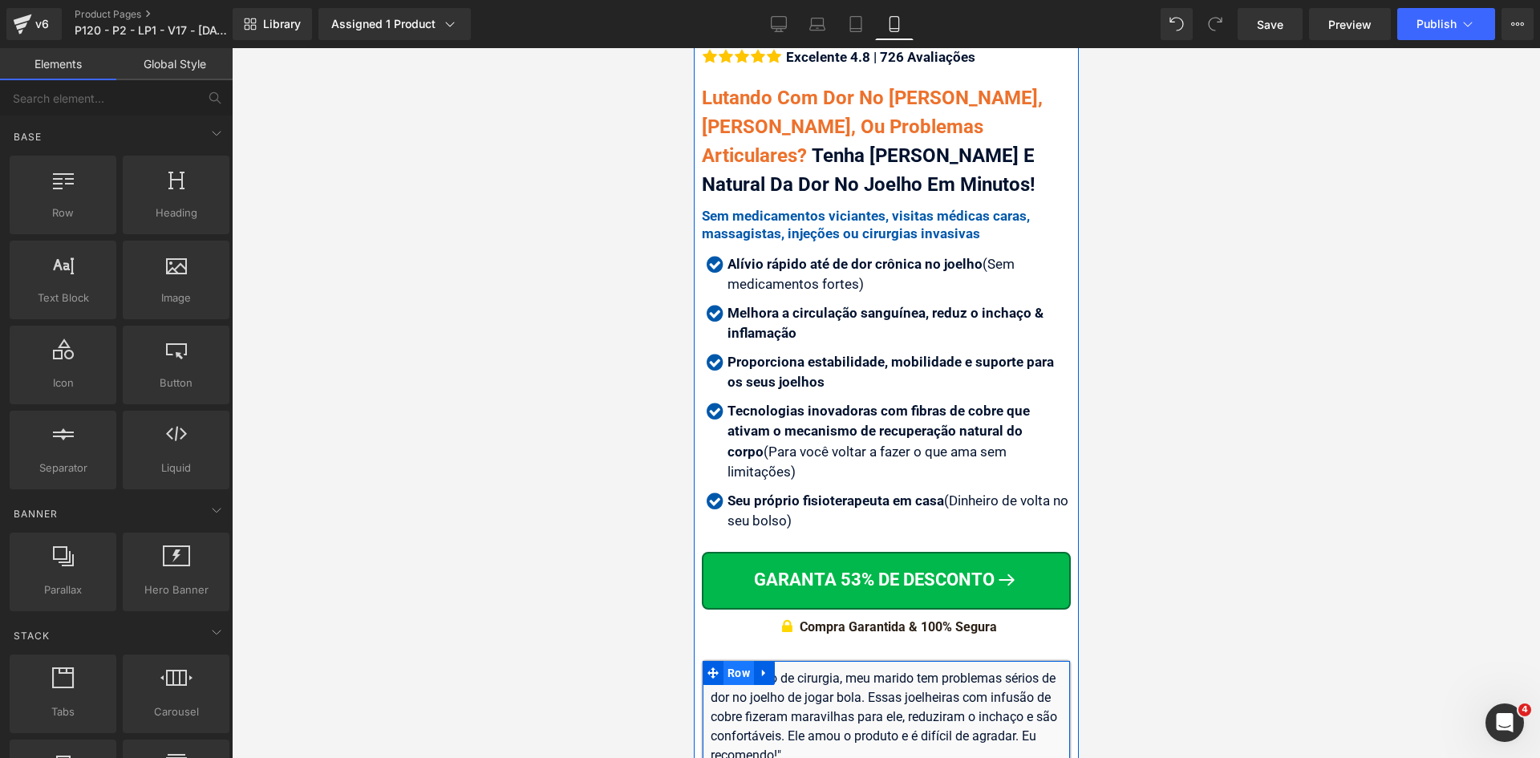
click at [736, 661] on span "Row" at bounding box center [738, 673] width 30 height 24
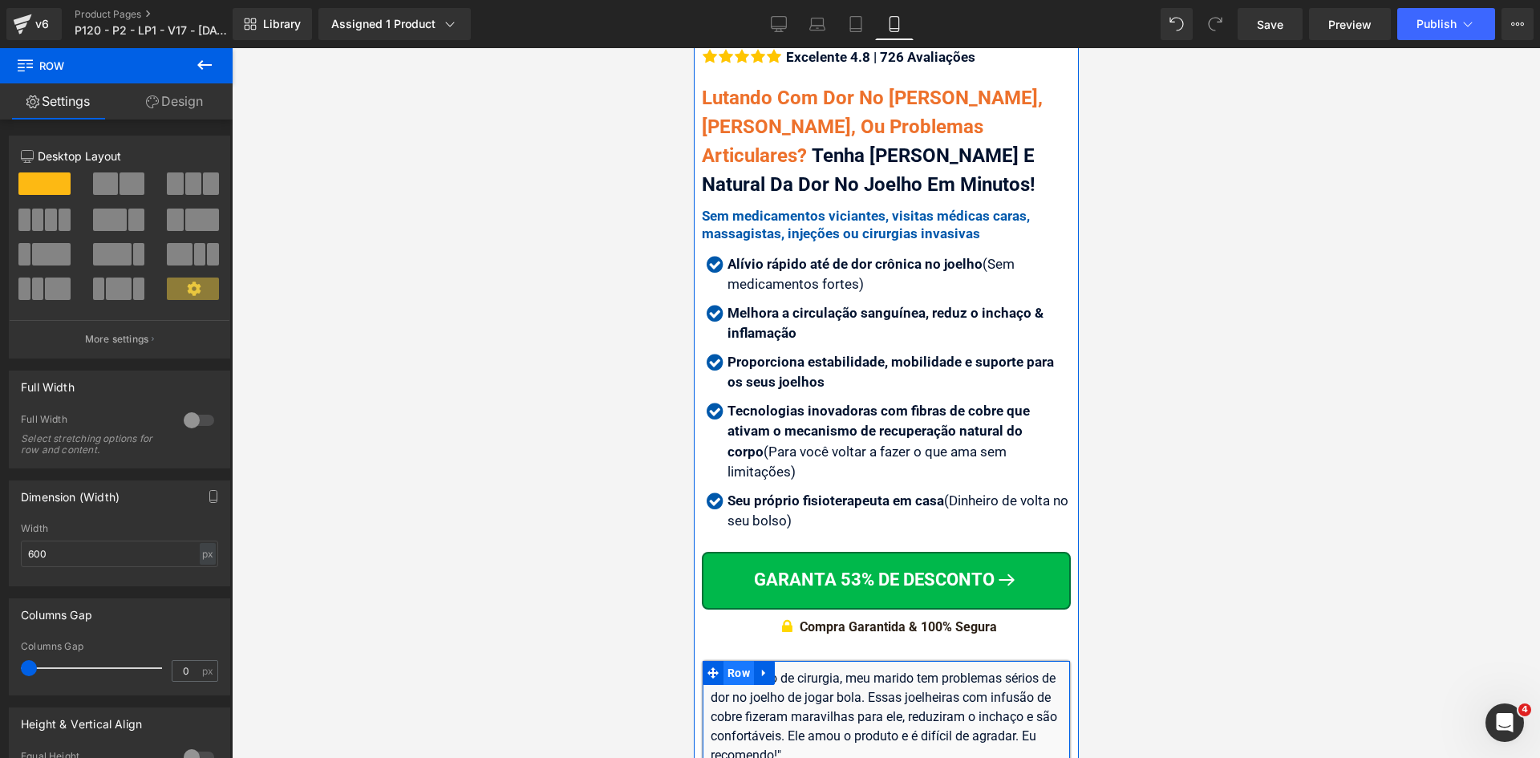
click at [731, 661] on span "Row" at bounding box center [738, 673] width 30 height 24
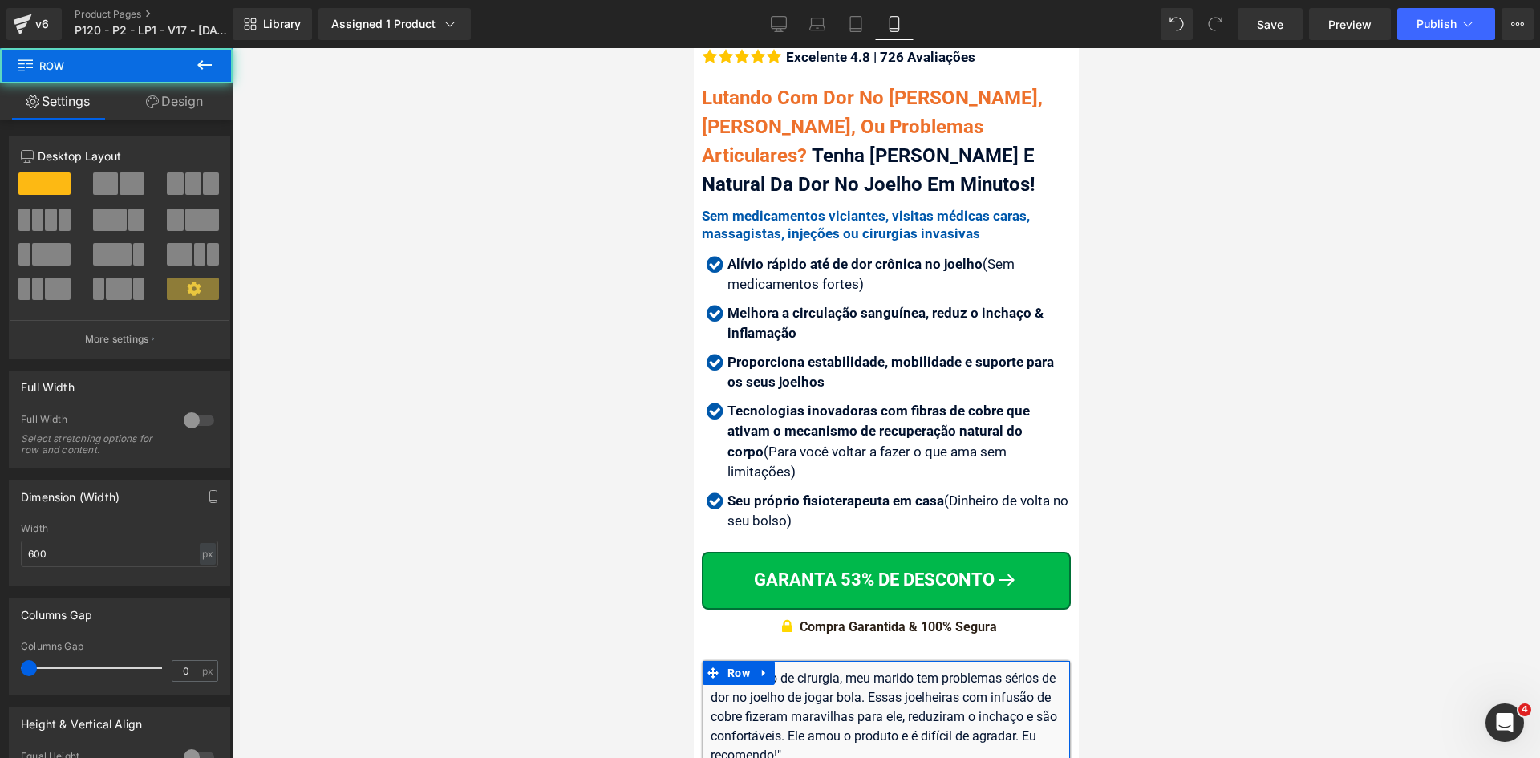
click at [183, 98] on link "Design" at bounding box center [174, 101] width 116 height 36
click at [0, 0] on div "Spacing" at bounding box center [0, 0] width 0 height 0
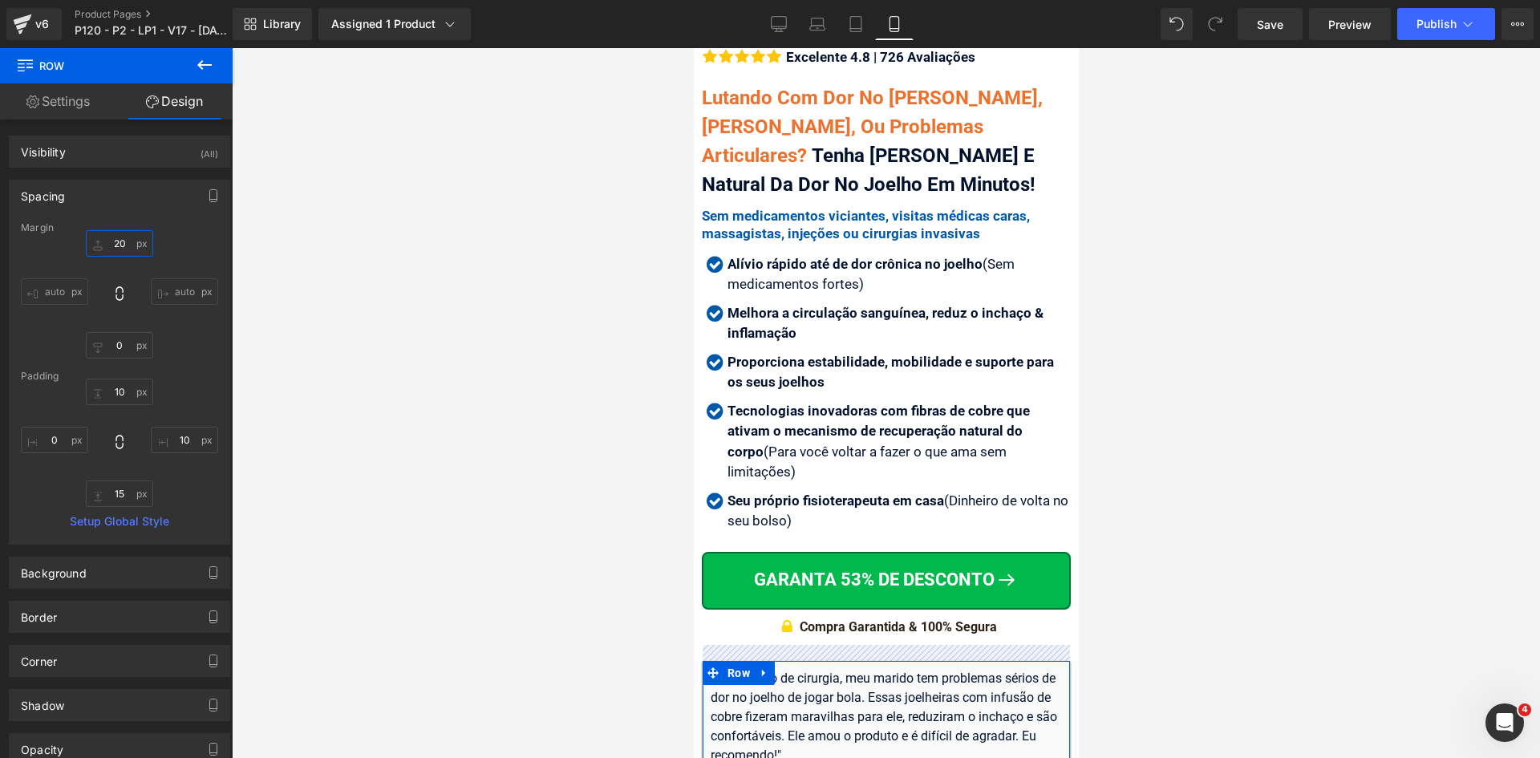
click at [122, 250] on input "text" at bounding box center [119, 243] width 67 height 26
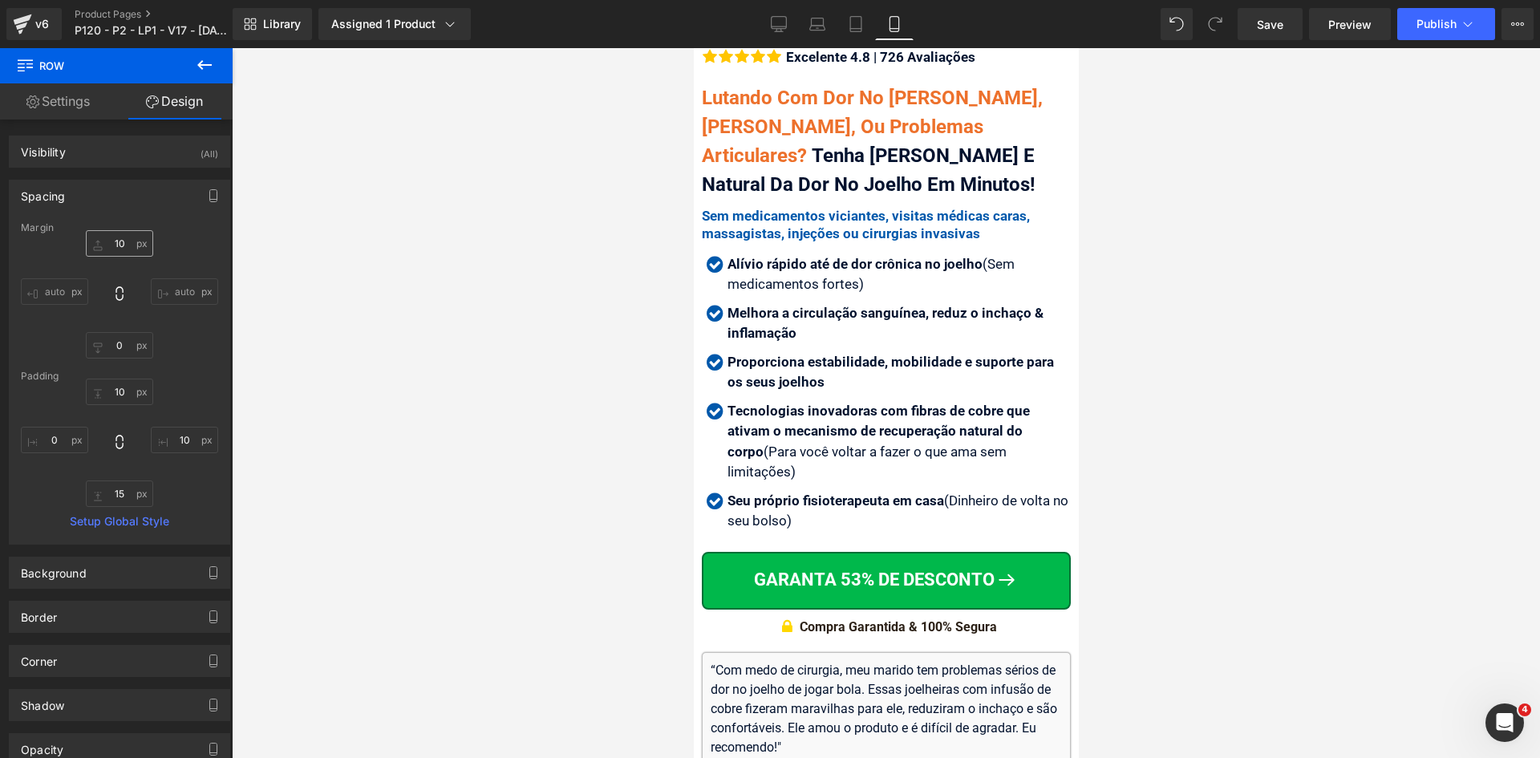
click at [855, 30] on icon at bounding box center [856, 24] width 16 height 16
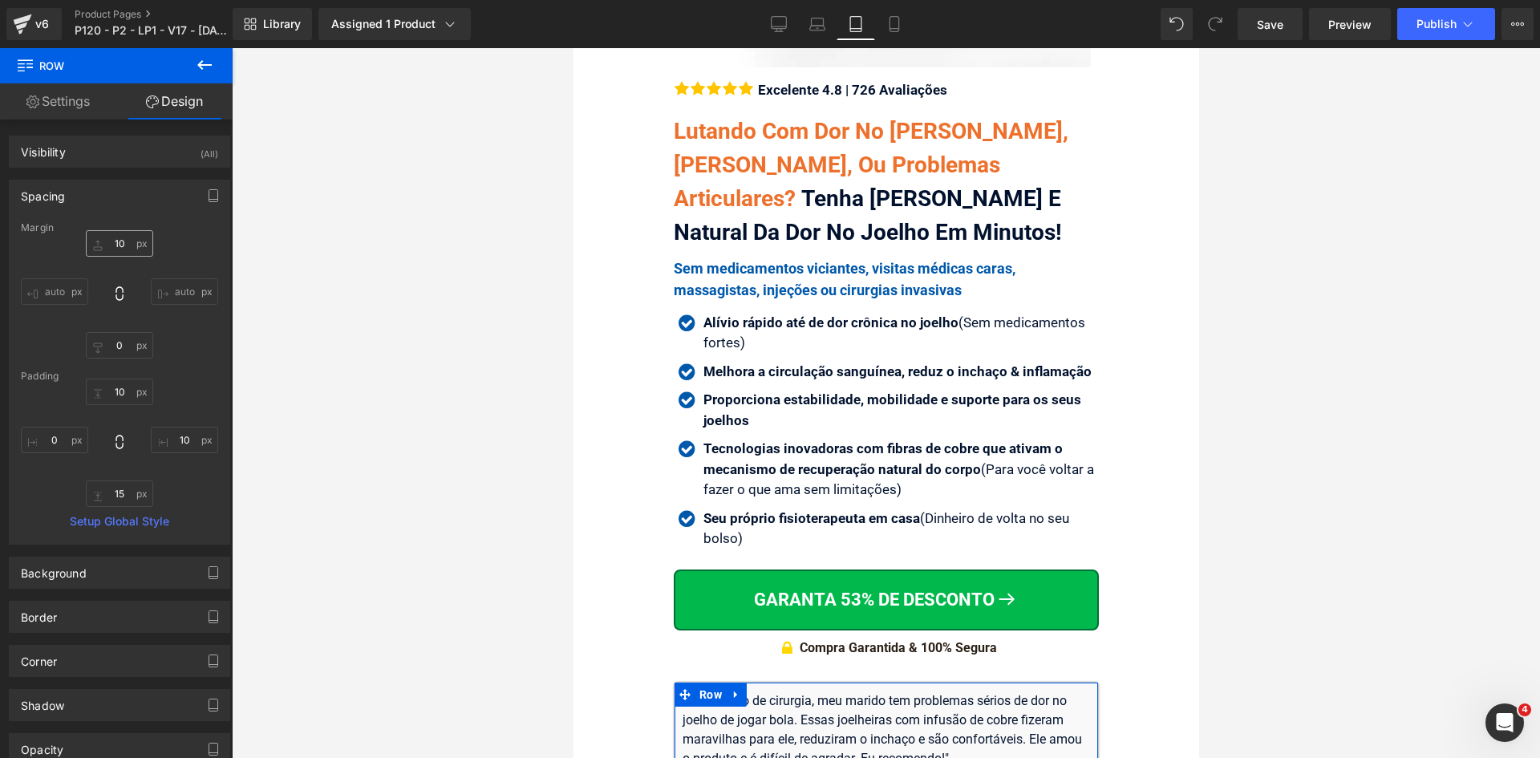
scroll to position [544, 0]
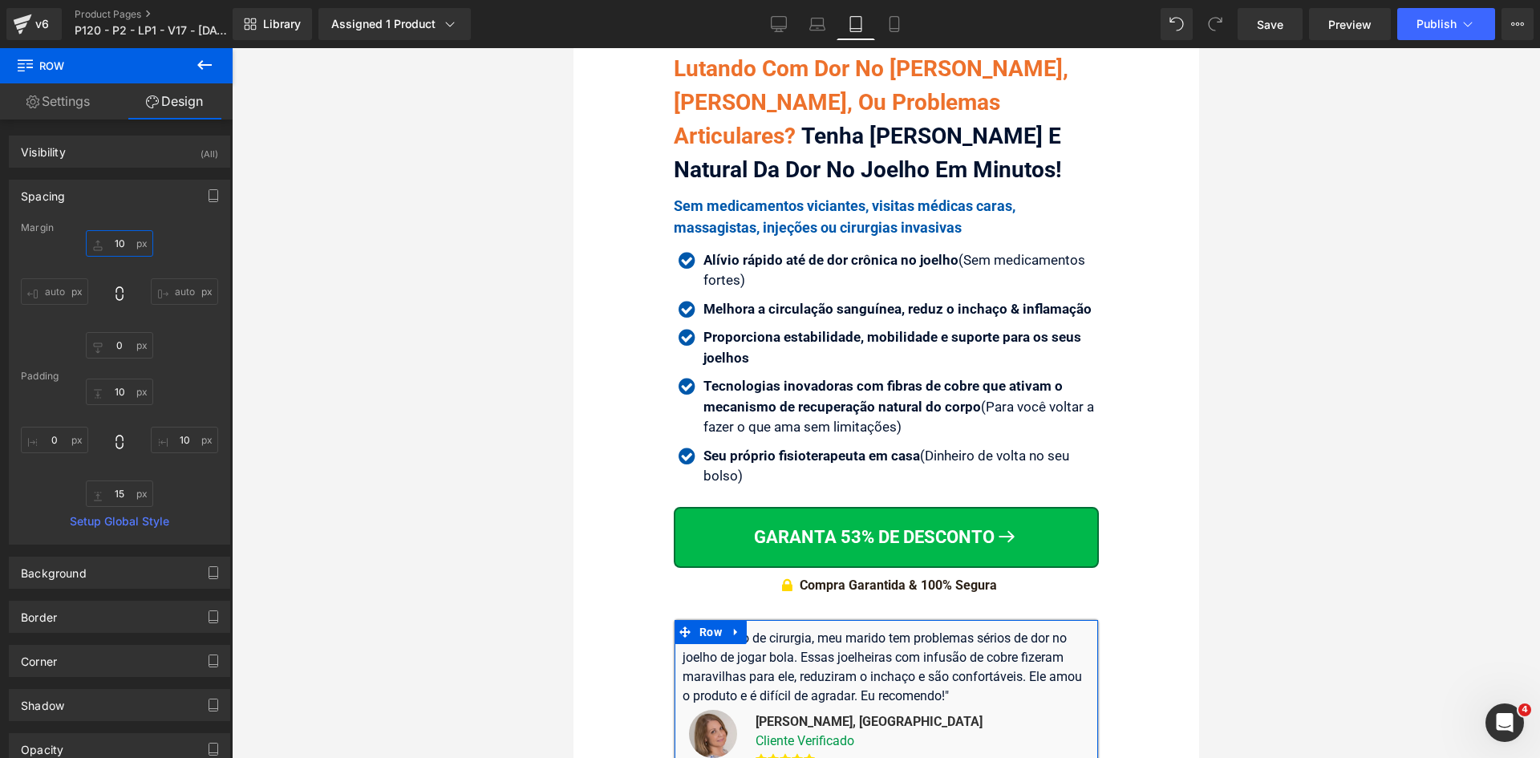
click at [124, 240] on input "10" at bounding box center [119, 243] width 67 height 26
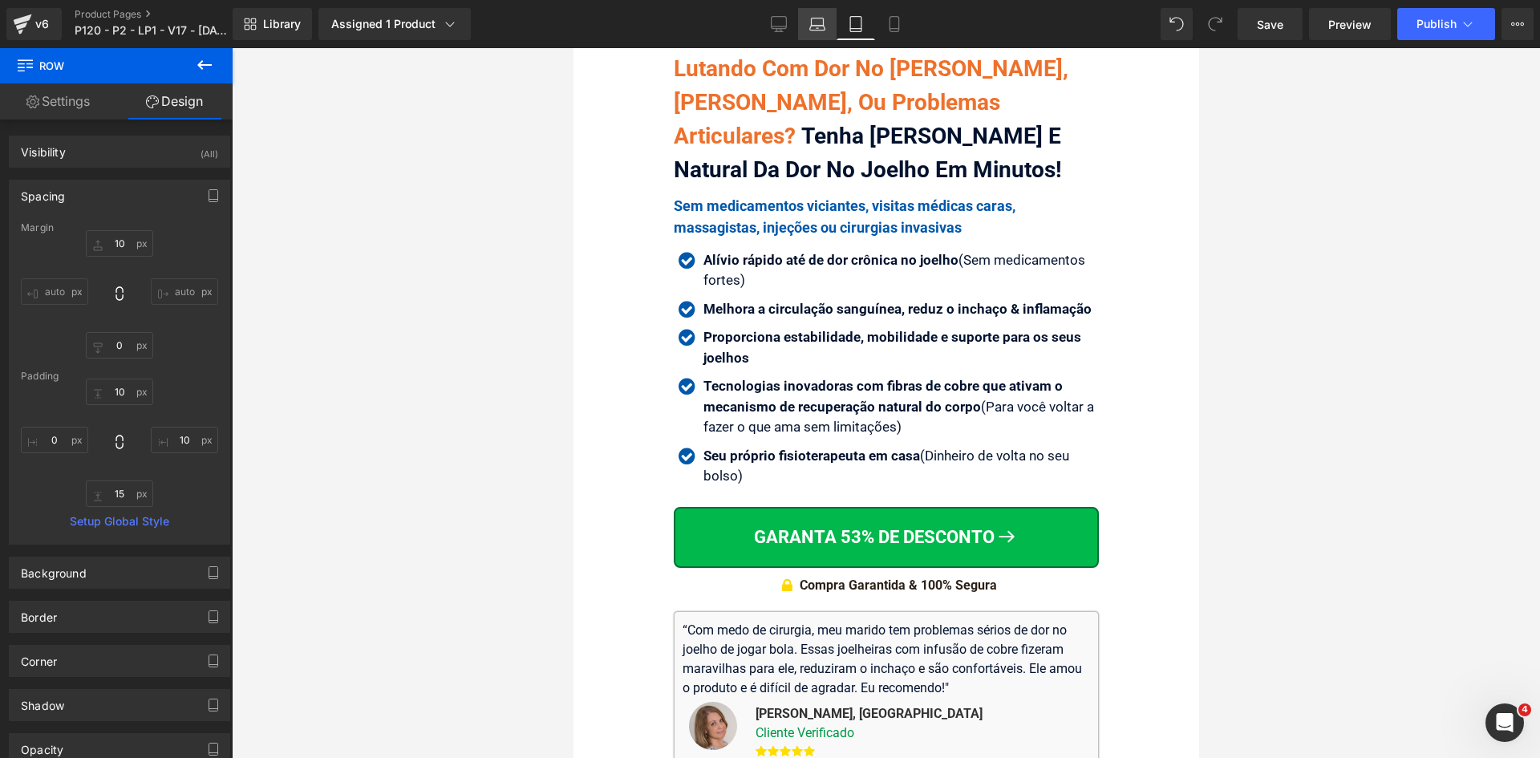
click at [822, 27] on icon at bounding box center [817, 24] width 16 height 16
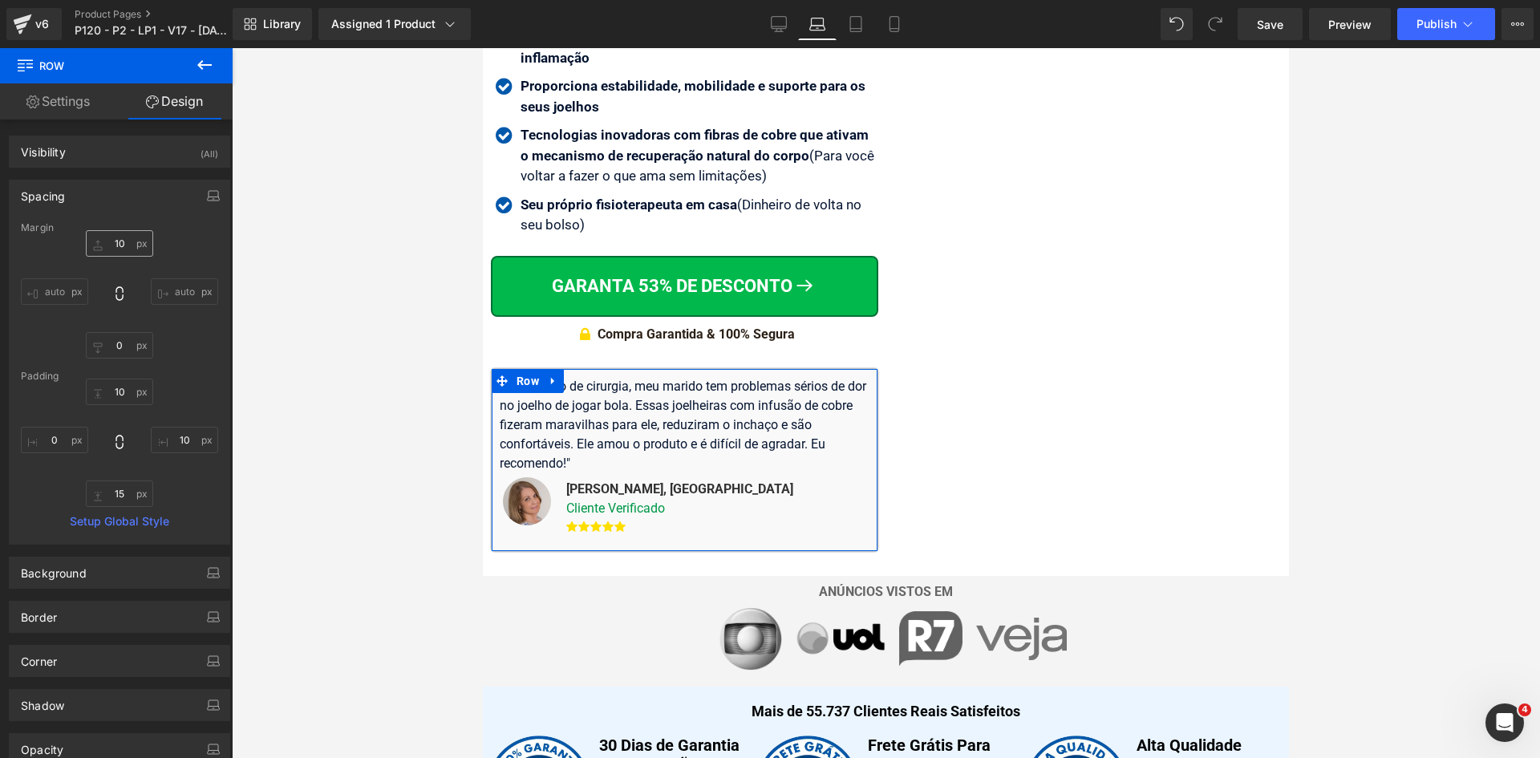
scroll to position [260, 0]
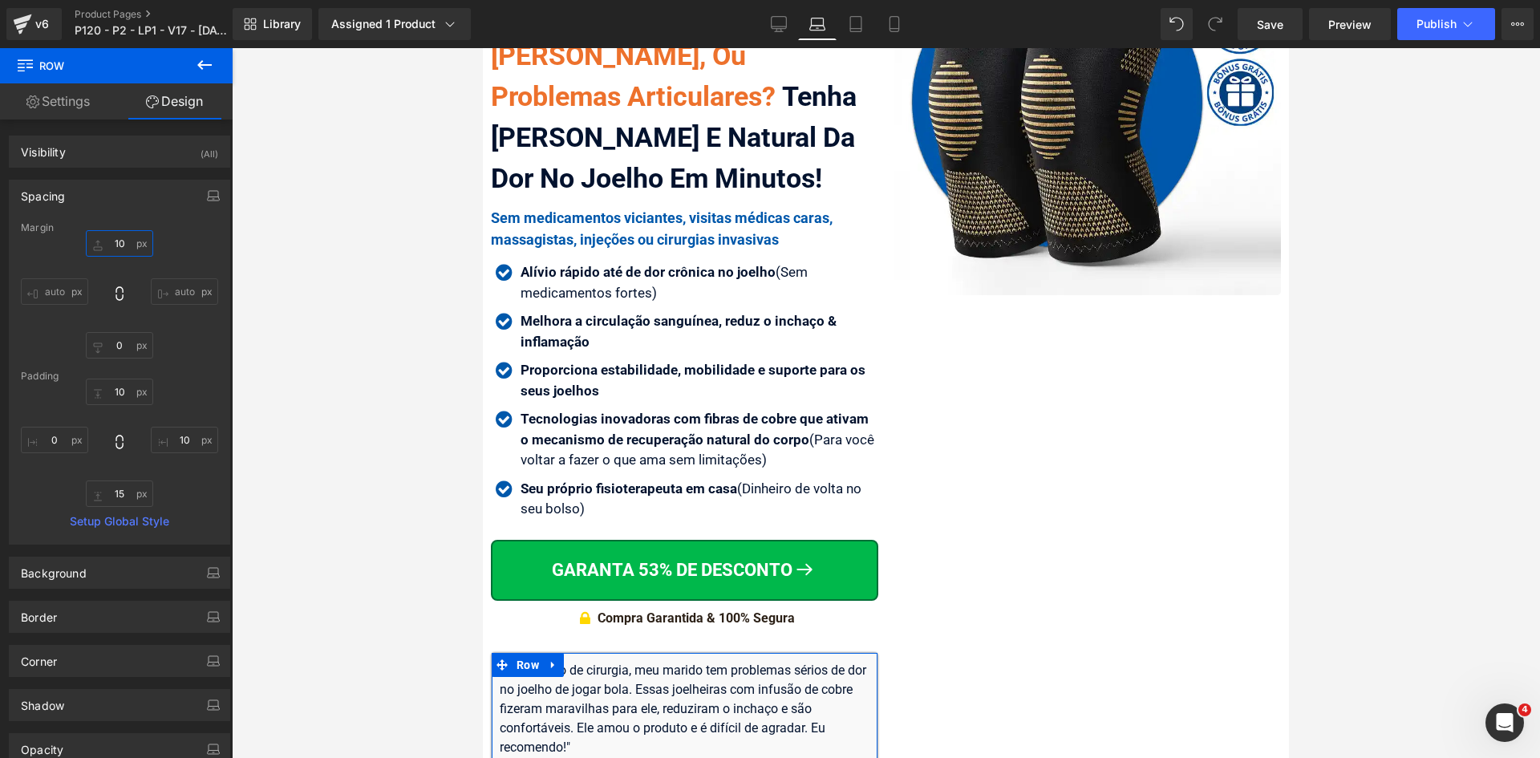
click at [125, 245] on input "10" at bounding box center [119, 243] width 67 height 26
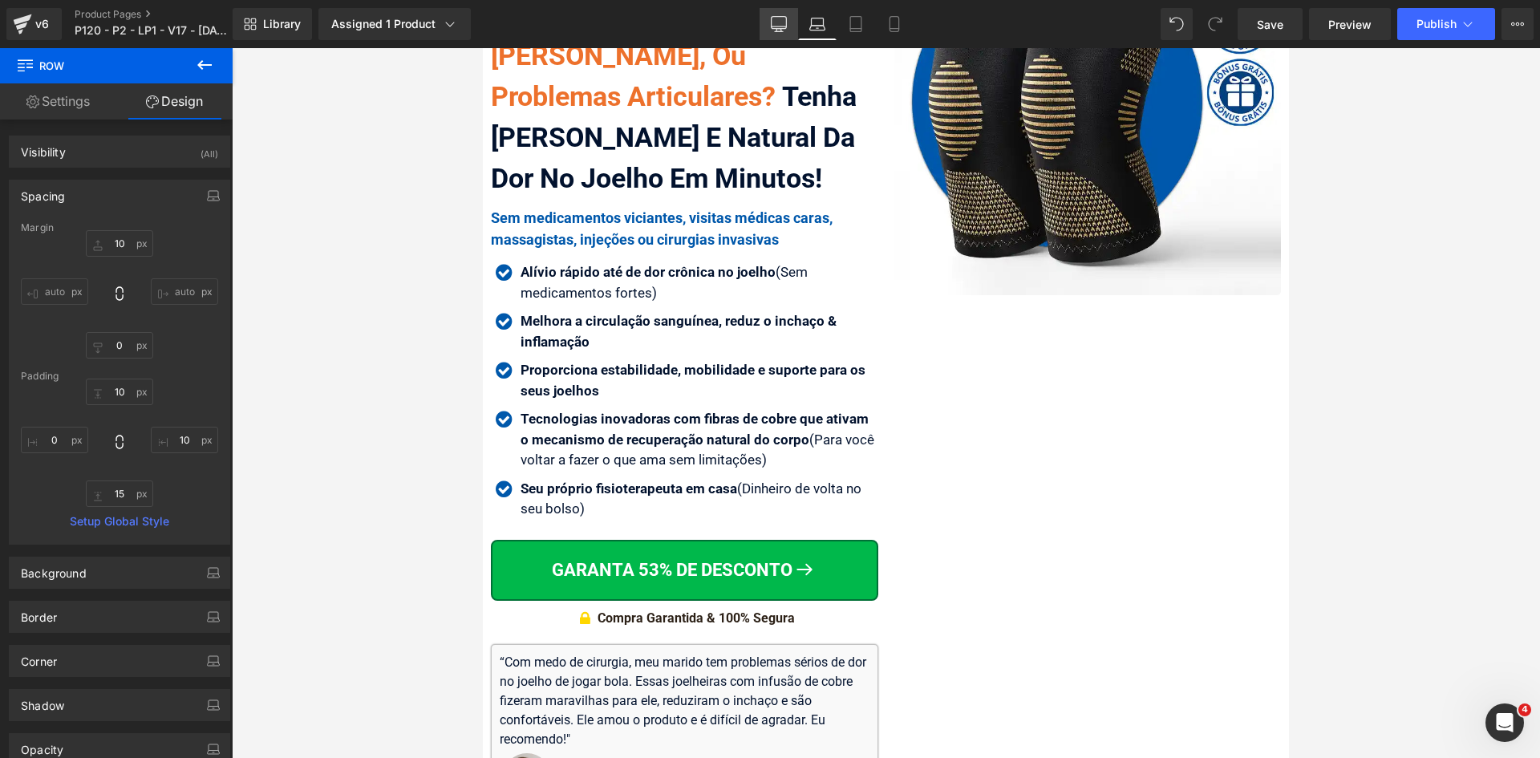
click at [788, 22] on link "Desktop" at bounding box center [779, 24] width 38 height 32
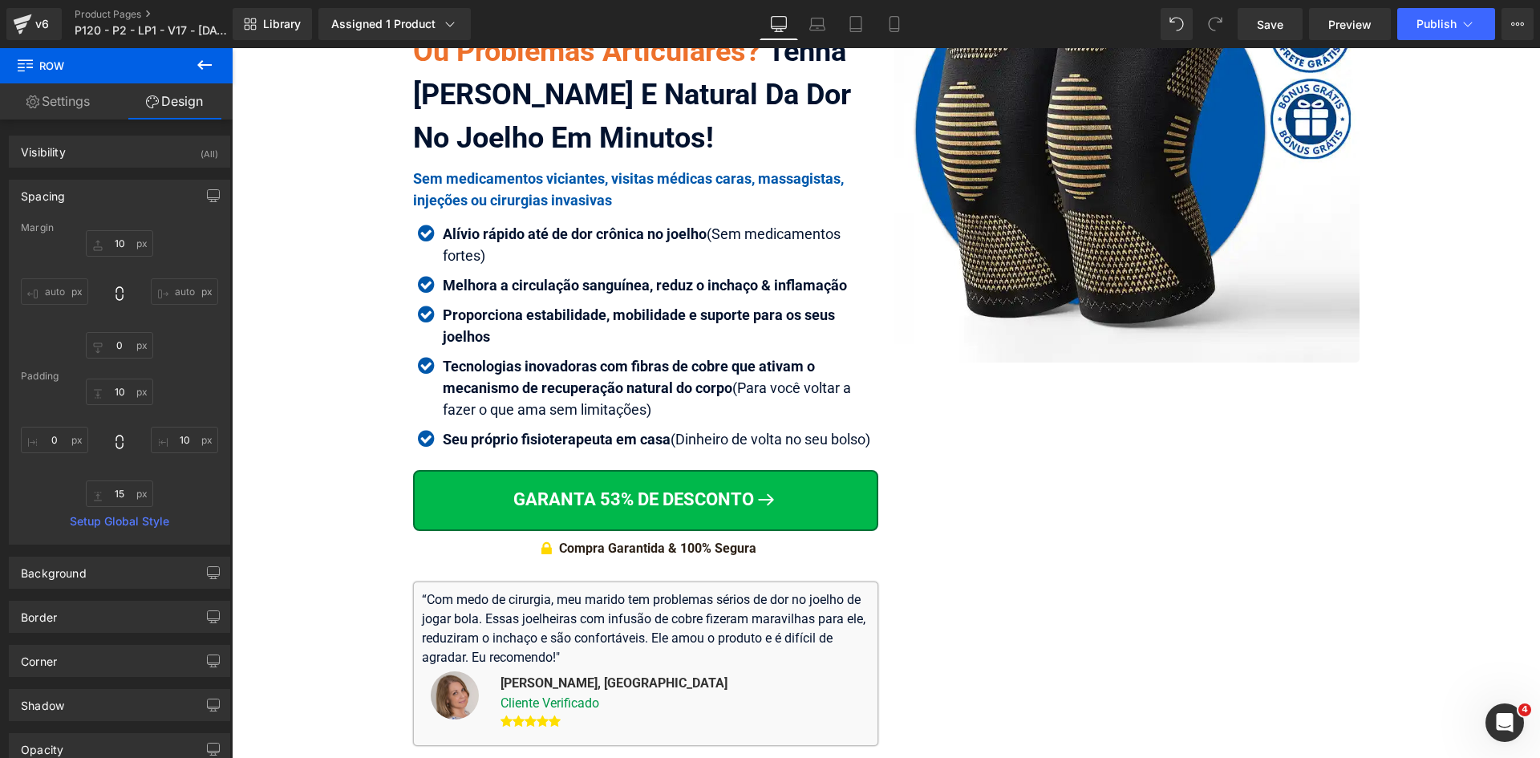
scroll to position [239, 0]
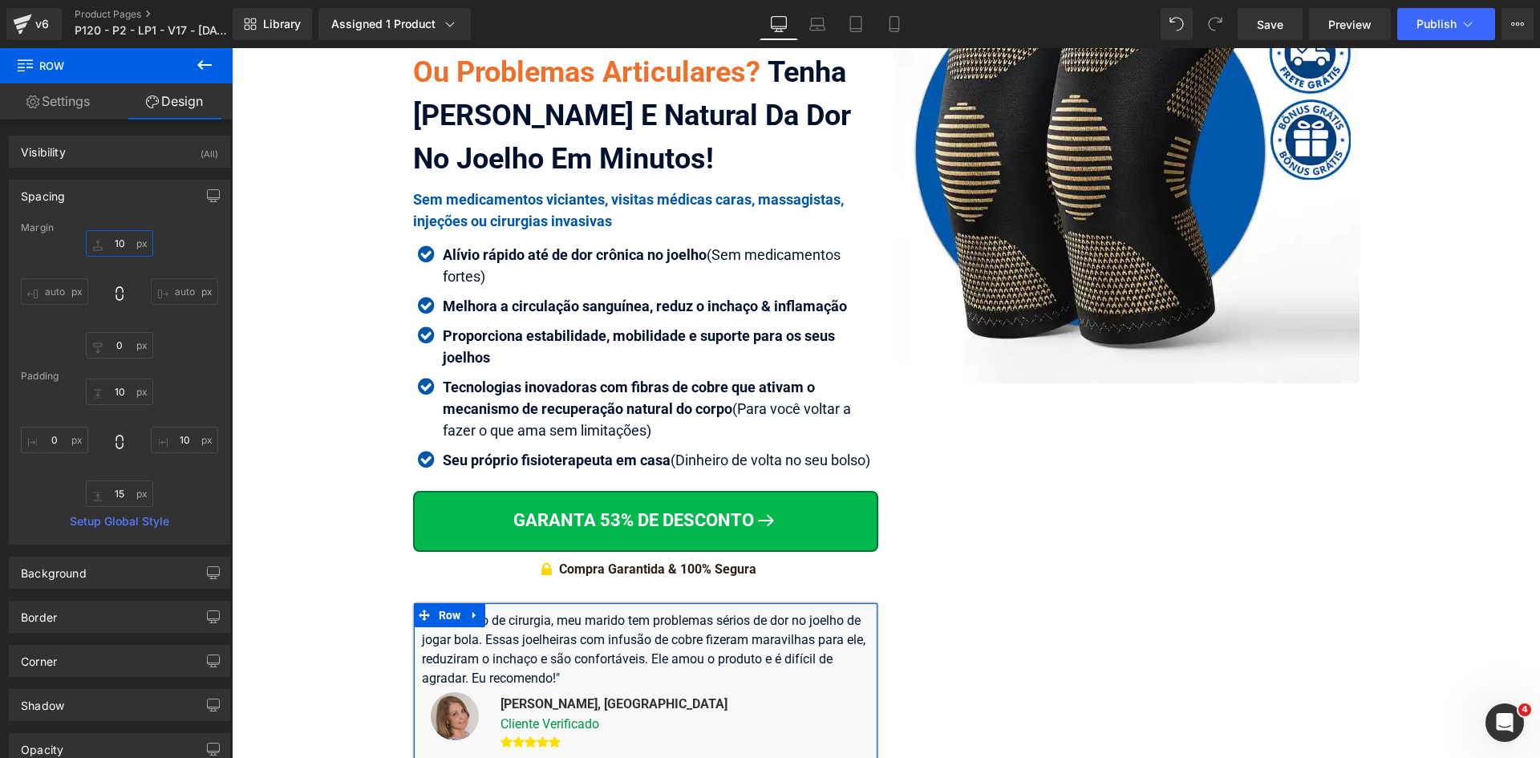
click at [122, 242] on input "10" at bounding box center [119, 243] width 67 height 26
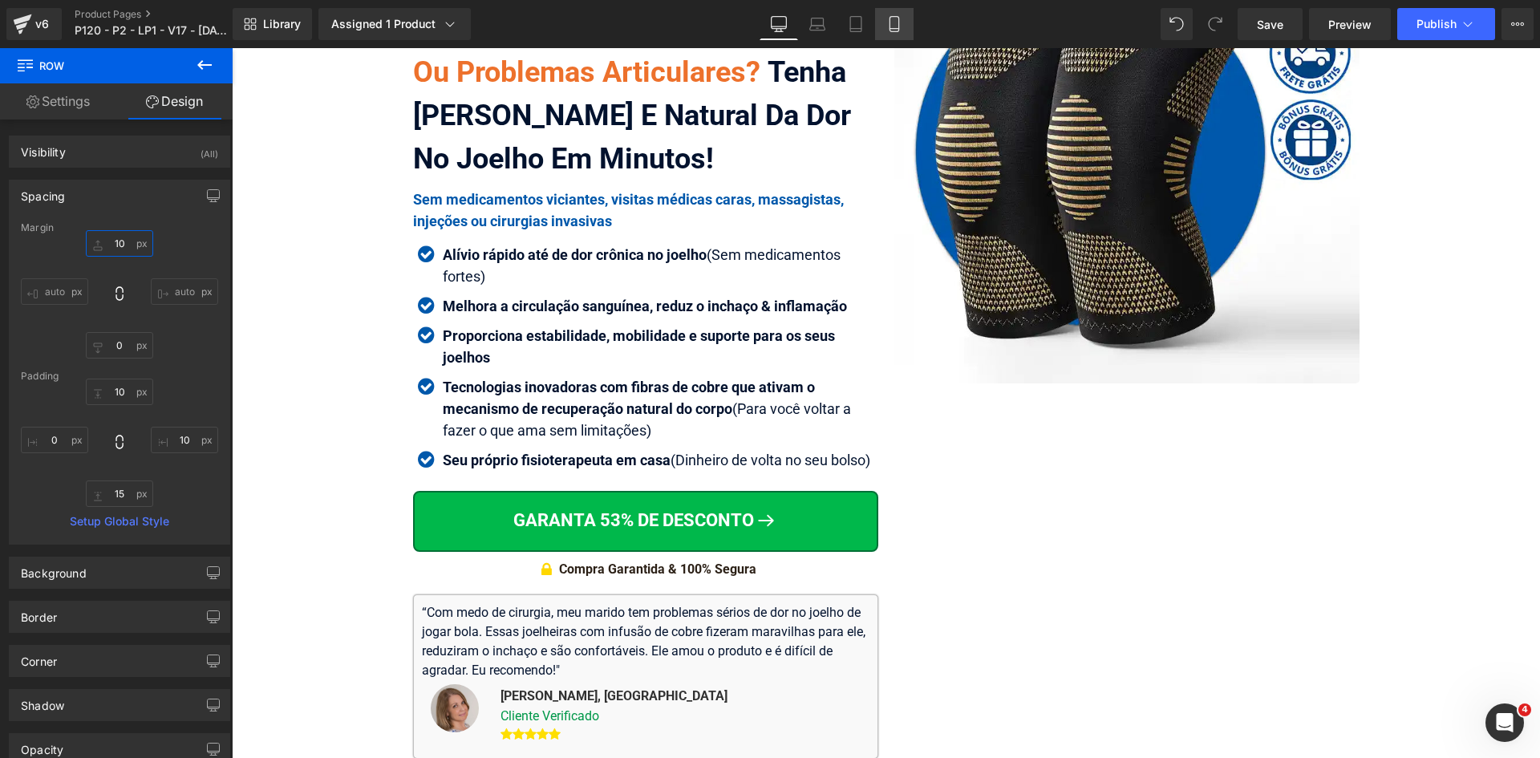
type input "10"
click at [887, 30] on icon at bounding box center [894, 24] width 16 height 16
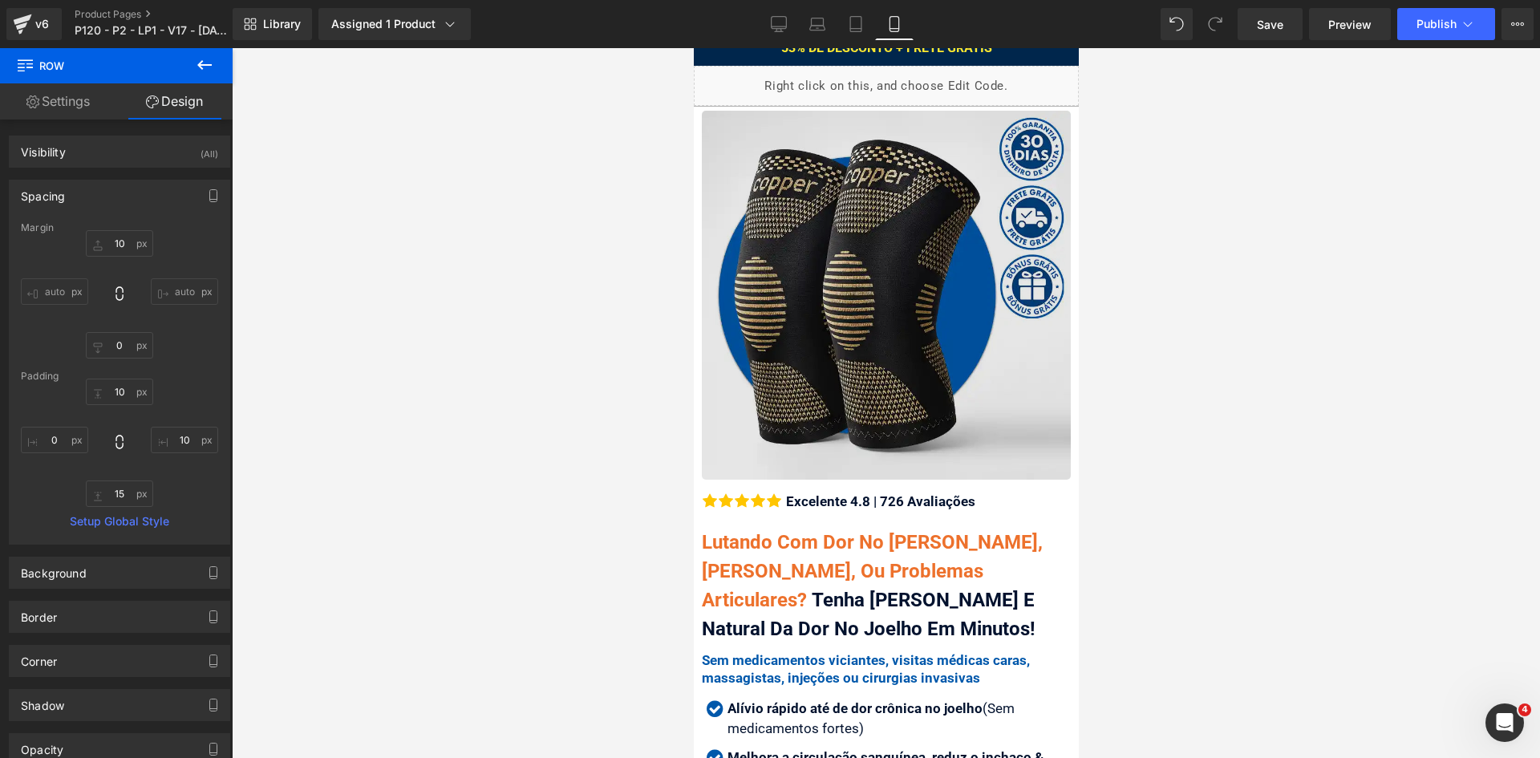
scroll to position [0, 0]
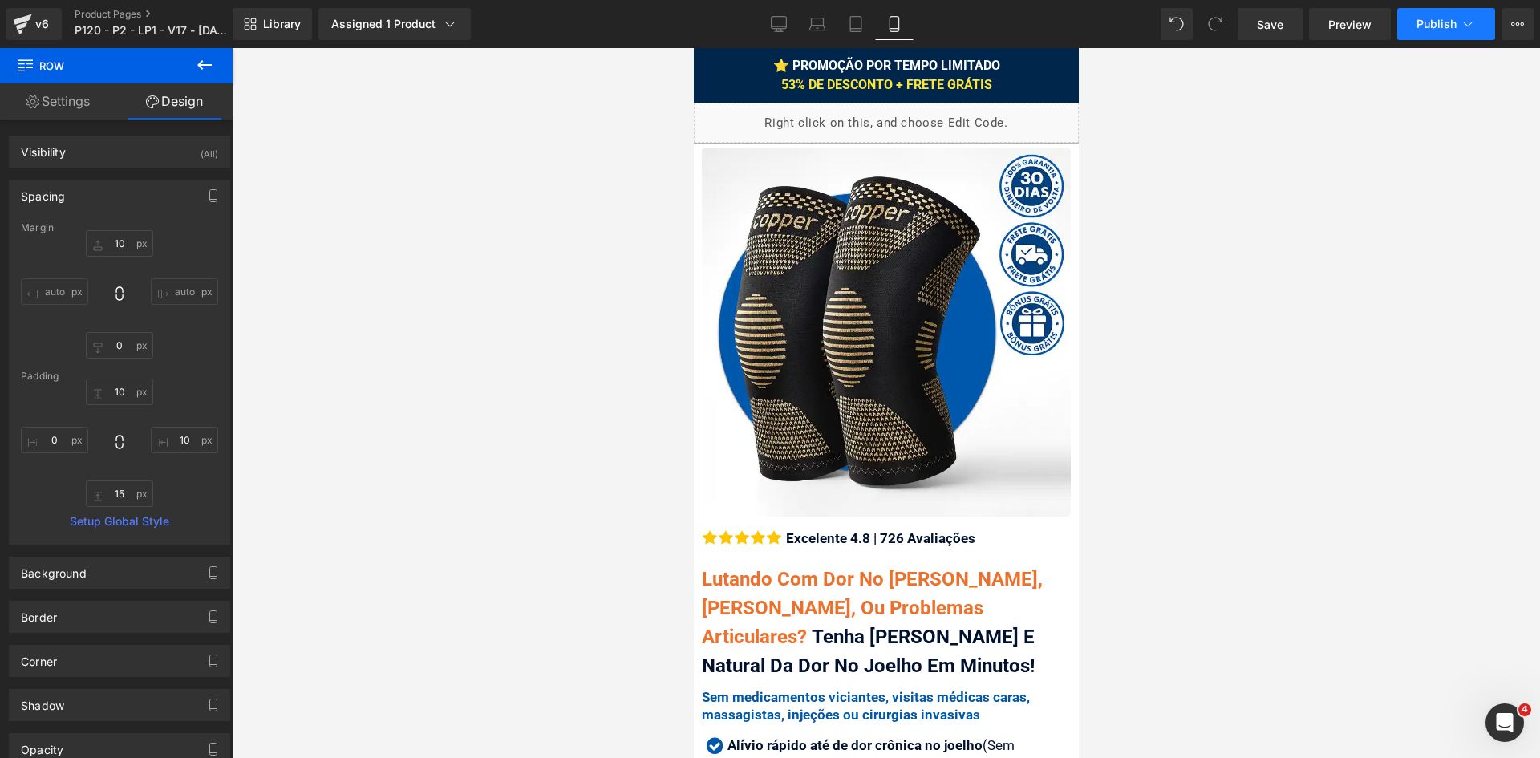
click at [1462, 33] on button "Publish" at bounding box center [1446, 24] width 98 height 32
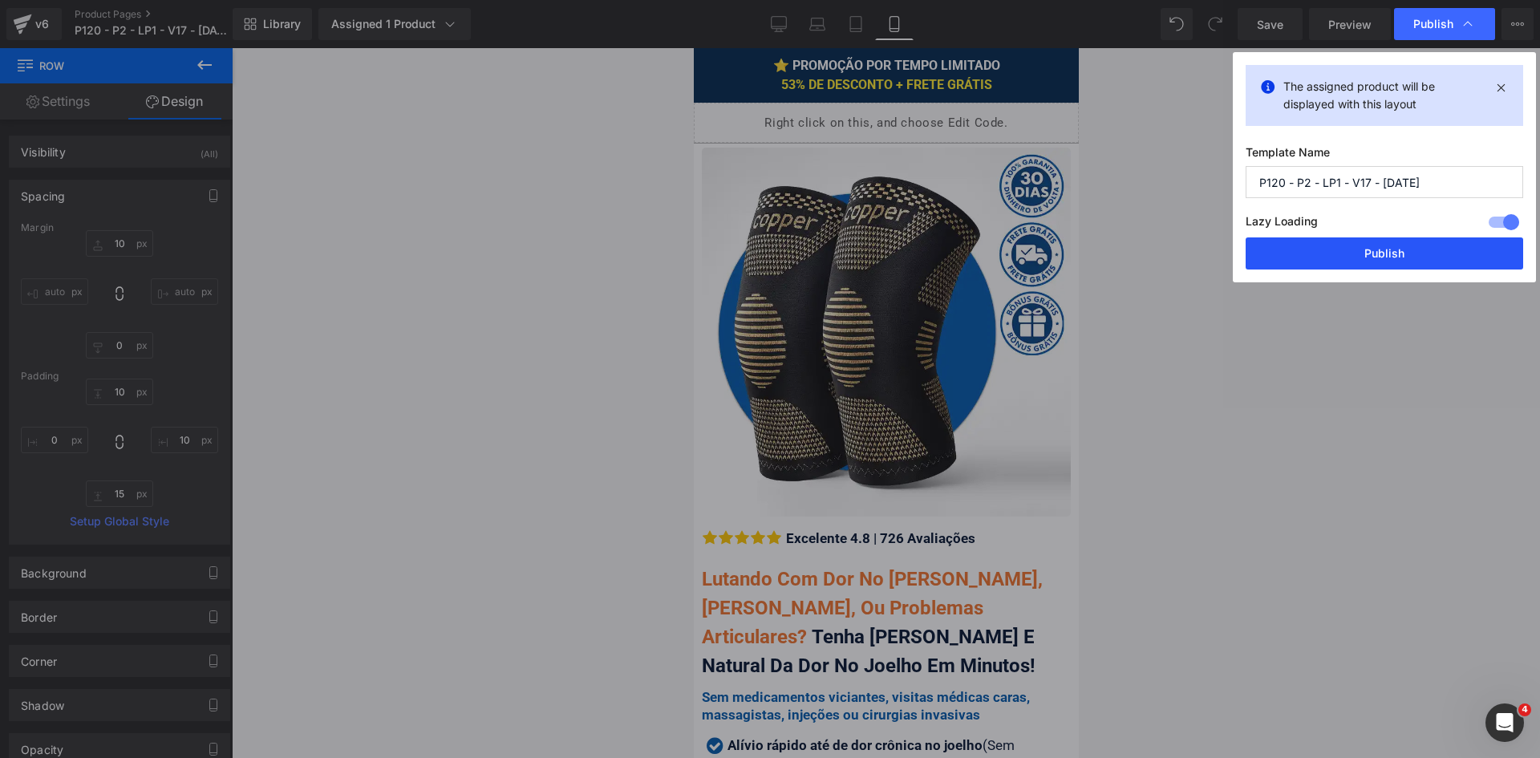
drag, startPoint x: 1408, startPoint y: 252, endPoint x: 317, endPoint y: 130, distance: 1098.4
click at [1408, 252] on button "Publish" at bounding box center [1385, 253] width 278 height 32
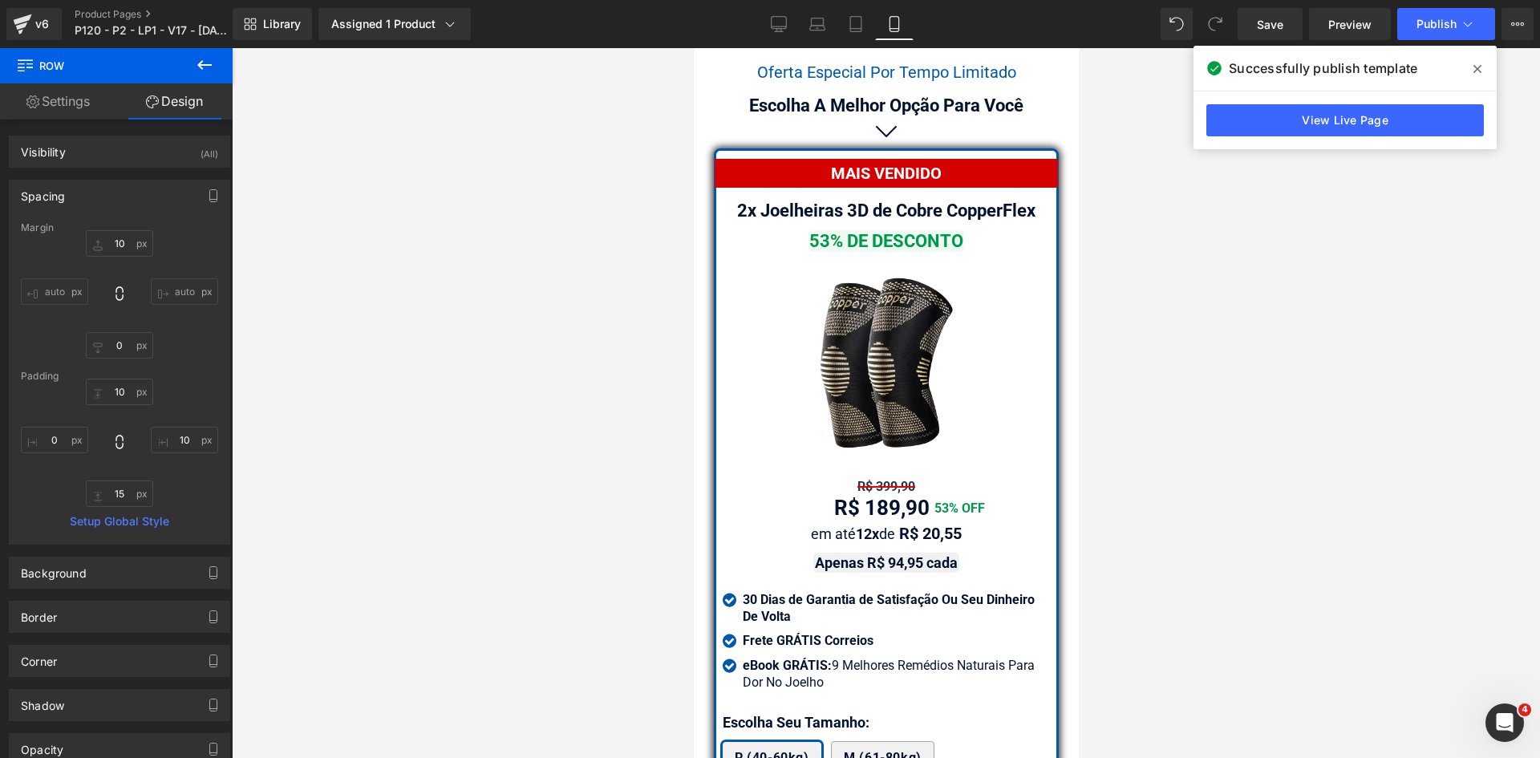
scroll to position [14037, 0]
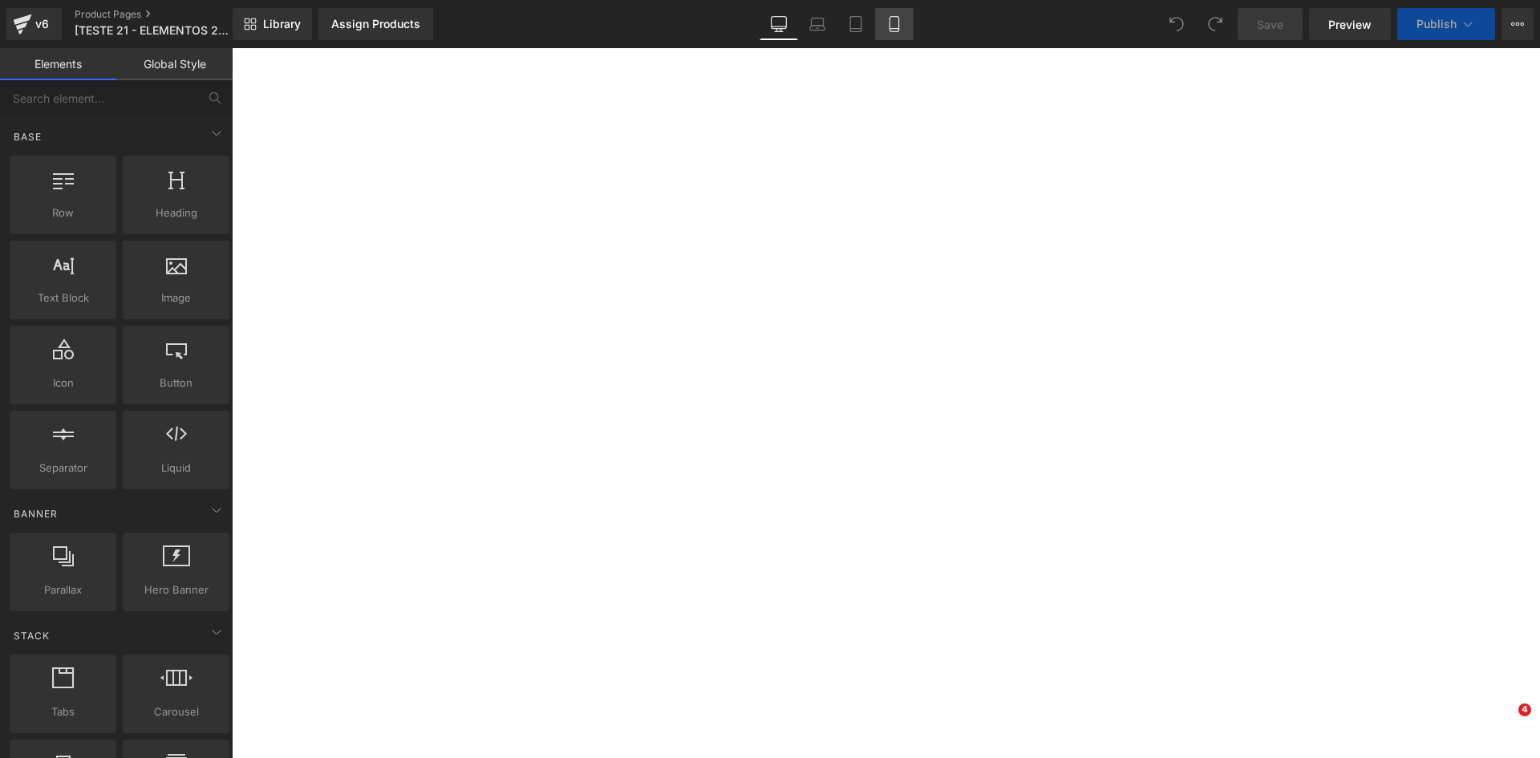
click at [898, 26] on icon at bounding box center [894, 24] width 16 height 16
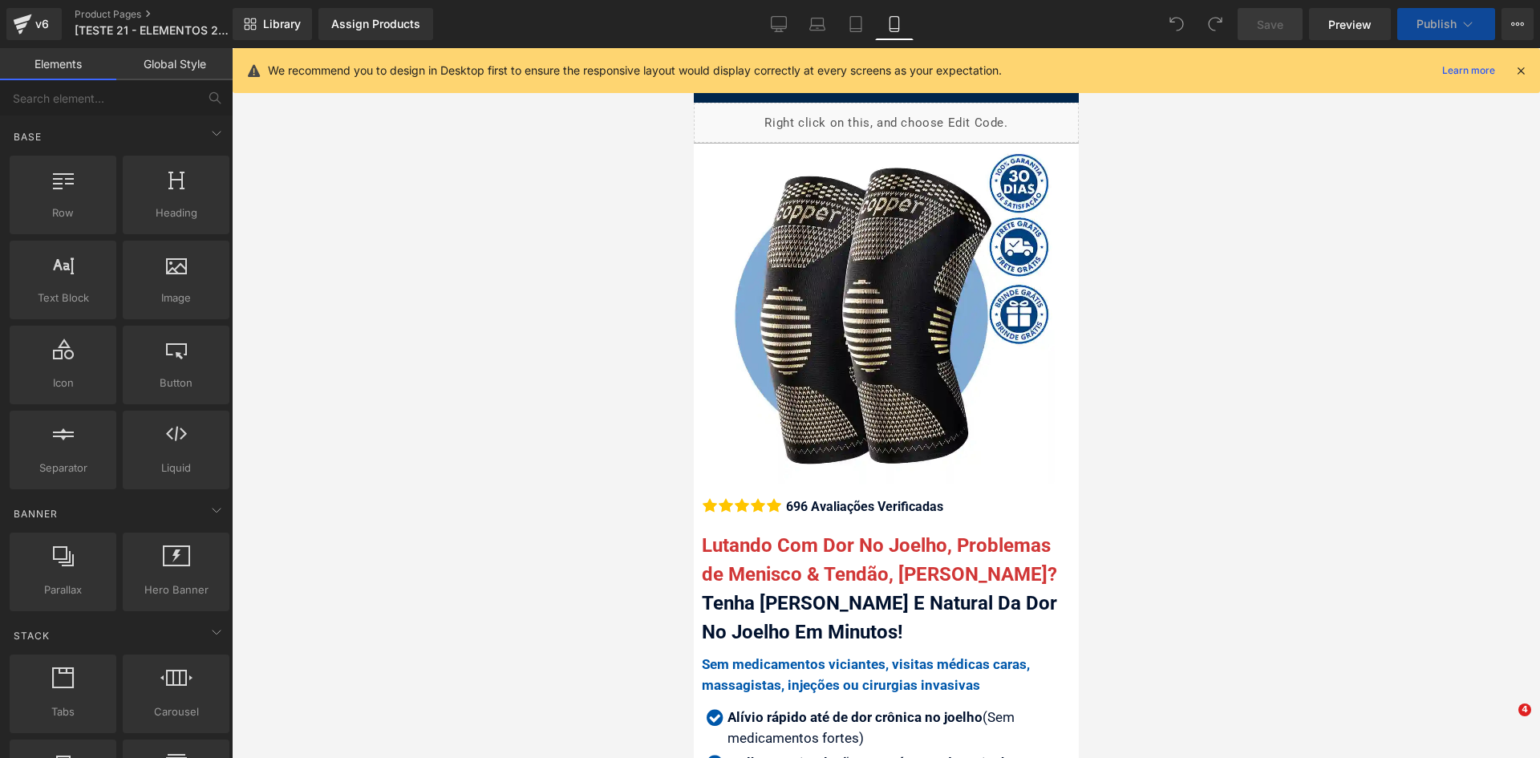
click at [1526, 68] on icon at bounding box center [1521, 70] width 14 height 14
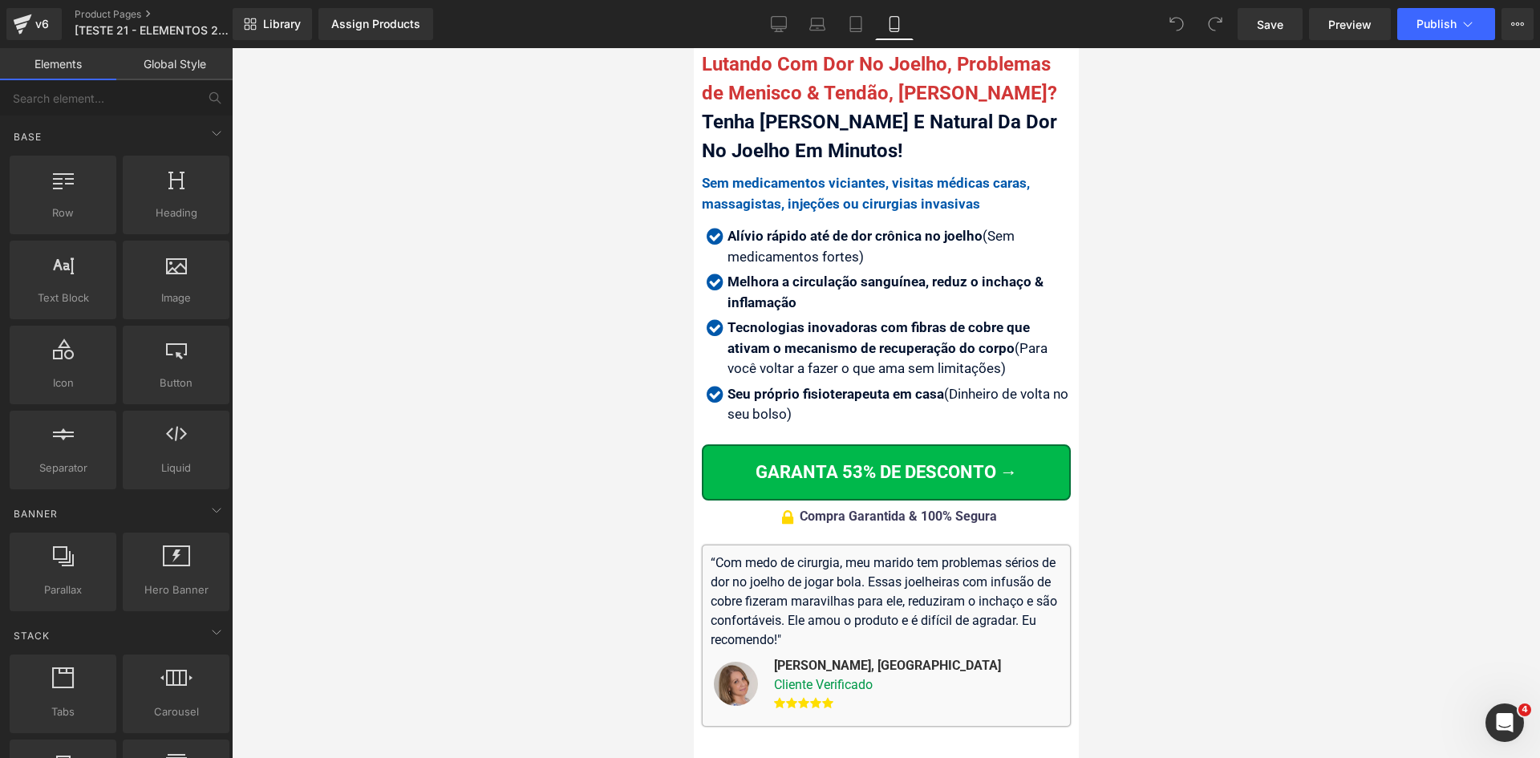
scroll to position [481, 0]
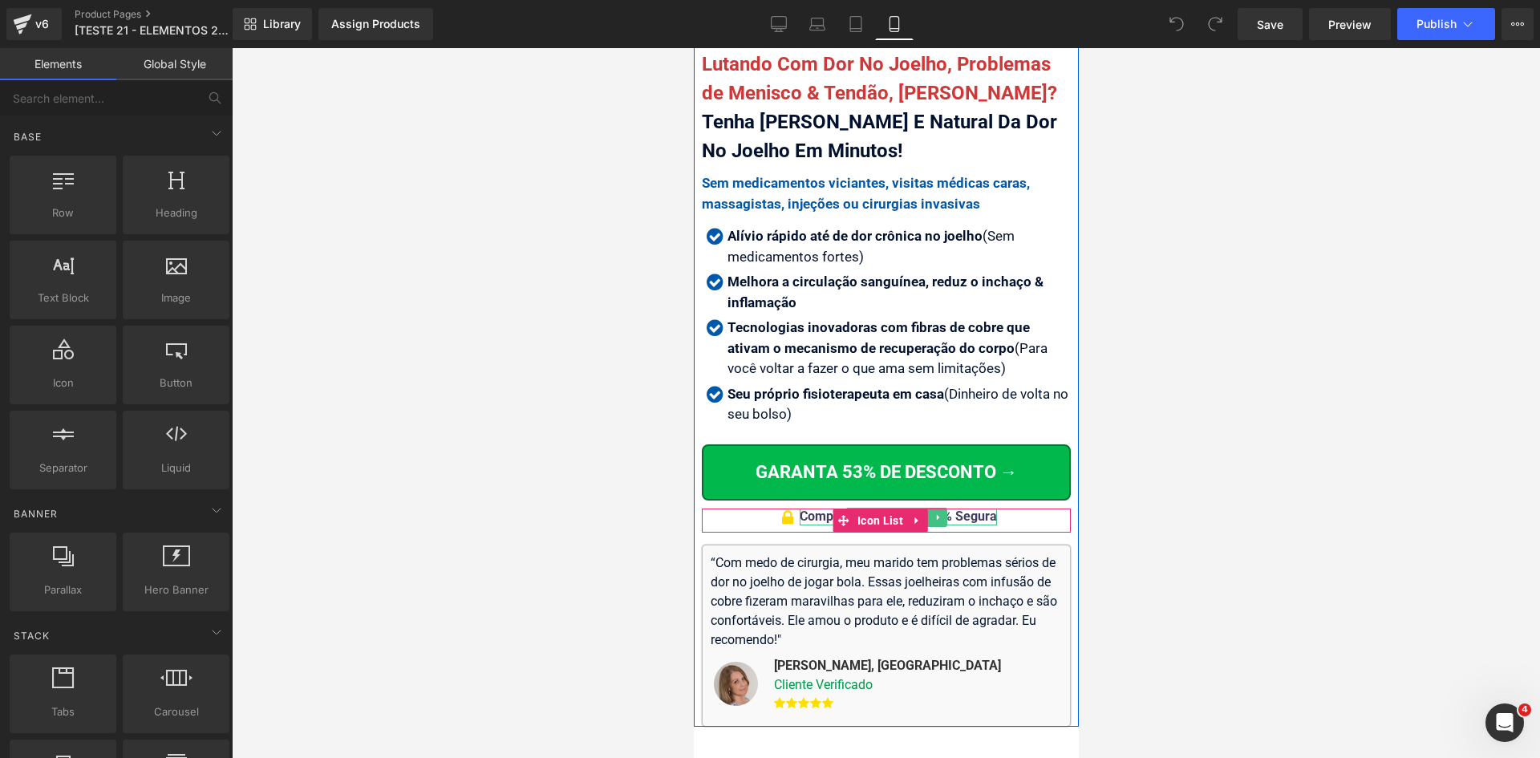
click at [962, 509] on div "Compra Garantida & 100% Segura" at bounding box center [897, 517] width 197 height 17
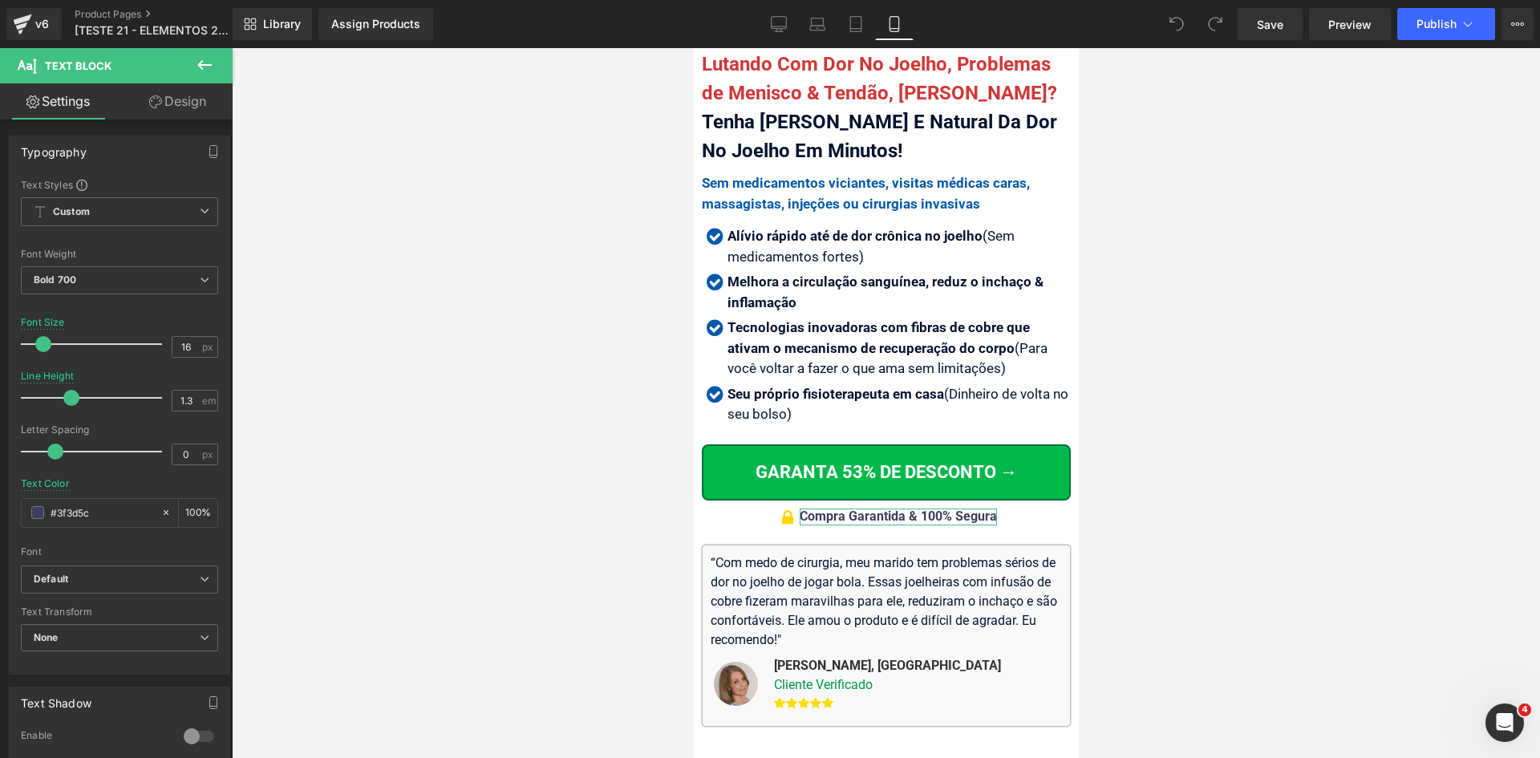
click at [171, 108] on link "Design" at bounding box center [178, 101] width 116 height 36
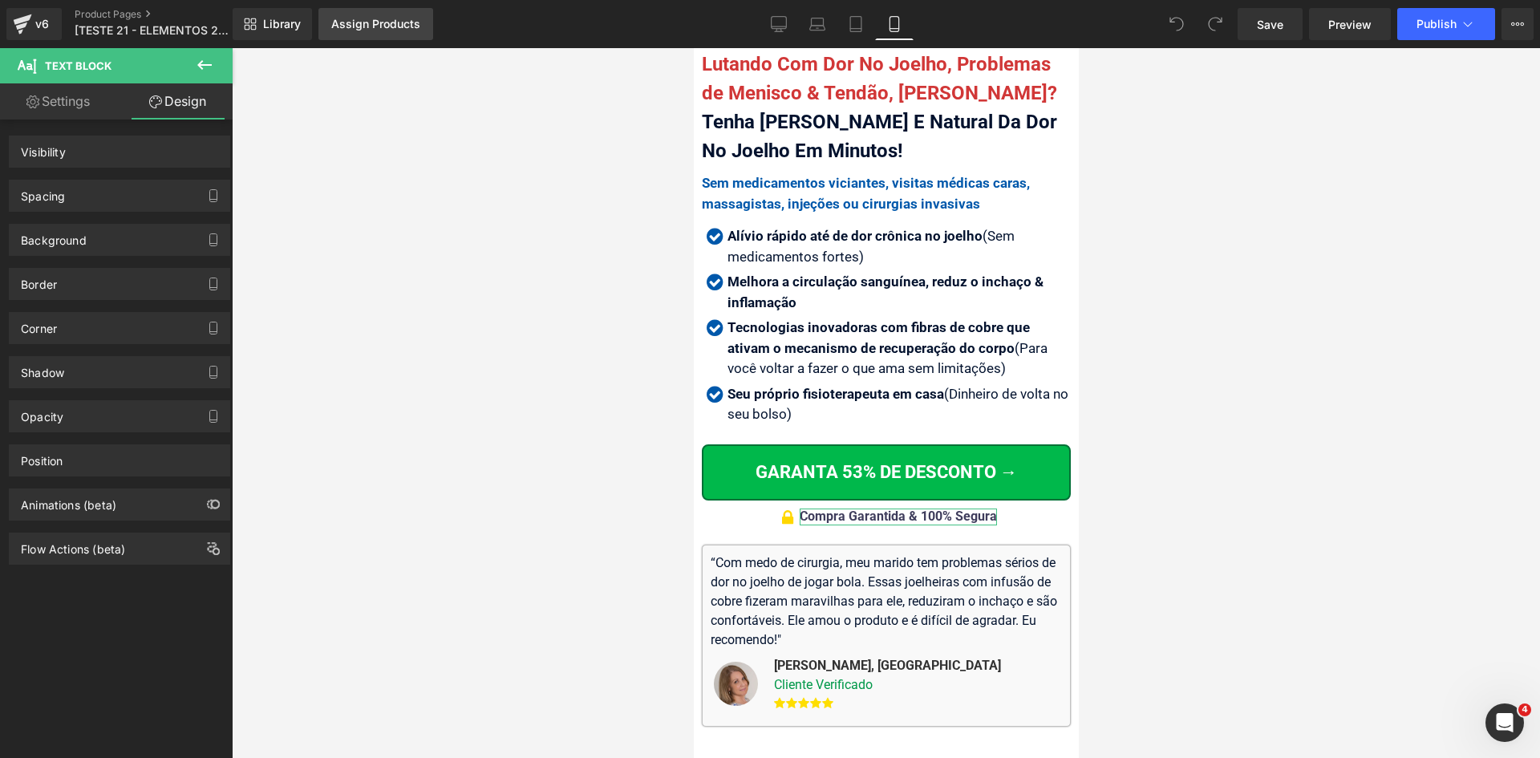
click at [68, 197] on div "Spacing" at bounding box center [120, 195] width 220 height 30
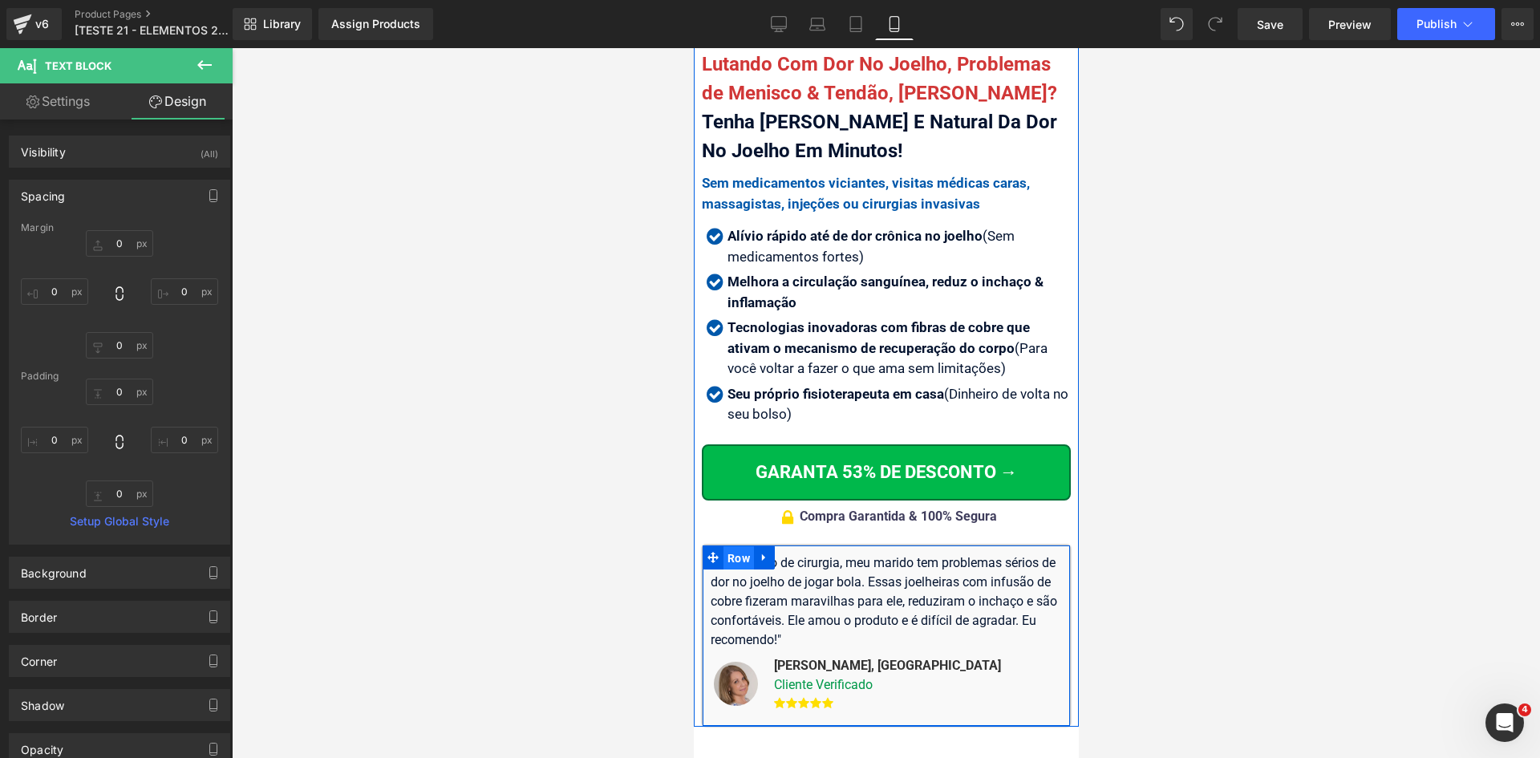
click at [726, 548] on span "Row" at bounding box center [738, 558] width 30 height 24
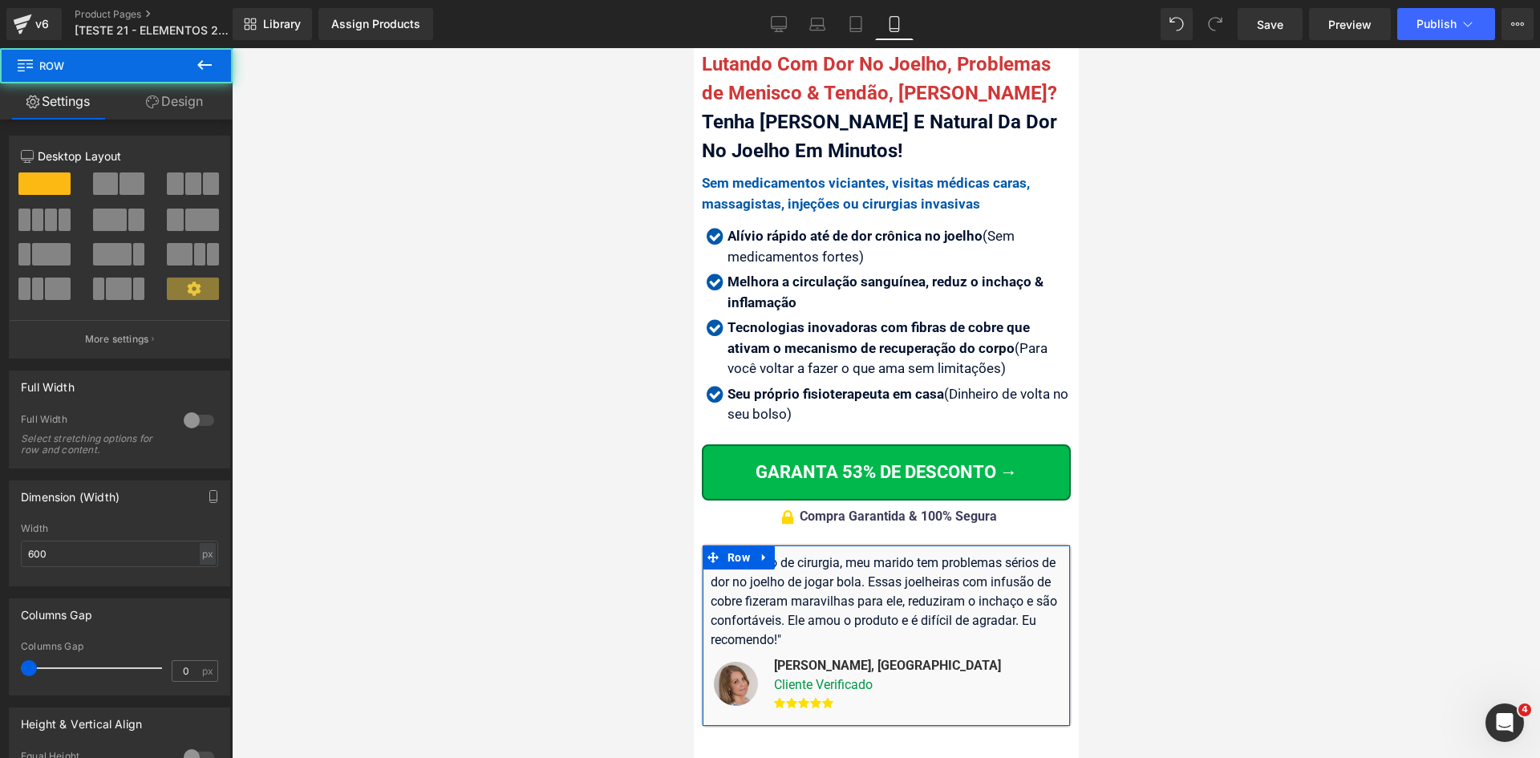
click at [192, 103] on link "Design" at bounding box center [174, 101] width 116 height 36
click at [0, 0] on div "Spacing" at bounding box center [0, 0] width 0 height 0
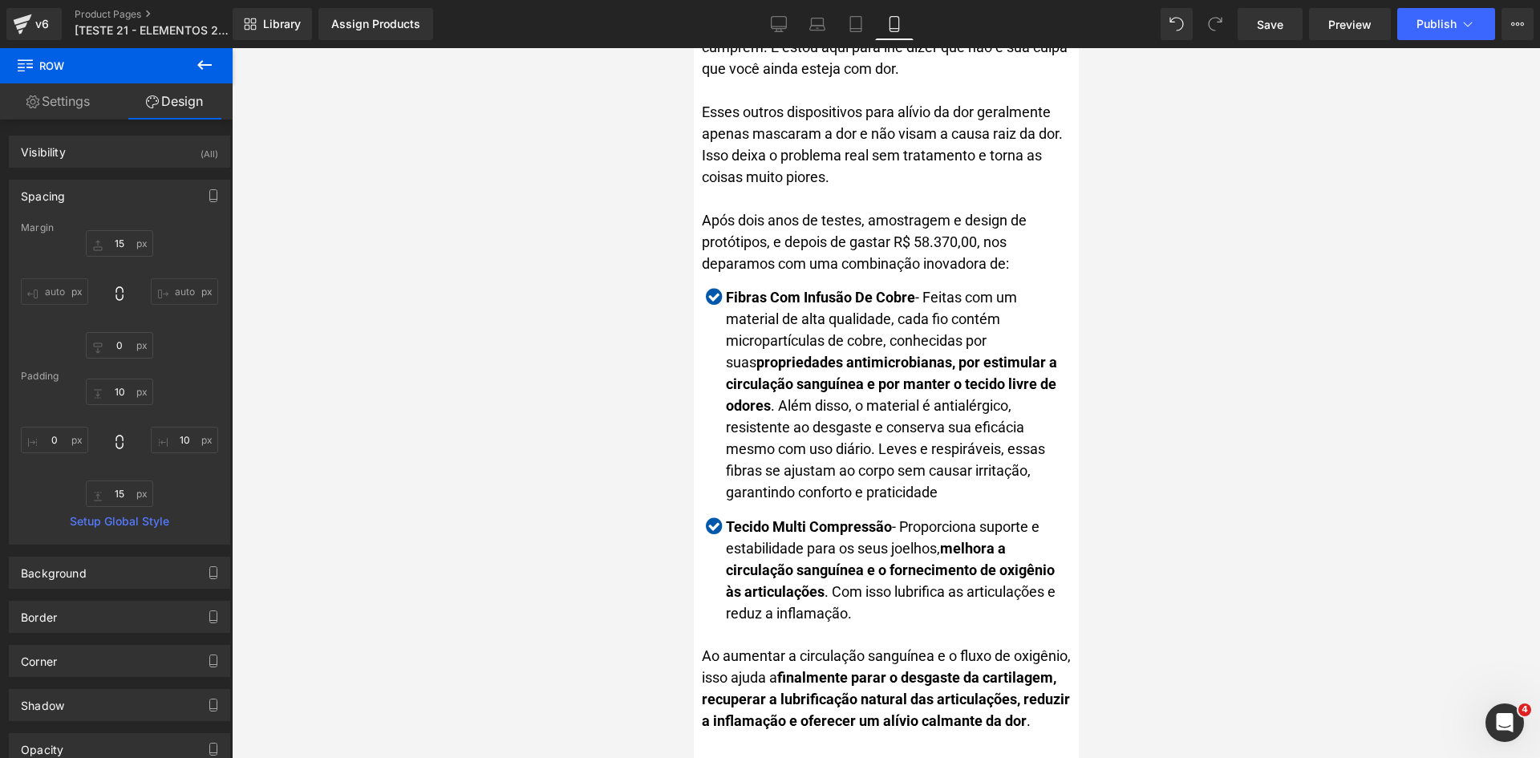
scroll to position [3208, 0]
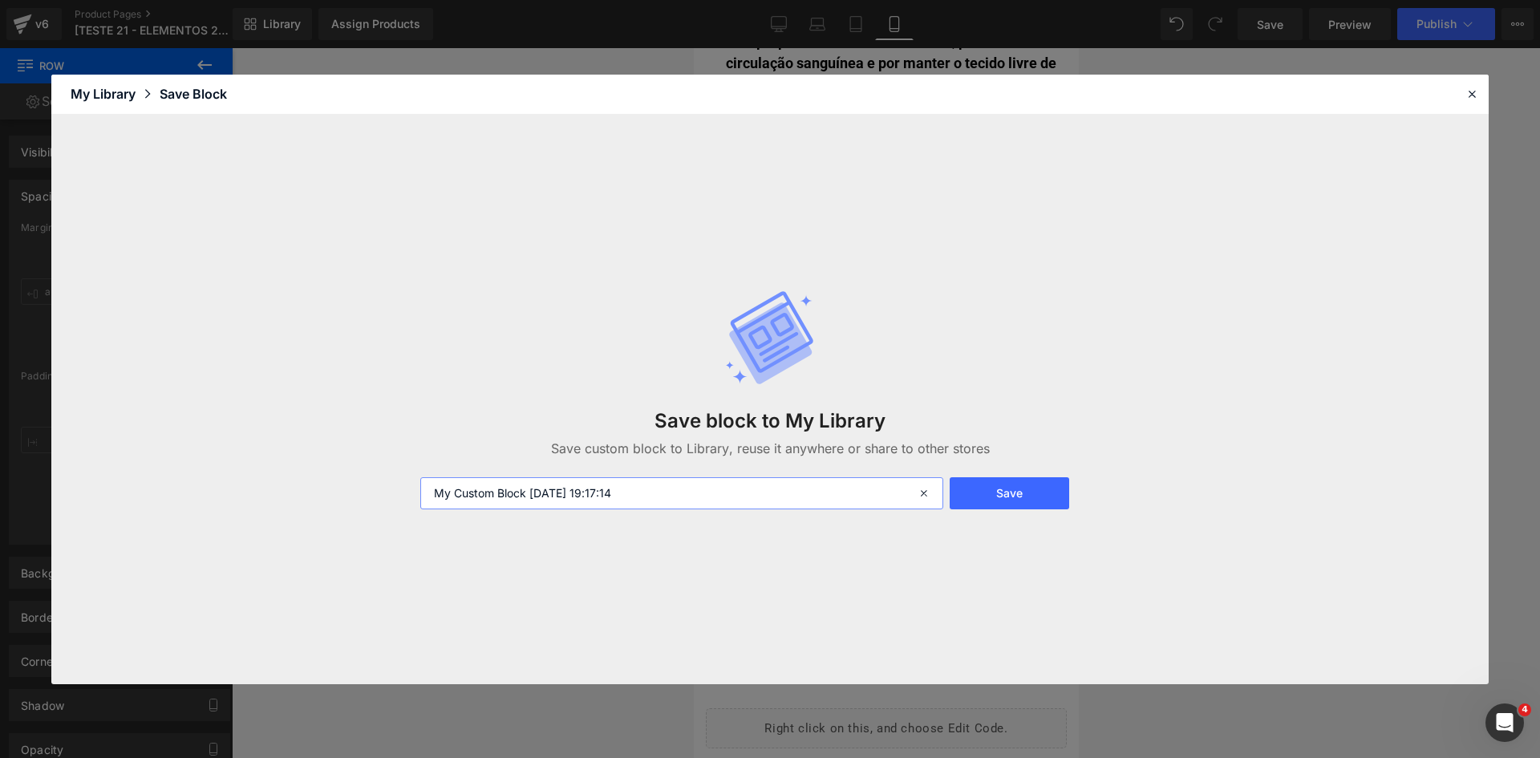
click at [432, 490] on input "My Custom Block 2025-09-30 19:17:14" at bounding box center [681, 493] width 523 height 32
type input "Nível de estoque atual Limitado - My Custom Block 2025-09-30 19:17:14"
